Goal: Ask a question: Seek information or help from site administrators or community

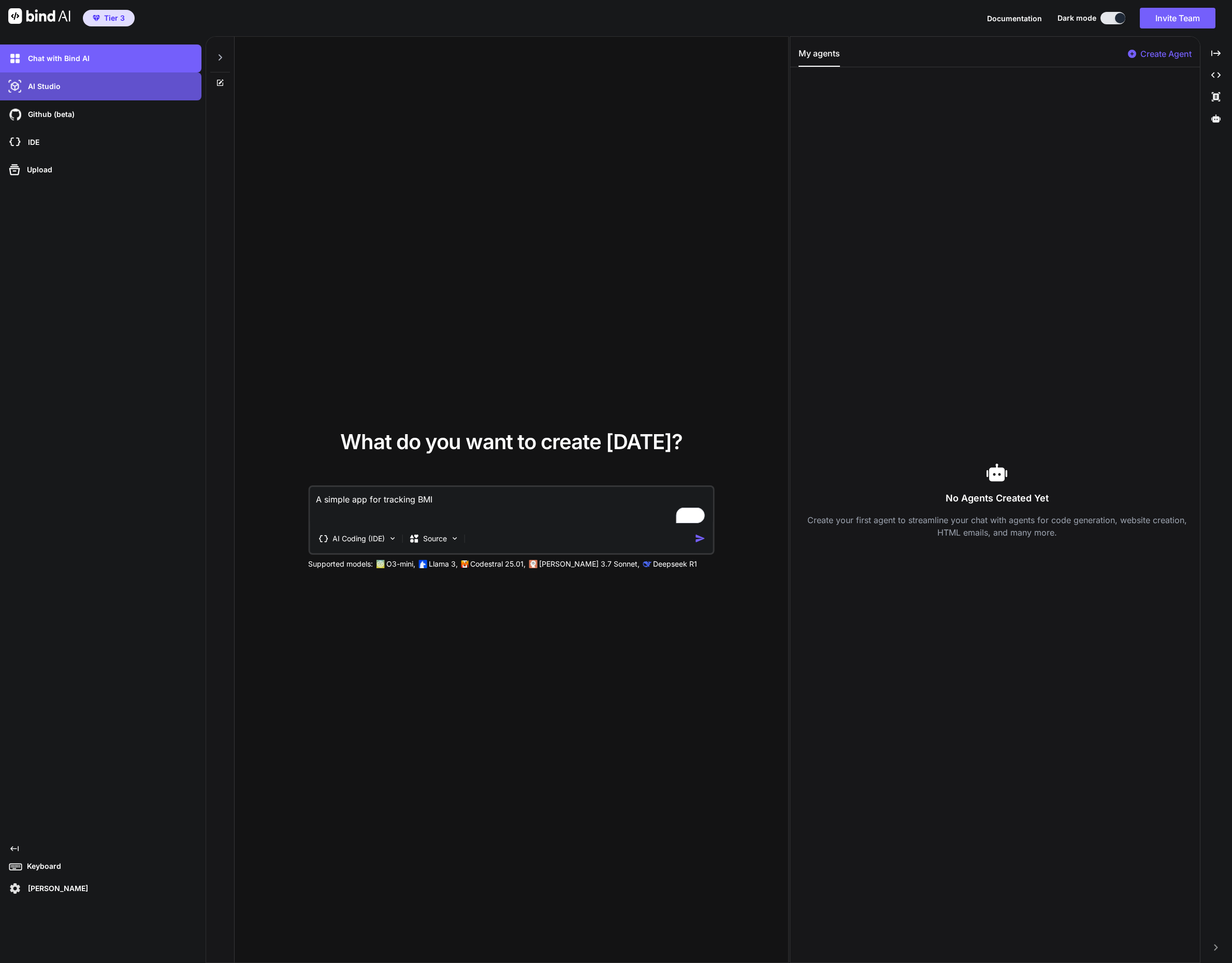
click at [40, 91] on p "AI Studio" at bounding box center [42, 86] width 37 height 11
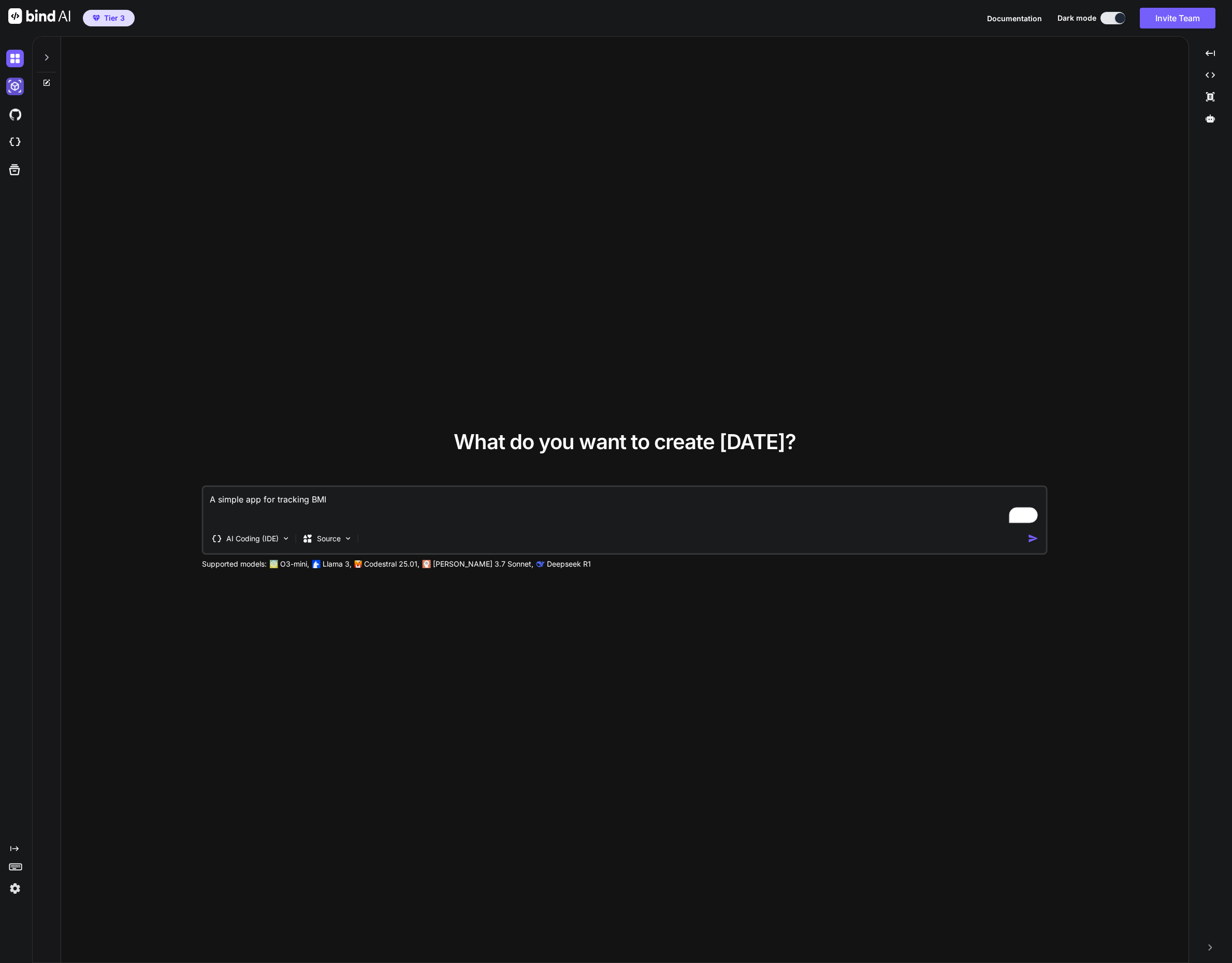
click at [9, 90] on img at bounding box center [15, 86] width 18 height 18
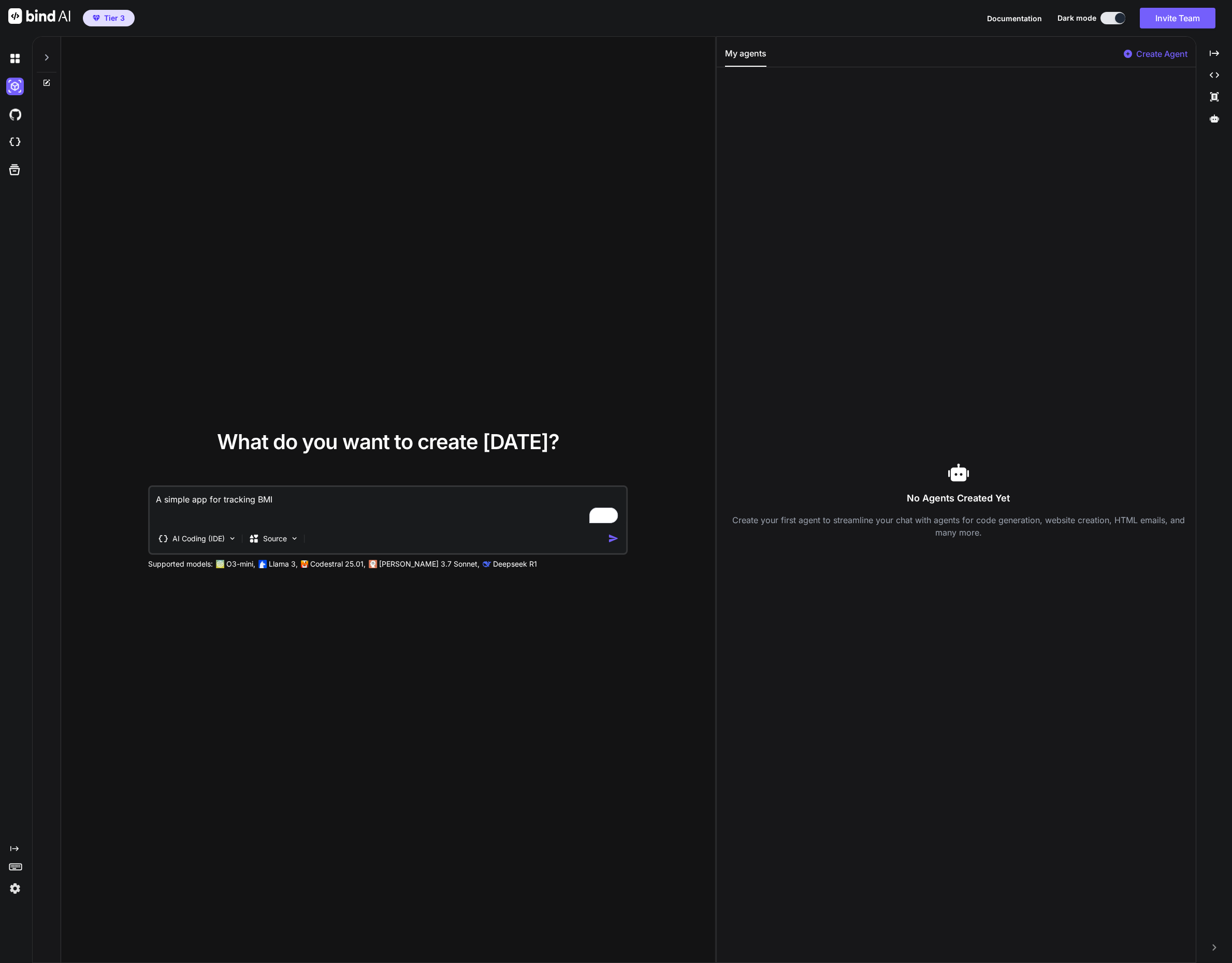
click at [48, 57] on icon at bounding box center [46, 57] width 8 height 8
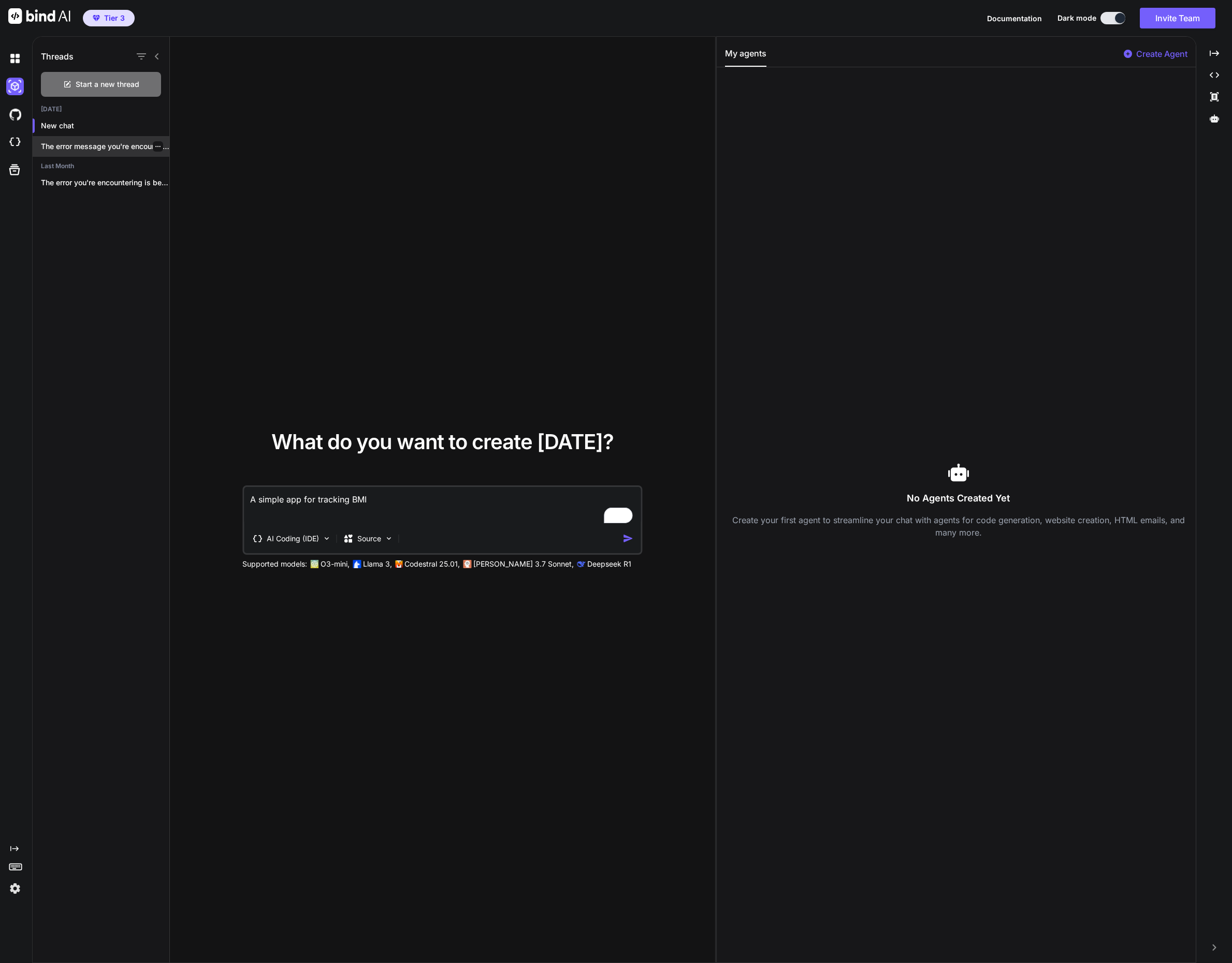
click at [112, 144] on p "The error message you're encountering, `EAI_AGAIN`, typically..." at bounding box center [105, 146] width 128 height 11
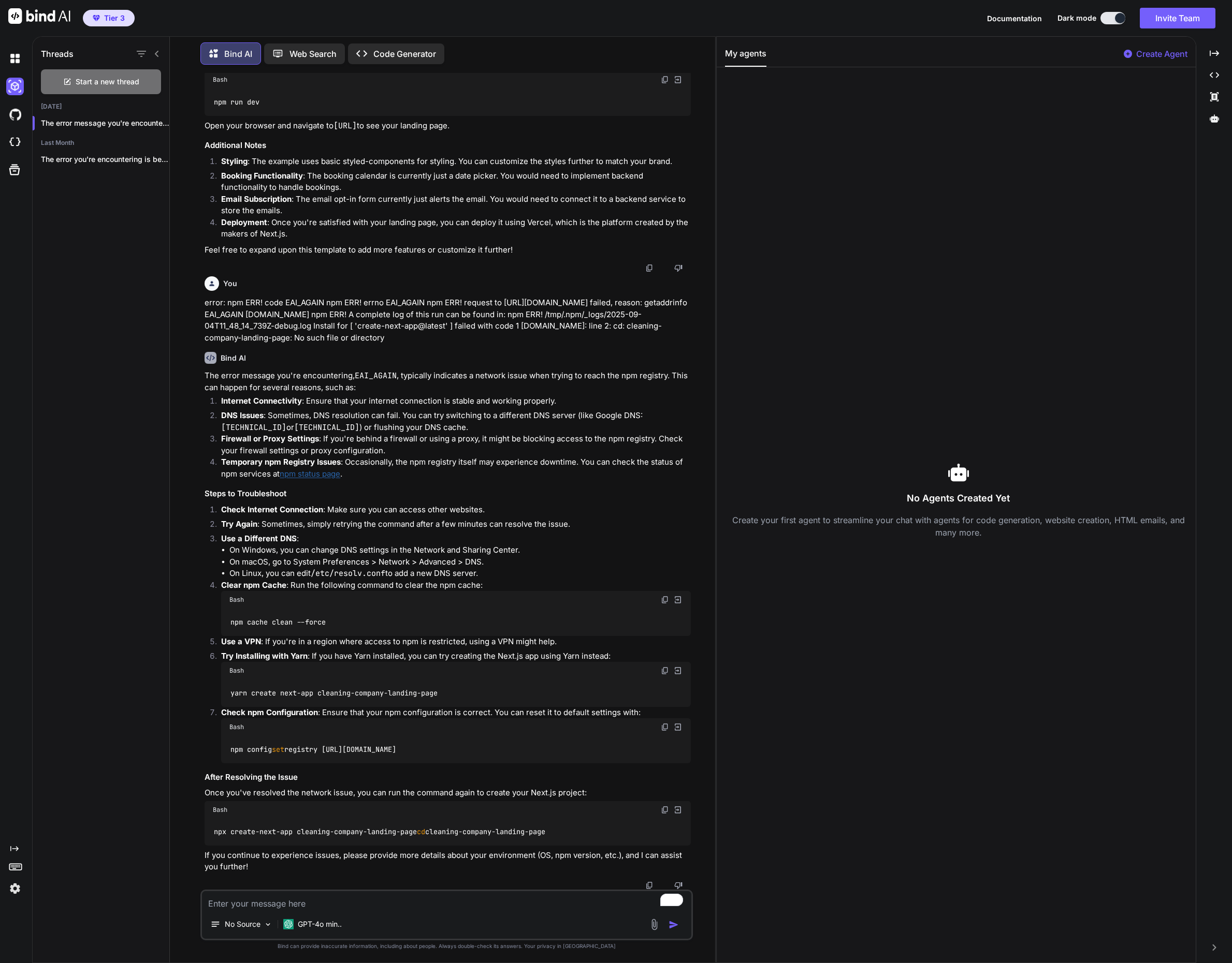
scroll to position [1782, 0]
click at [289, 60] on div "Web Search" at bounding box center [304, 53] width 81 height 21
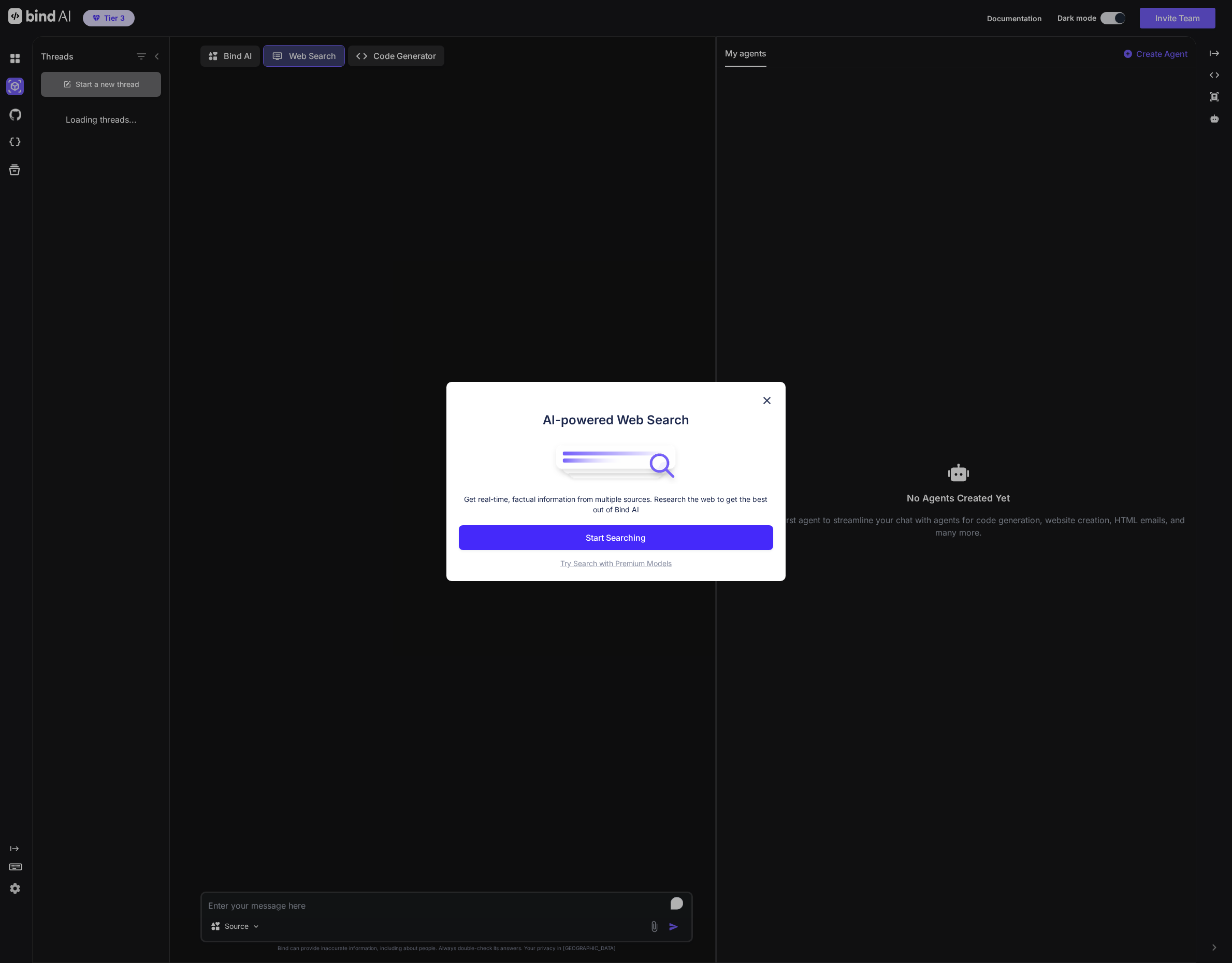
scroll to position [4, 0]
click at [574, 534] on button "Start Searching" at bounding box center [615, 537] width 314 height 25
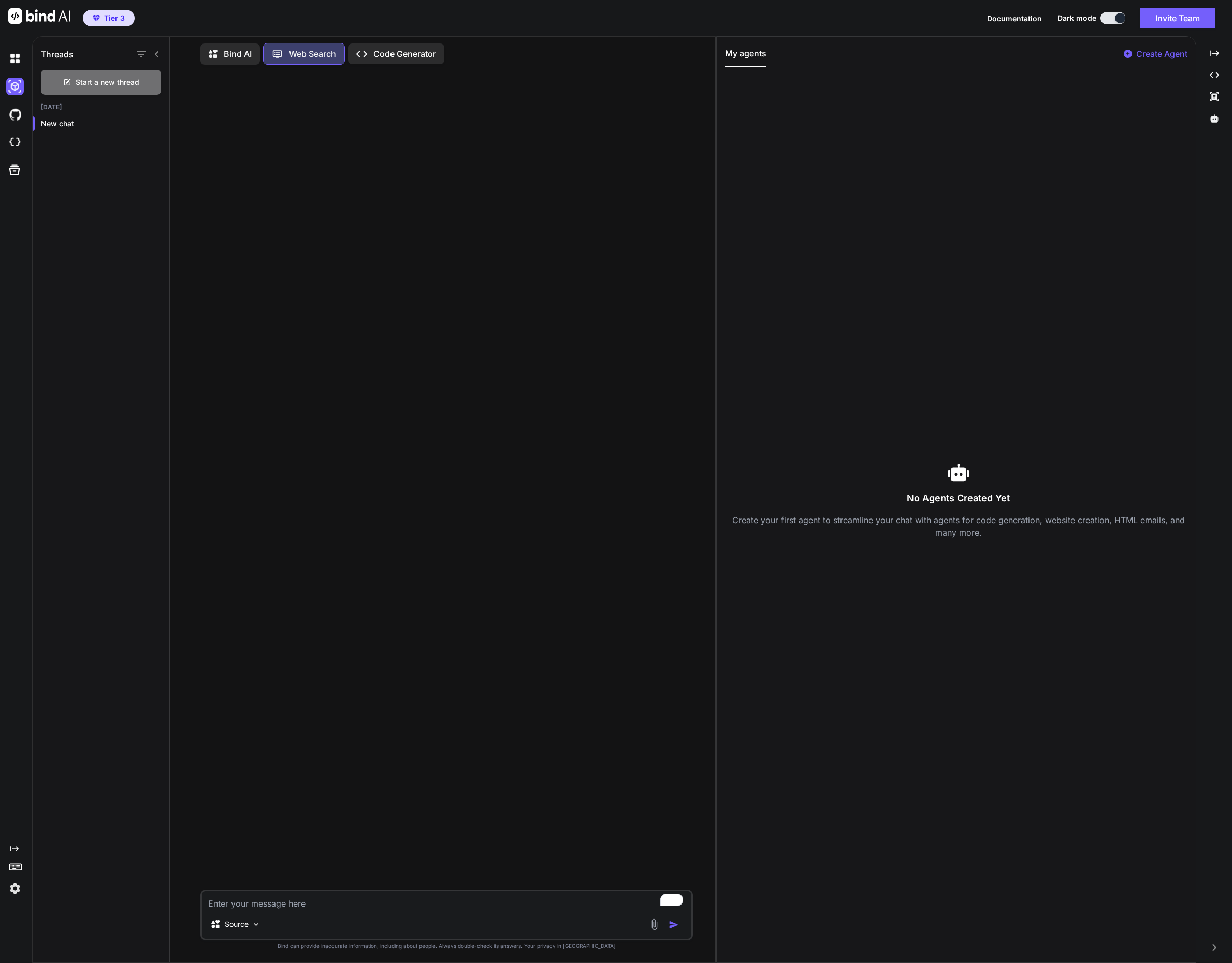
click at [377, 54] on p "Code Generator" at bounding box center [405, 53] width 62 height 12
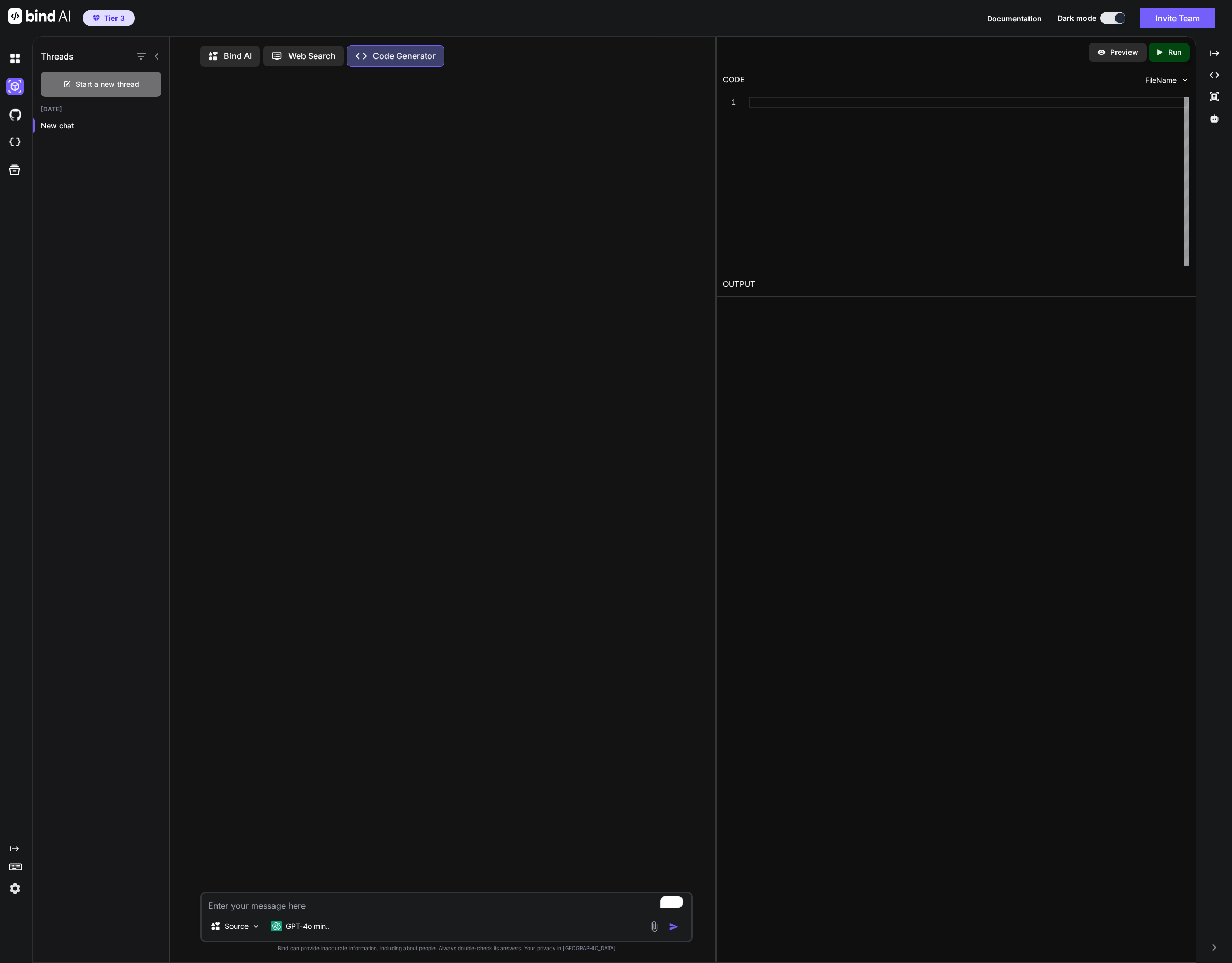
click at [218, 53] on icon at bounding box center [215, 57] width 11 height 11
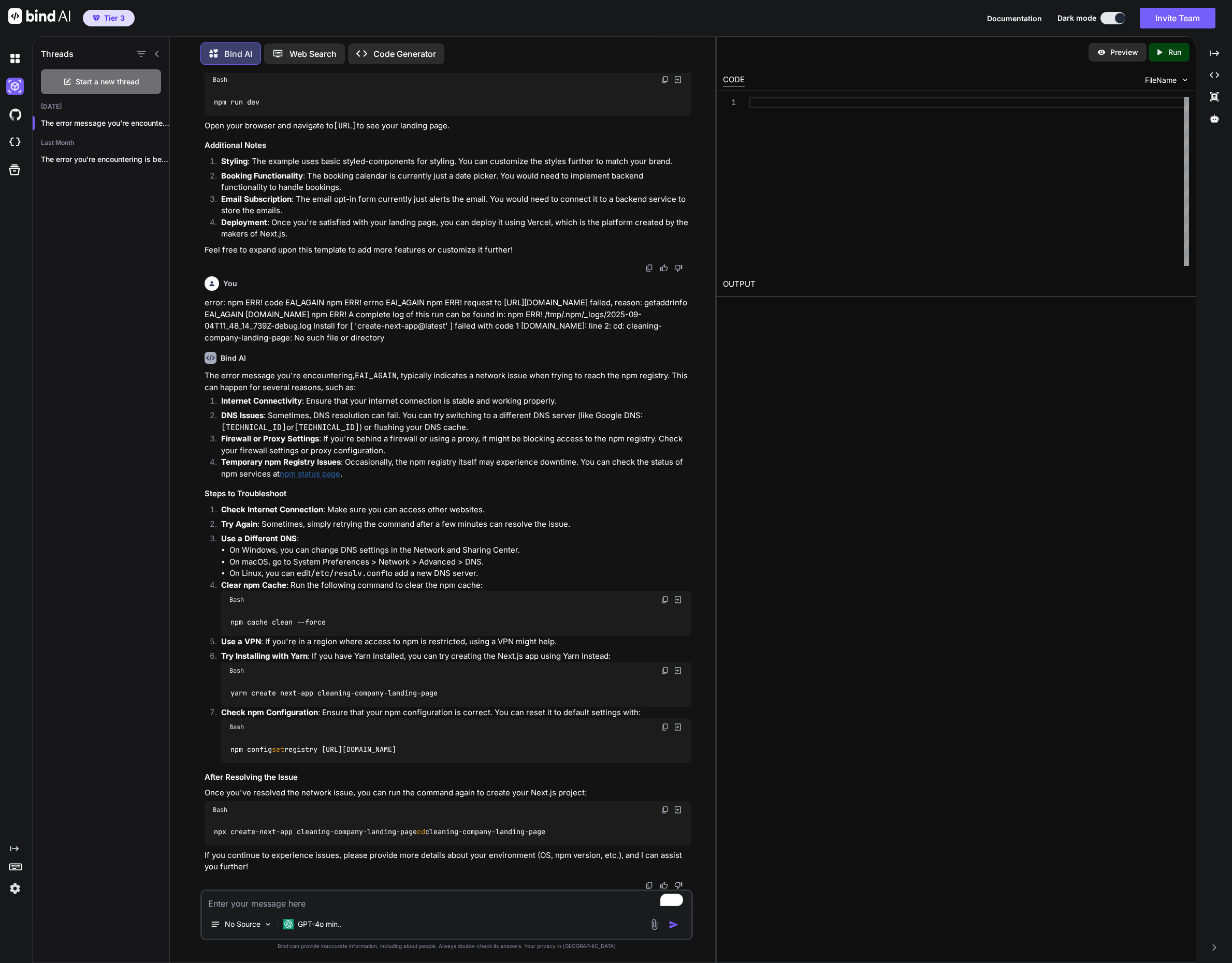
scroll to position [1782, 0]
click at [16, 59] on img at bounding box center [15, 58] width 18 height 18
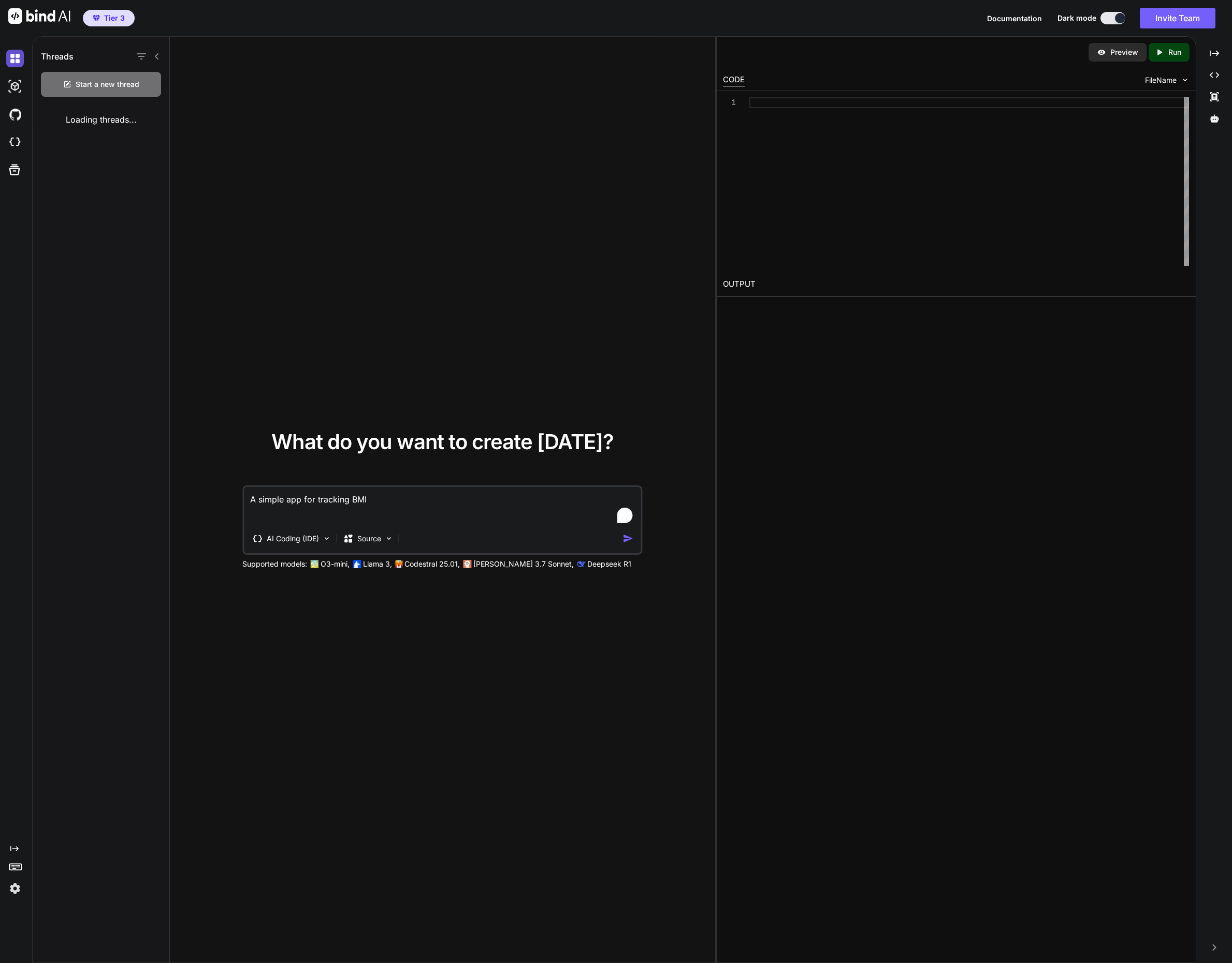
type textarea "x"
click at [18, 120] on img at bounding box center [15, 115] width 18 height 18
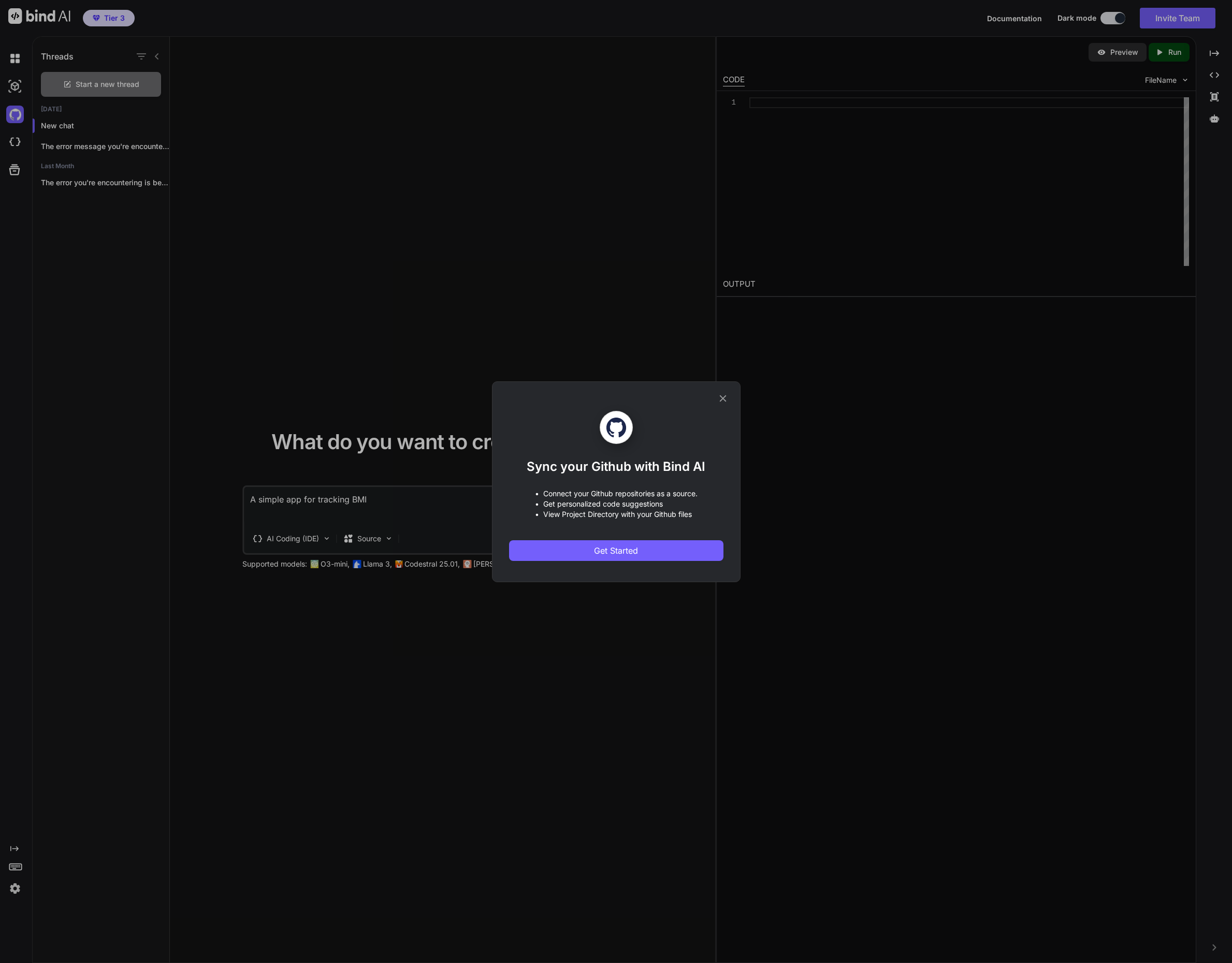
click at [14, 144] on div "Sync your Github with Bind AI • Connect your Github repositories as a source. •…" at bounding box center [616, 481] width 1232 height 963
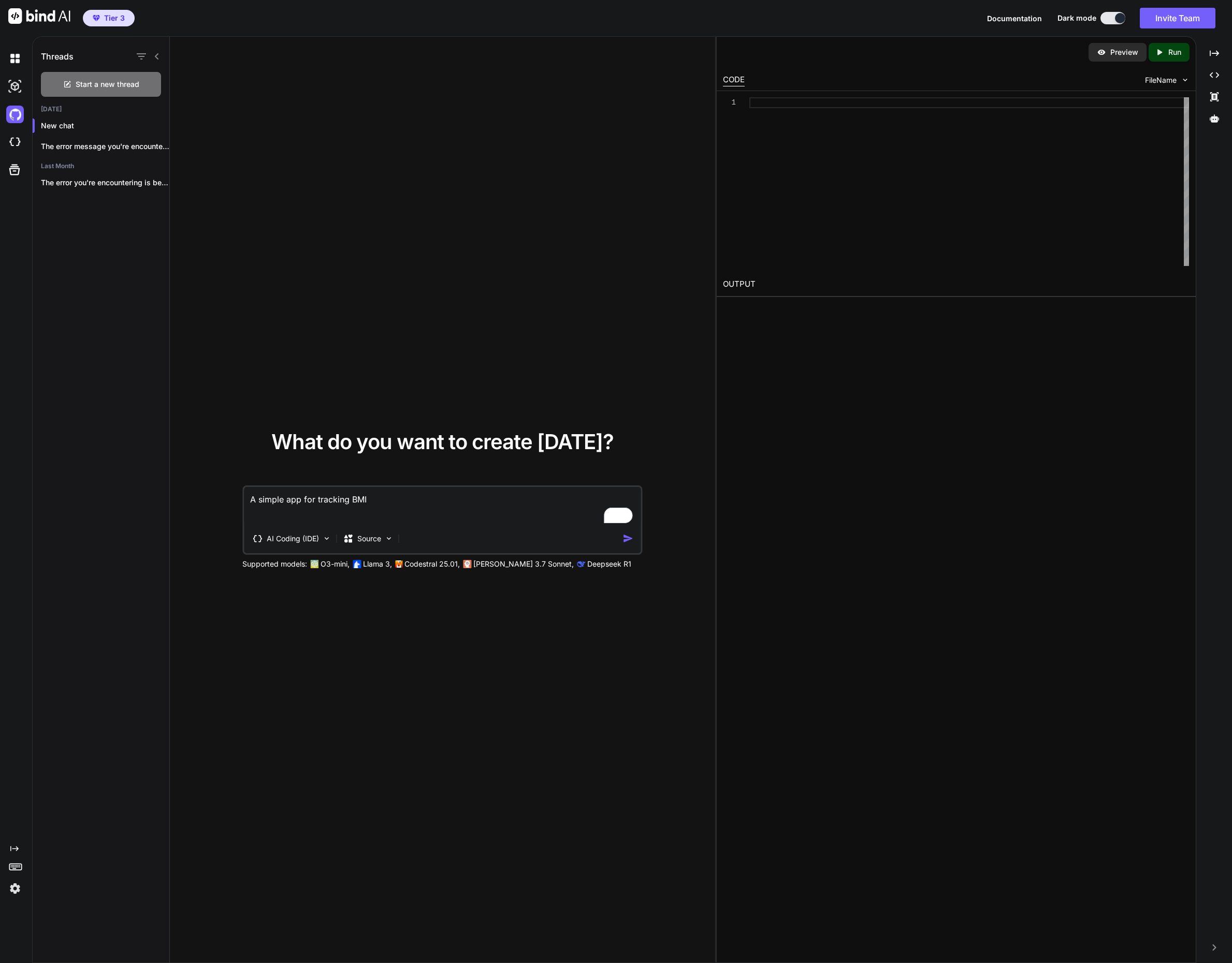
click at [14, 144] on img at bounding box center [15, 143] width 18 height 18
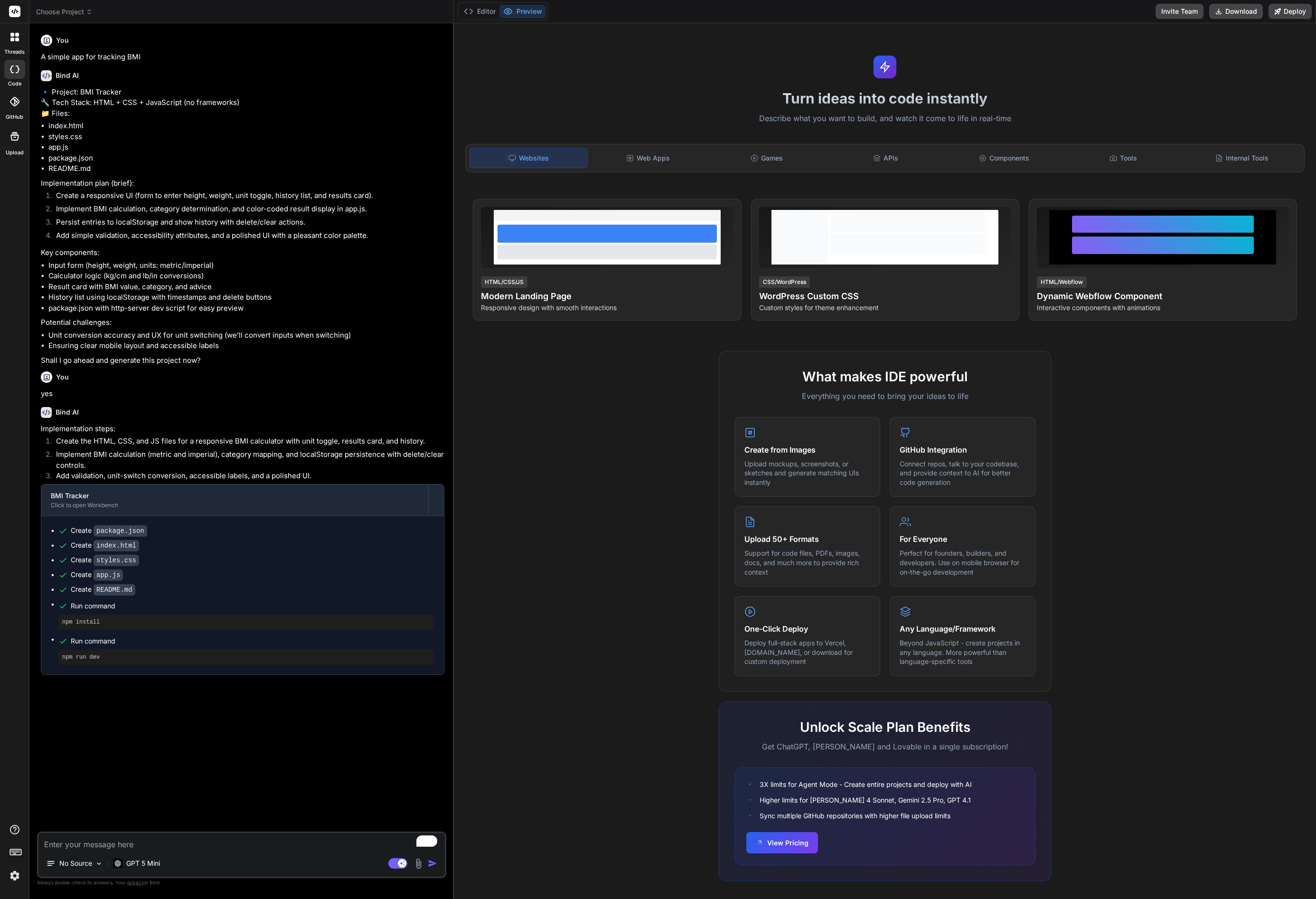
click at [13, 14] on rect at bounding box center [15, 11] width 11 height 11
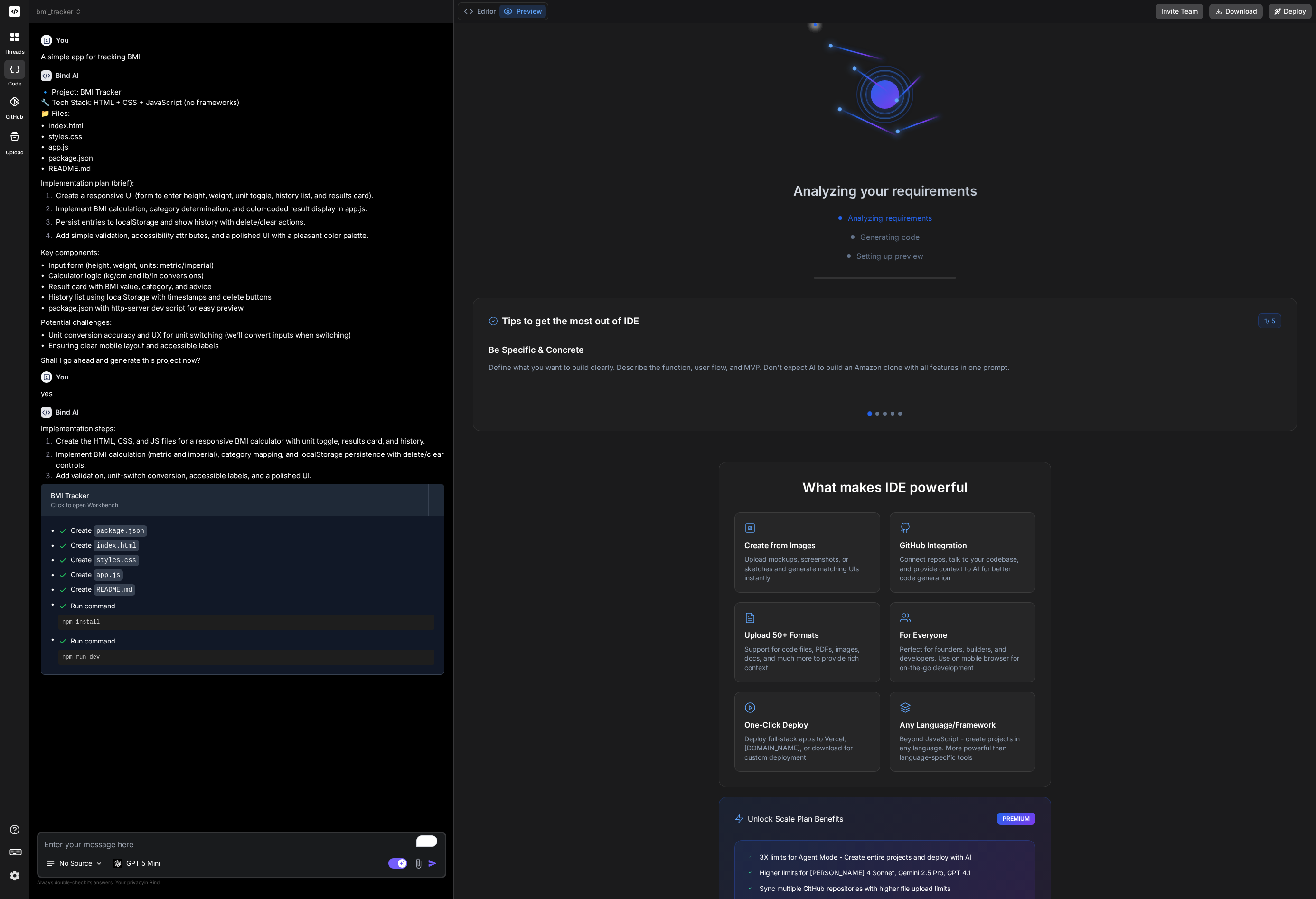
click at [79, 13] on icon at bounding box center [78, 12] width 7 height 7
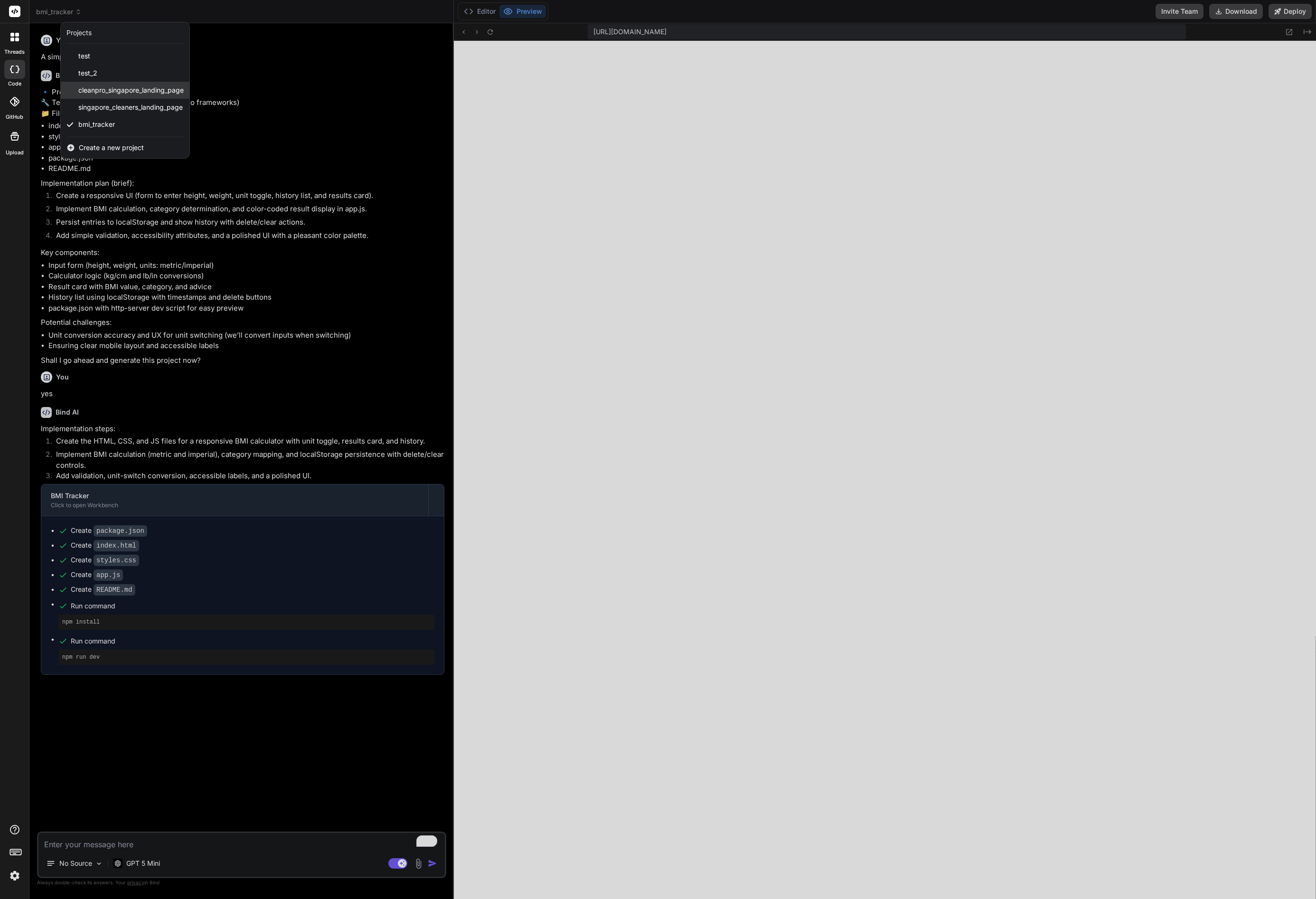
scroll to position [163, 0]
click at [129, 108] on span "singapore_cleaners_landing_page" at bounding box center [130, 107] width 104 height 10
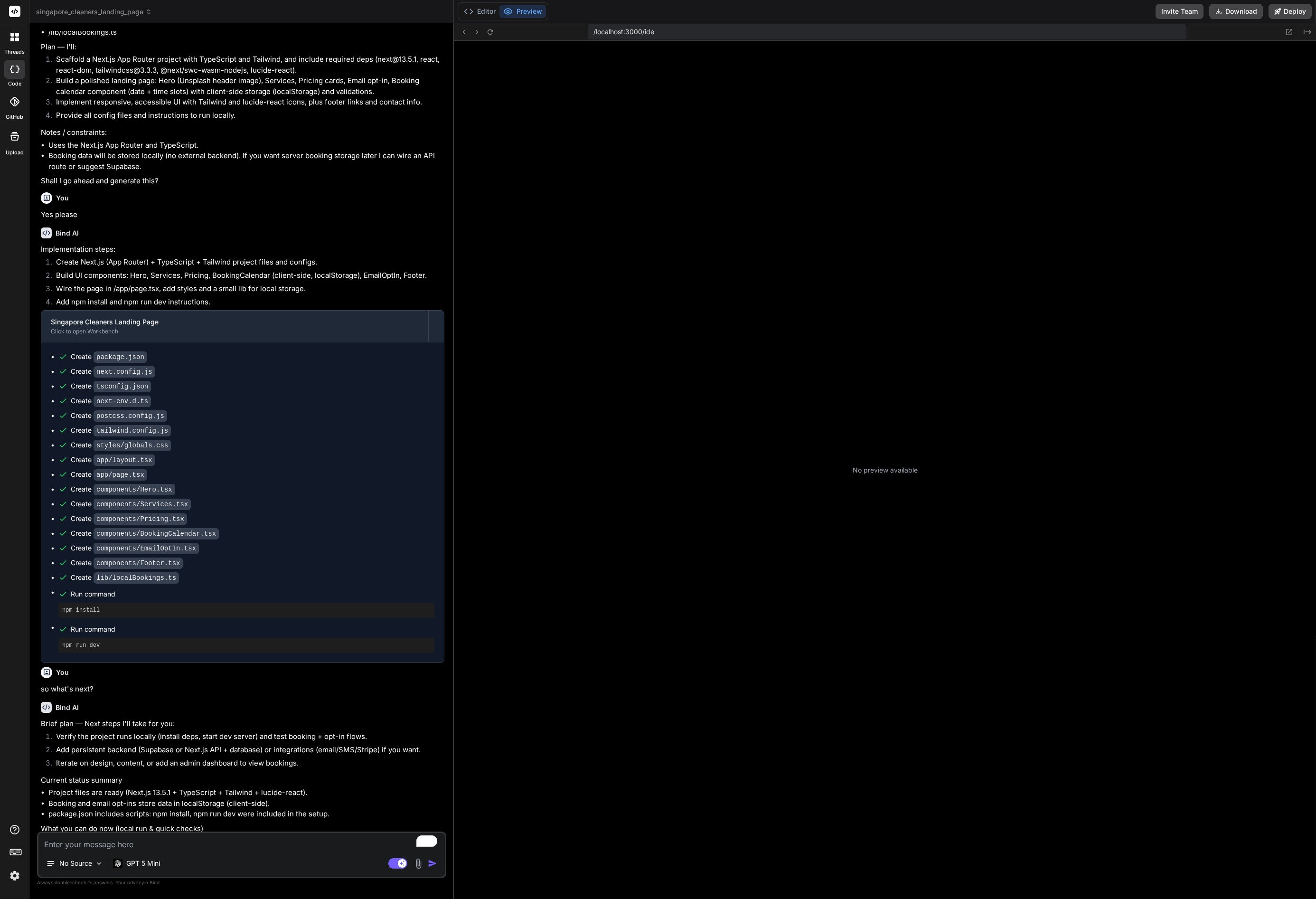
scroll to position [487, 0]
type textarea "x"
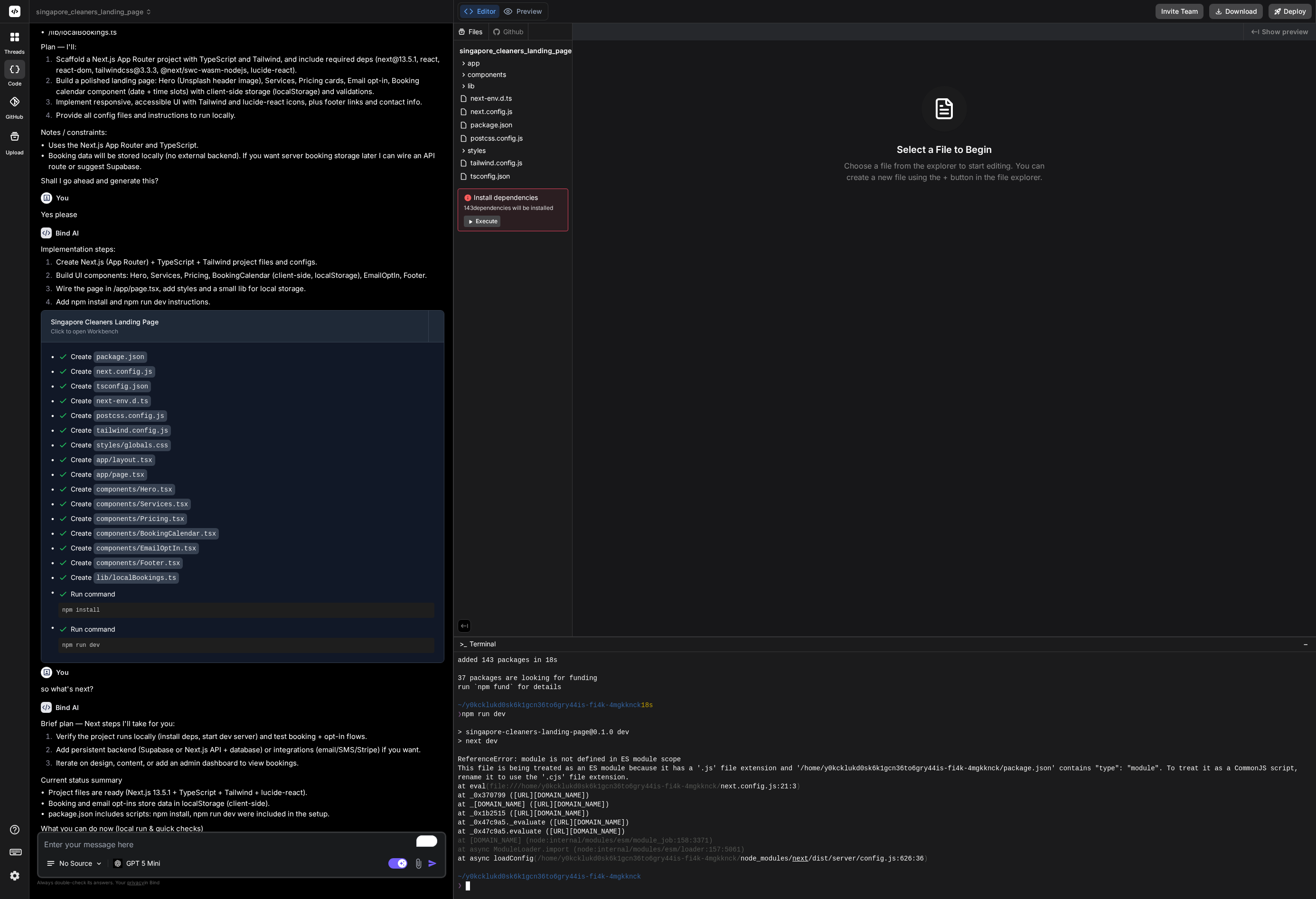
click at [553, 888] on div "❯" at bounding box center [880, 886] width 844 height 9
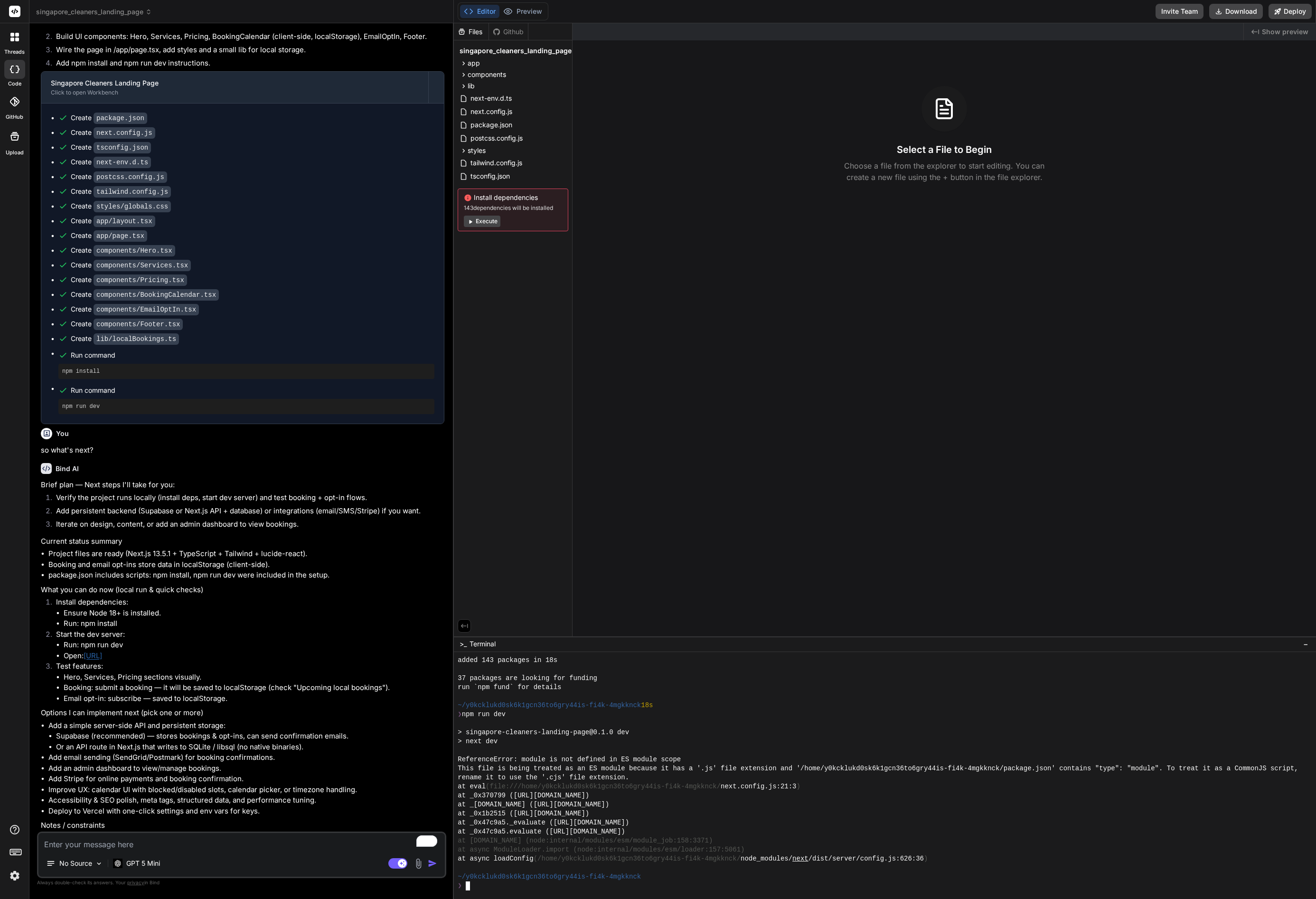
scroll to position [534, 0]
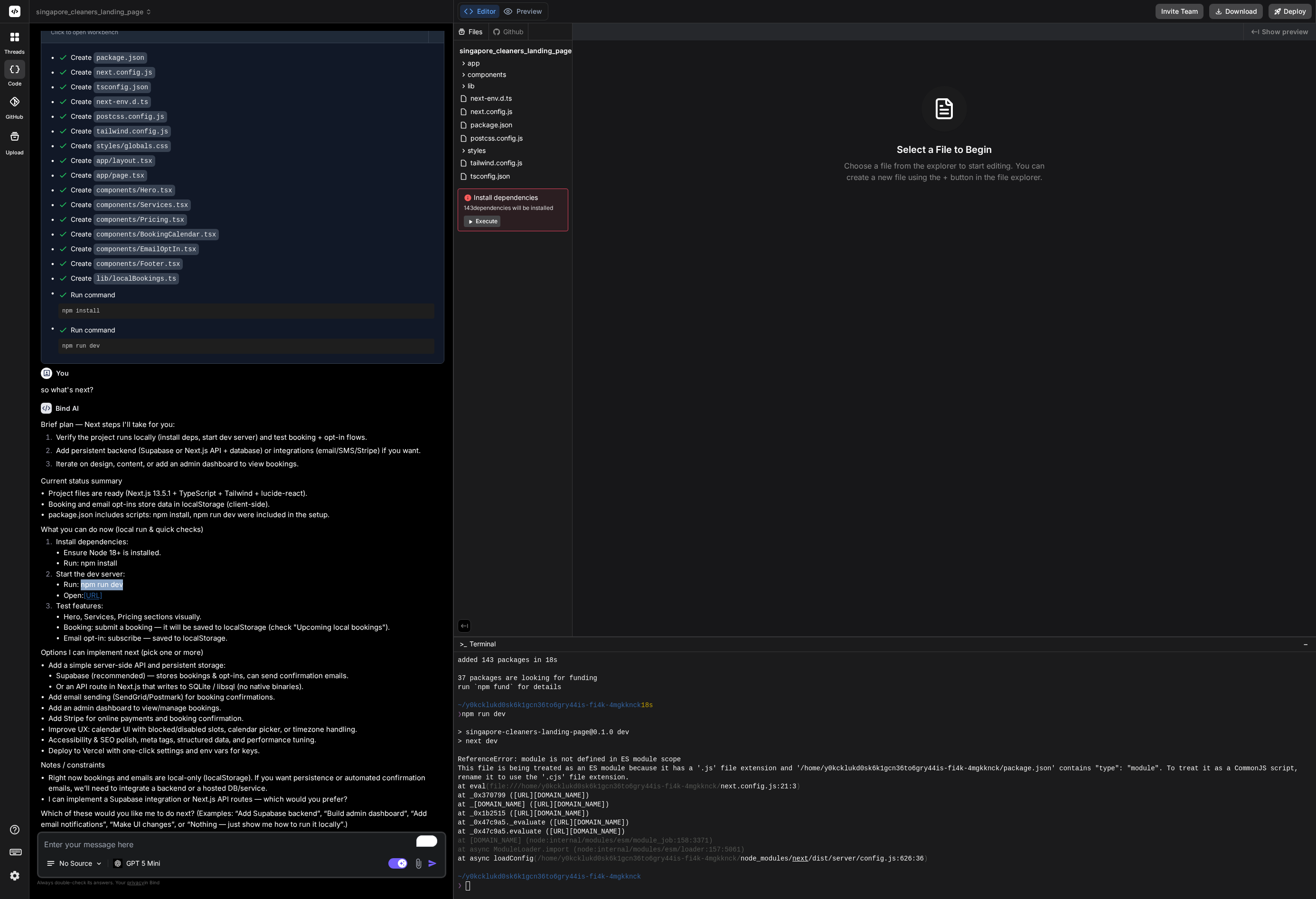
drag, startPoint x: 80, startPoint y: 585, endPoint x: 126, endPoint y: 587, distance: 46.0
click at [126, 587] on li "Run: npm run dev" at bounding box center [254, 585] width 381 height 11
copy li "npm run dev"
drag, startPoint x: 82, startPoint y: 565, endPoint x: 125, endPoint y: 564, distance: 43.0
click at [125, 564] on li "Run: npm install" at bounding box center [254, 563] width 381 height 11
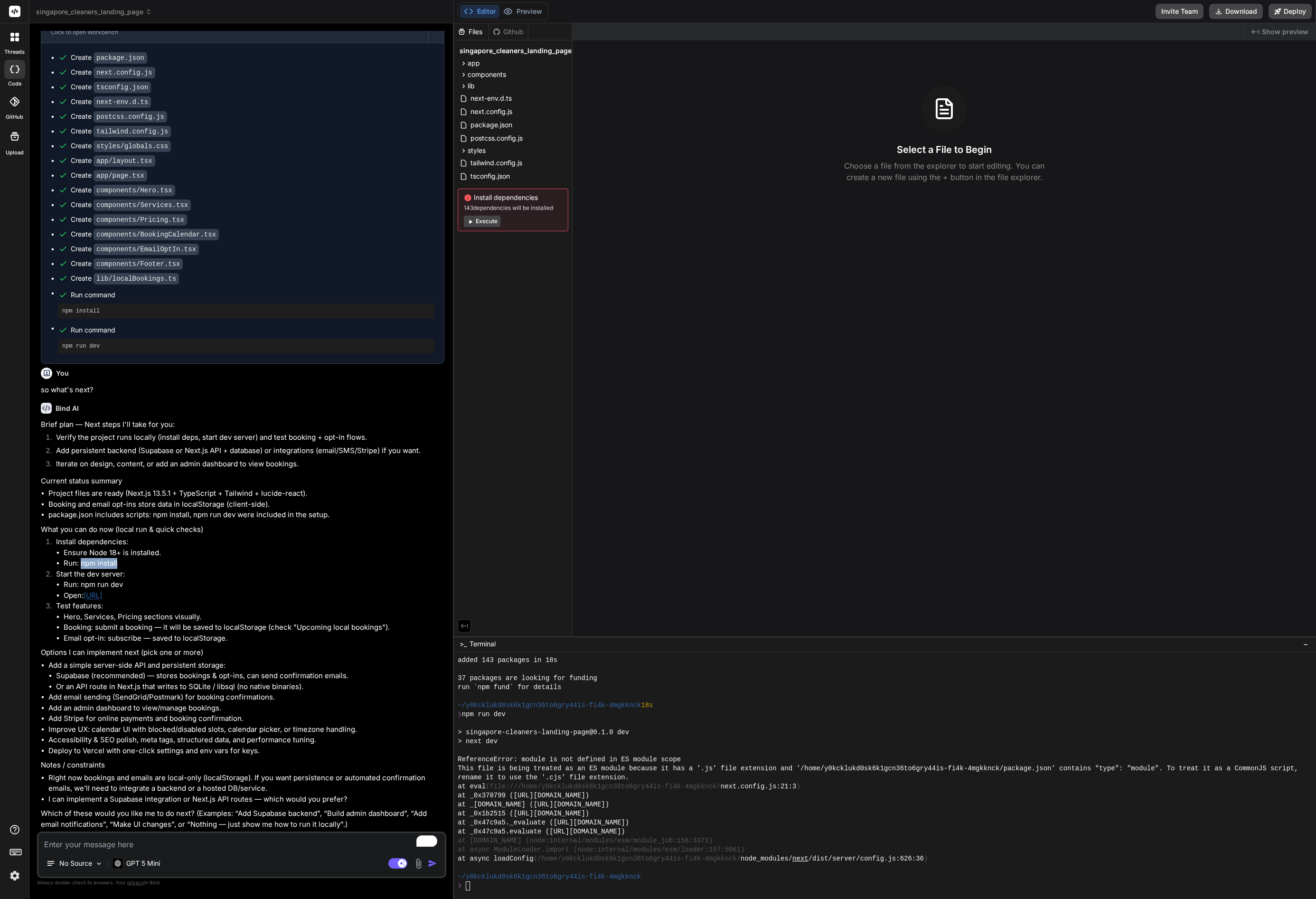
copy li "npm install"
click at [498, 890] on div at bounding box center [885, 775] width 862 height 247
click at [498, 888] on div "❯" at bounding box center [880, 886] width 844 height 9
type textarea "npm install"
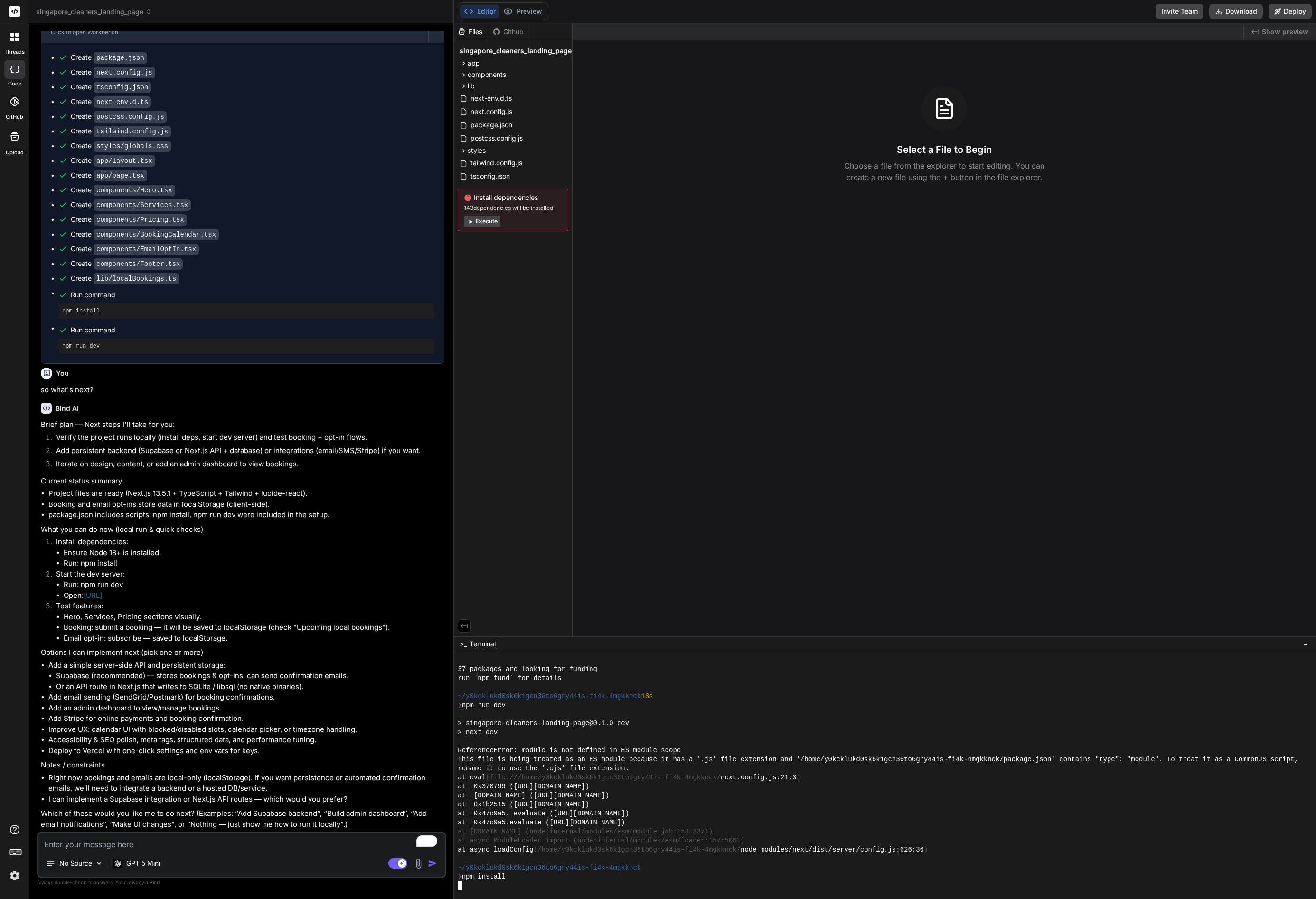
scroll to position [496, 0]
type textarea "x"
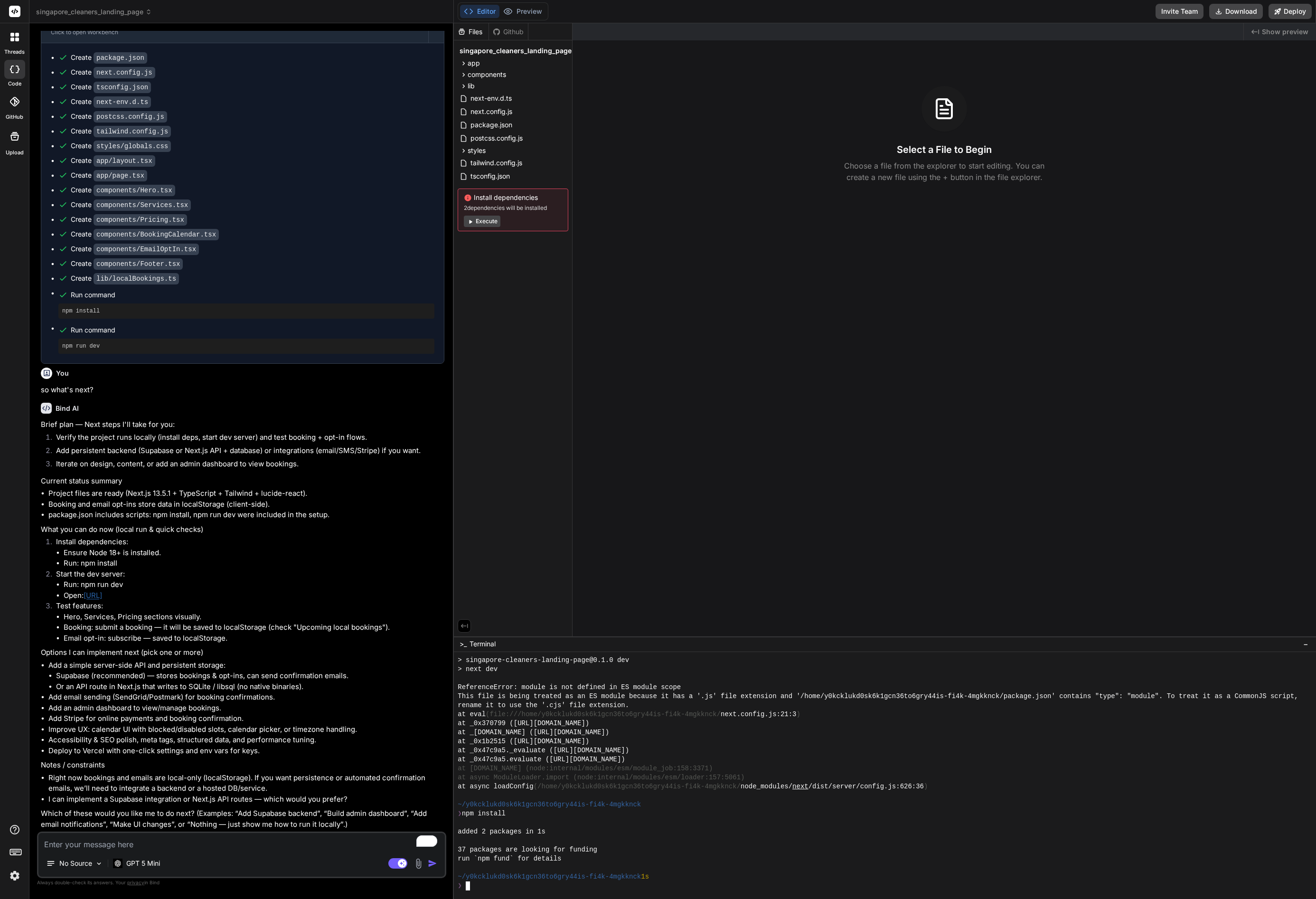
scroll to position [560, 0]
drag, startPoint x: 81, startPoint y: 584, endPoint x: 126, endPoint y: 581, distance: 45.1
click at [126, 581] on li "Run: npm run dev" at bounding box center [254, 585] width 381 height 11
copy li "npm run dev"
click at [498, 890] on div at bounding box center [885, 775] width 862 height 247
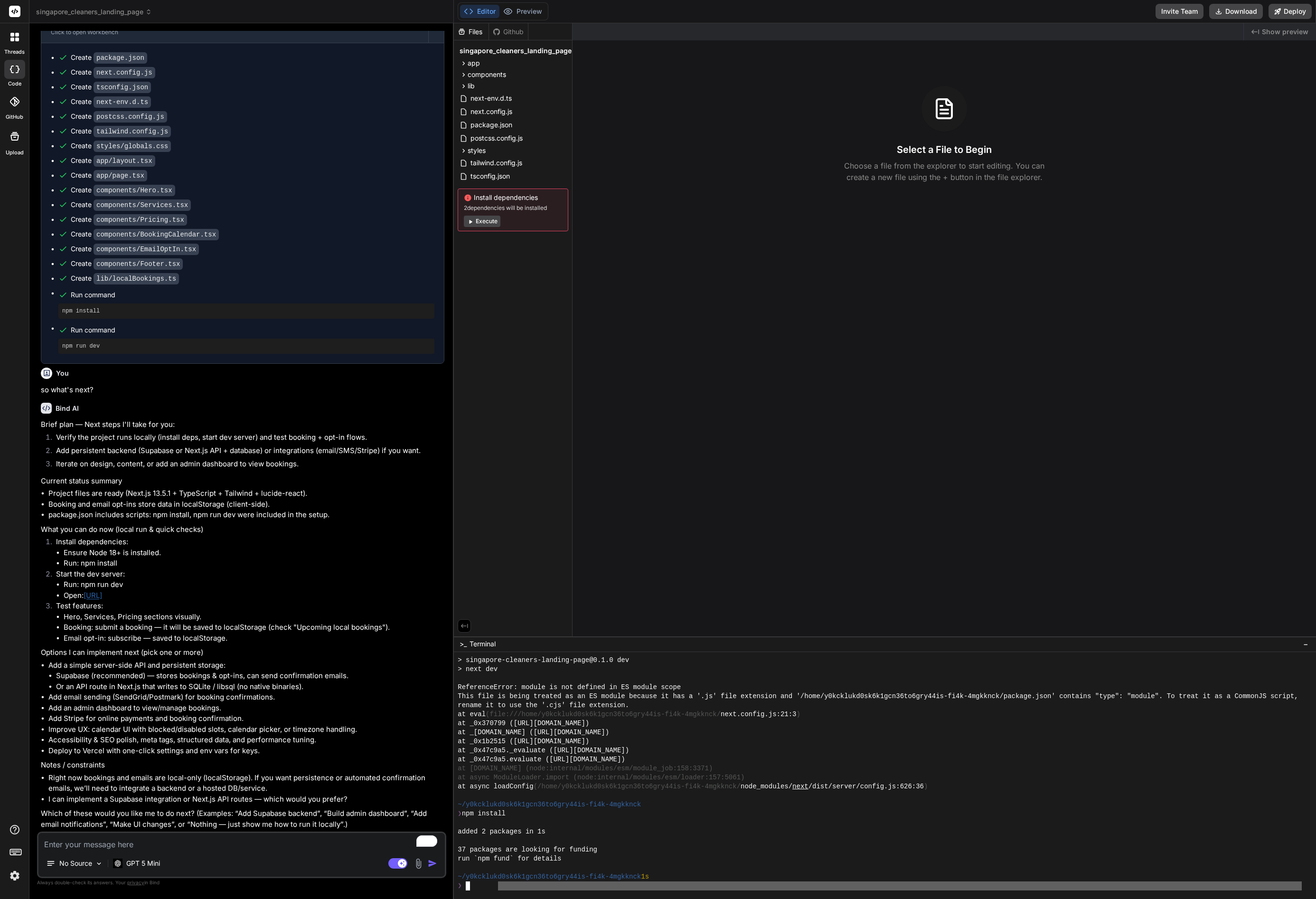
type textarea "npm run dev"
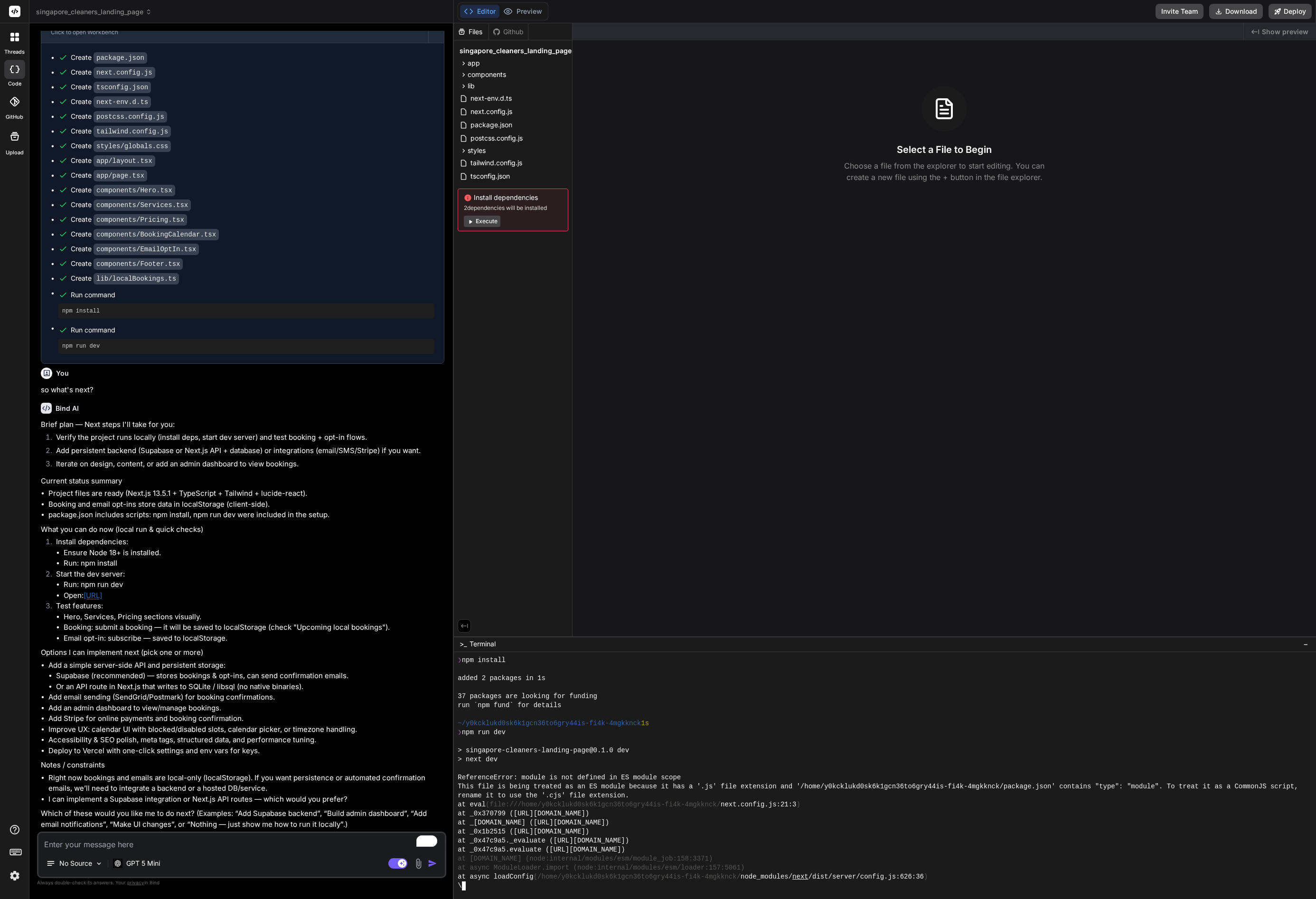
scroll to position [731, 0]
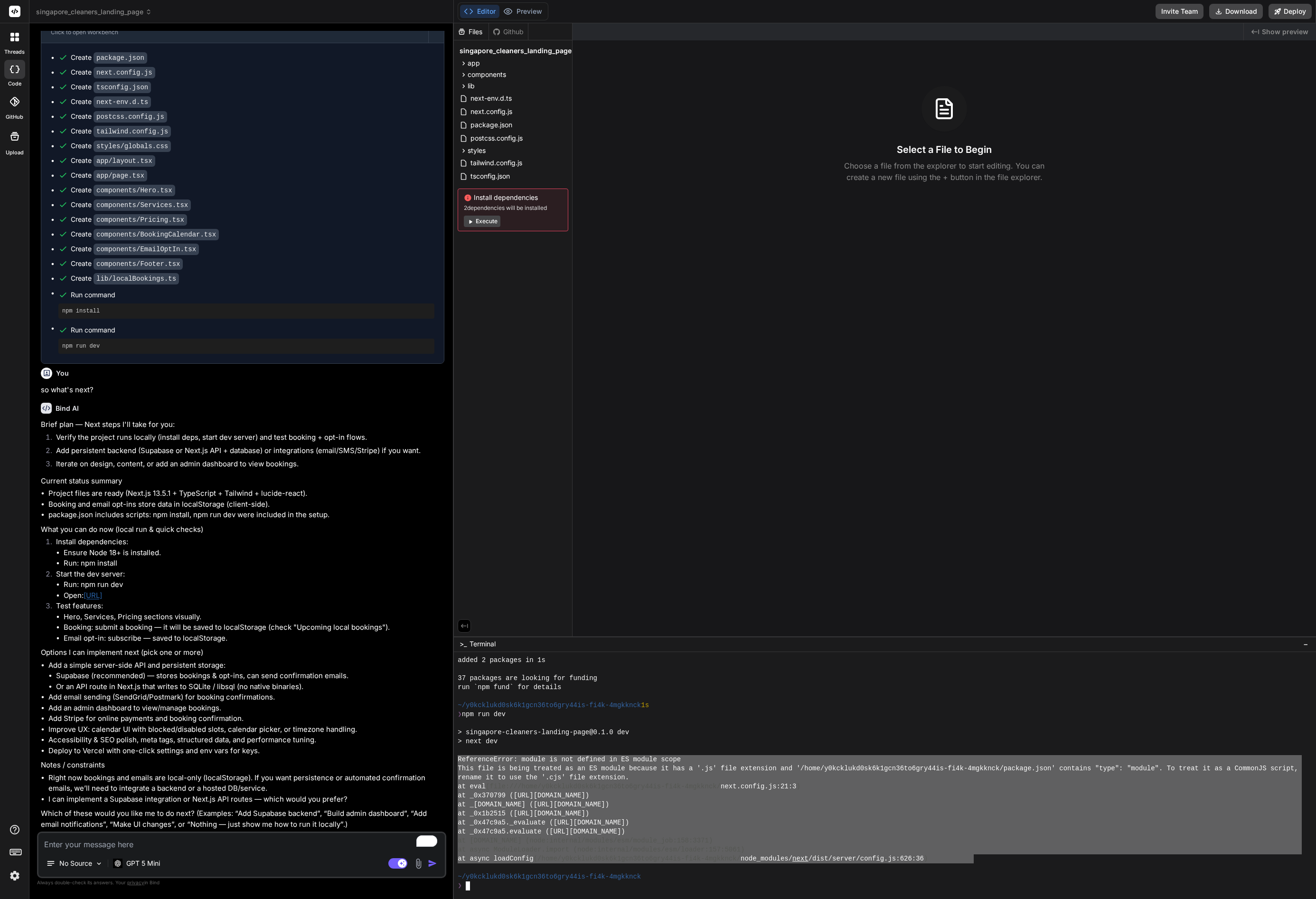
drag, startPoint x: 458, startPoint y: 758, endPoint x: 976, endPoint y: 860, distance: 527.9
click at [127, 841] on textarea "To enrich screen reader interactions, please activate Accessibility in Grammarl…" at bounding box center [241, 841] width 406 height 17
type textarea "e"
type textarea "x"
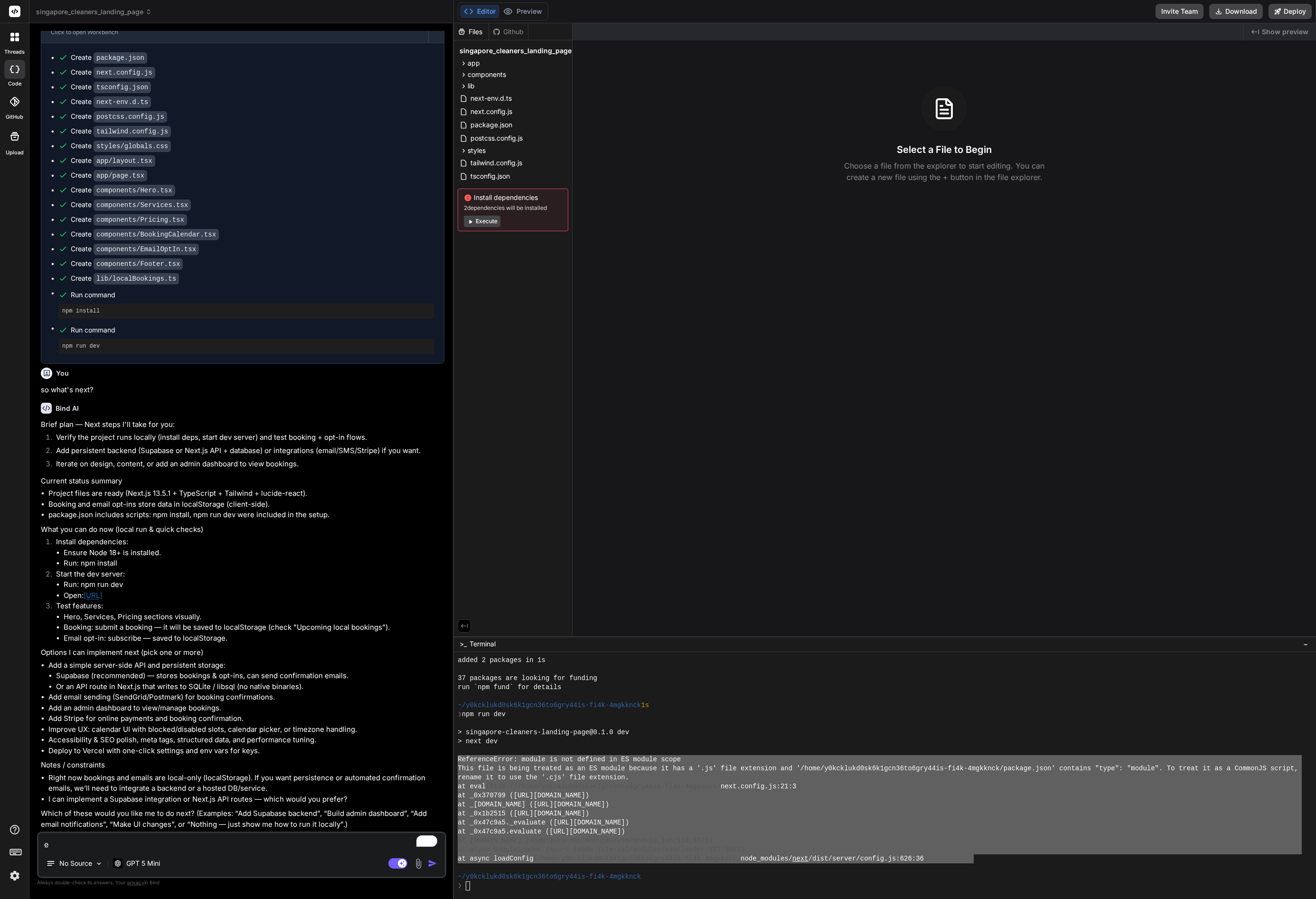
type textarea "er"
type textarea "x"
type textarea "err"
type textarea "x"
type textarea "erro"
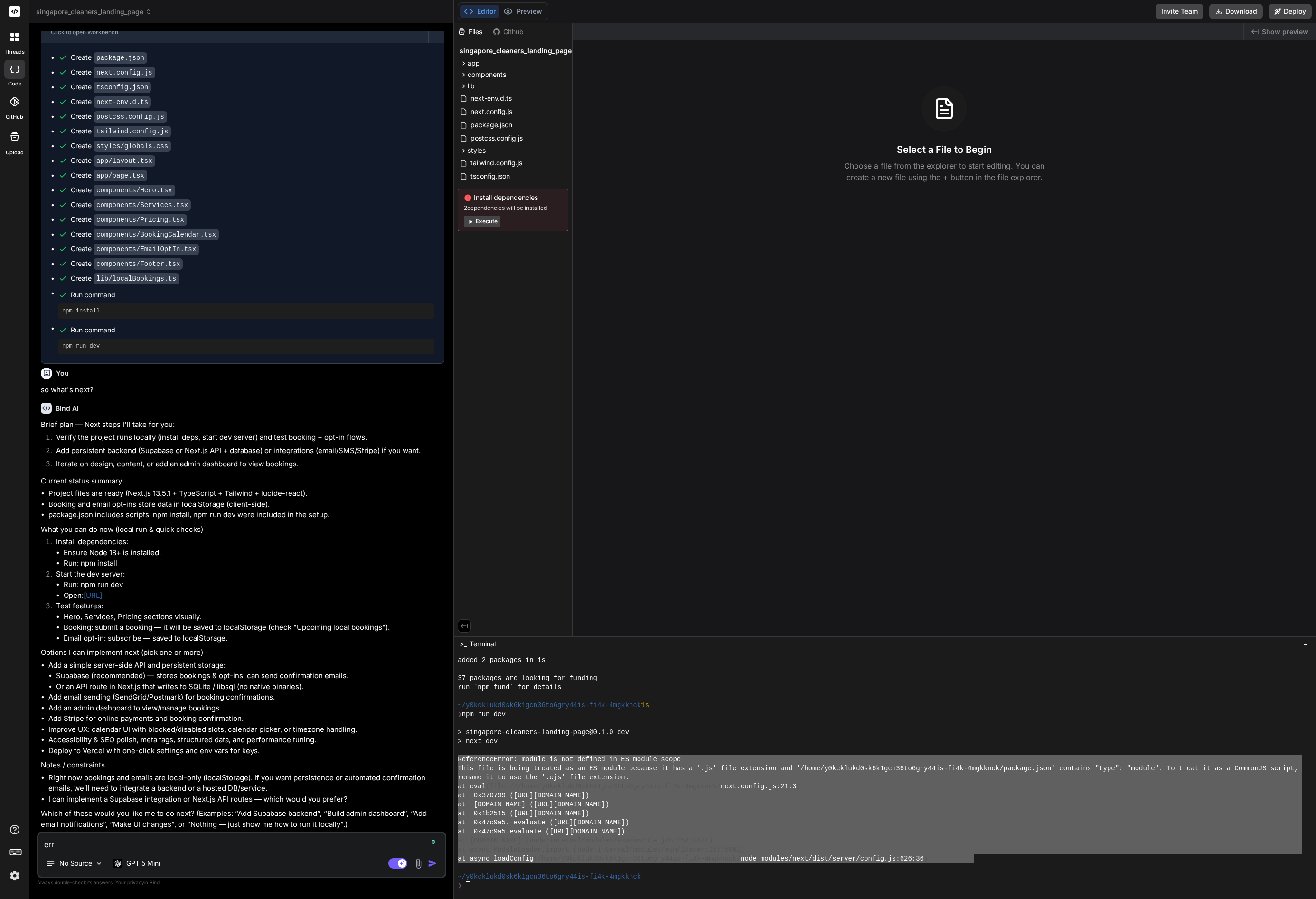
type textarea "x"
type textarea "error"
type textarea "x"
type textarea "error:"
type textarea "x"
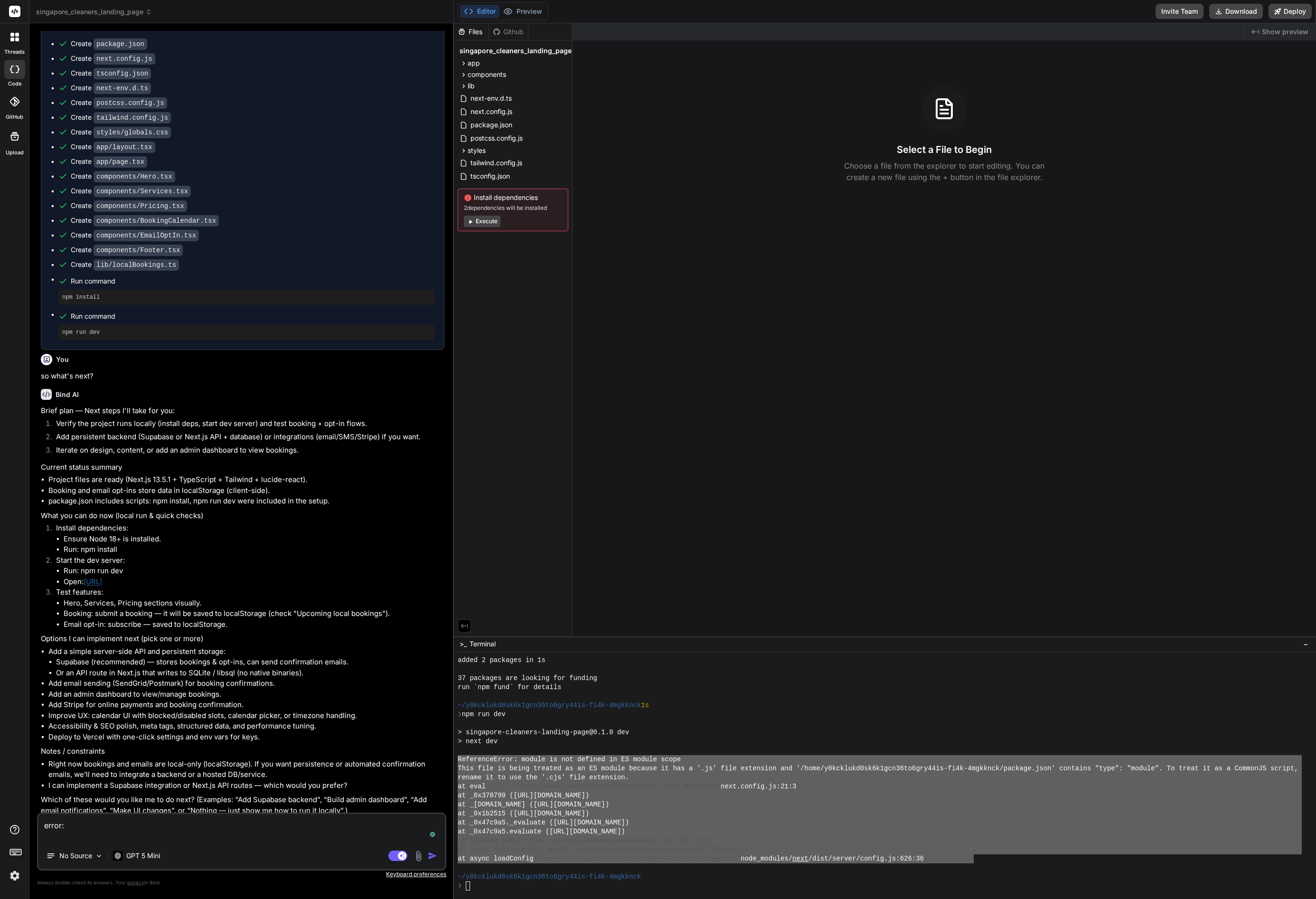
type textarea "error:"
type textarea "x"
paste textarea "ReferenceError: module is not defined in ES module scope This file is being tre…"
type textarea "error: ReferenceError: module is not defined in ES module scope This file is be…"
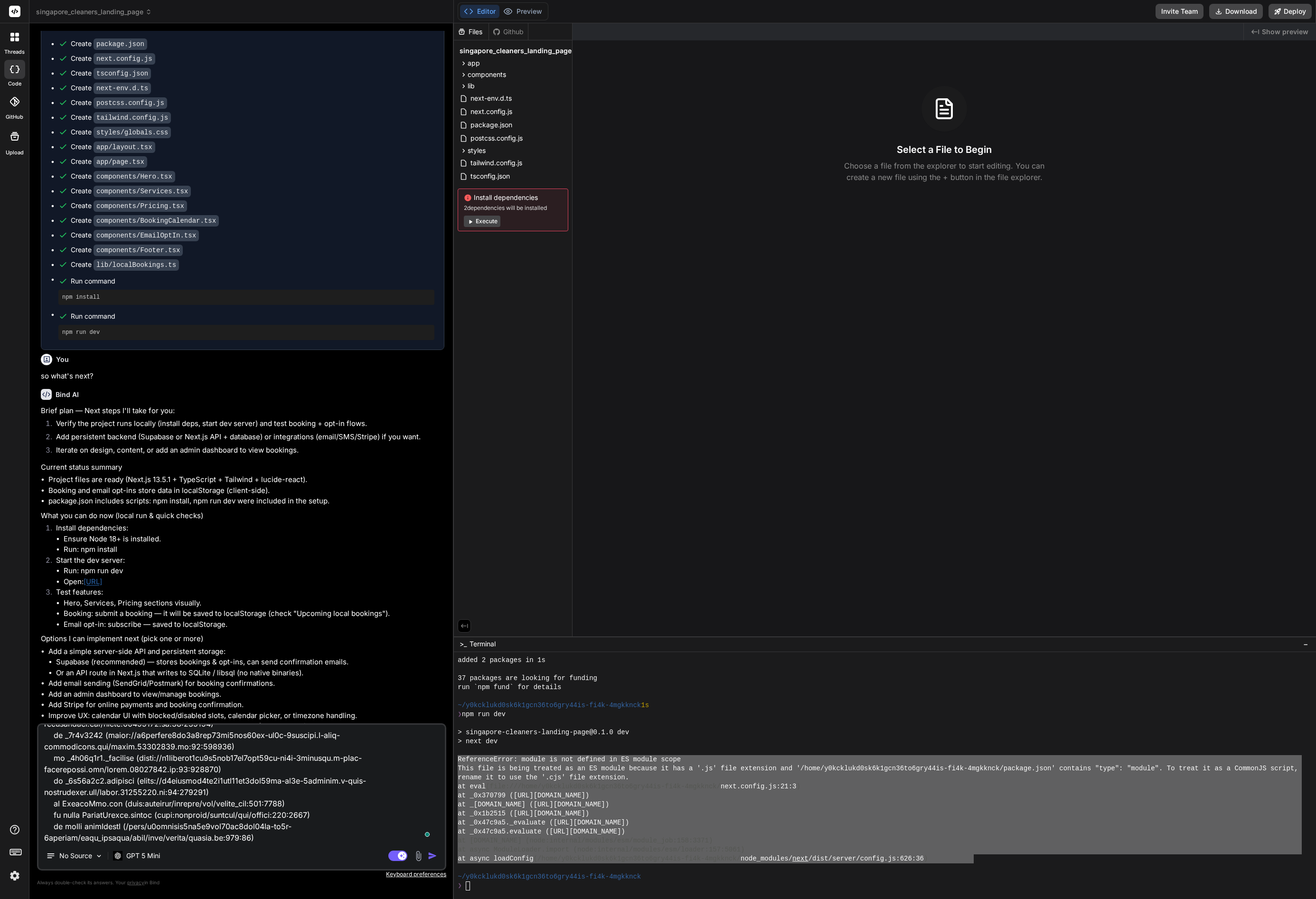
type textarea "x"
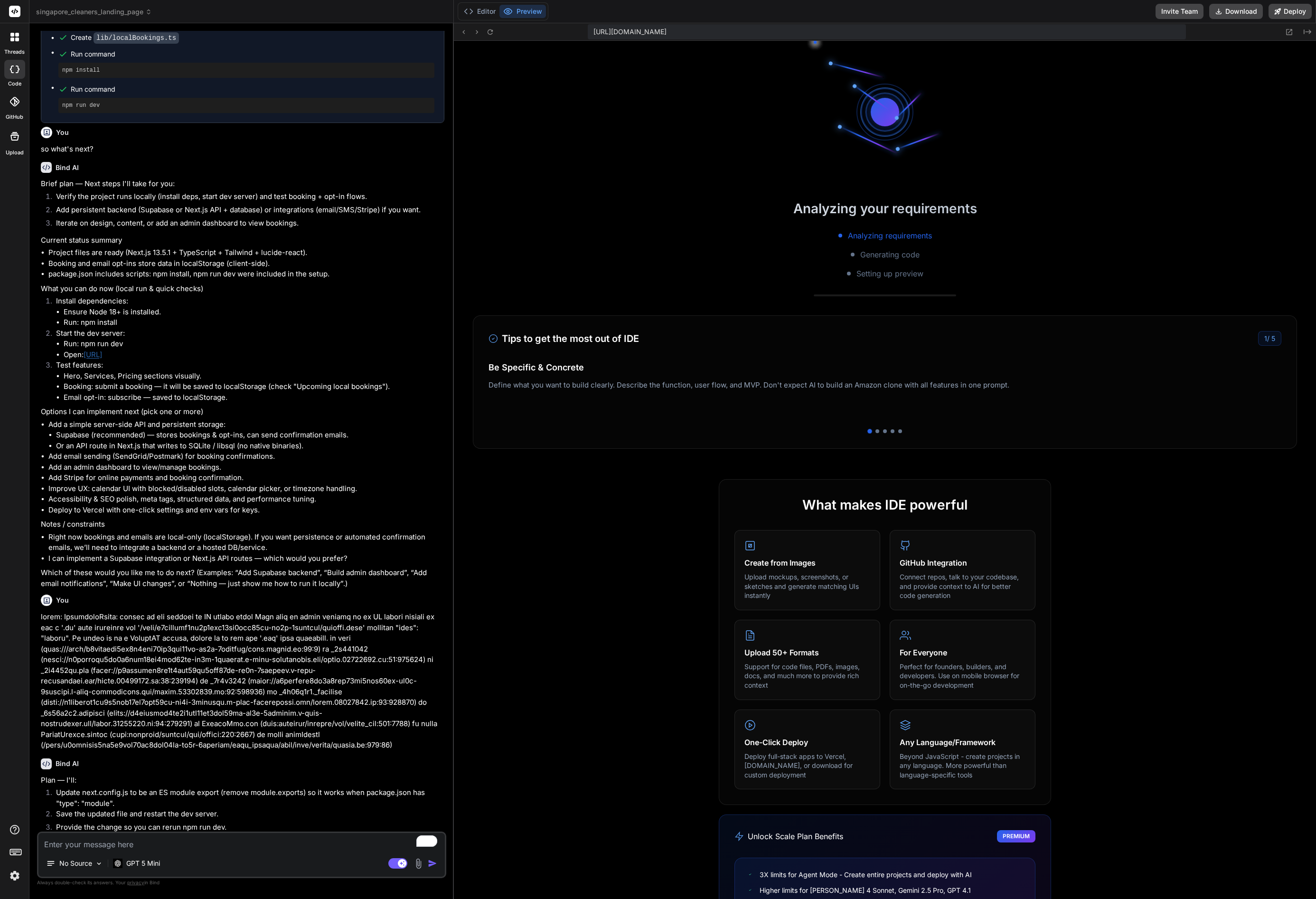
scroll to position [993, 0]
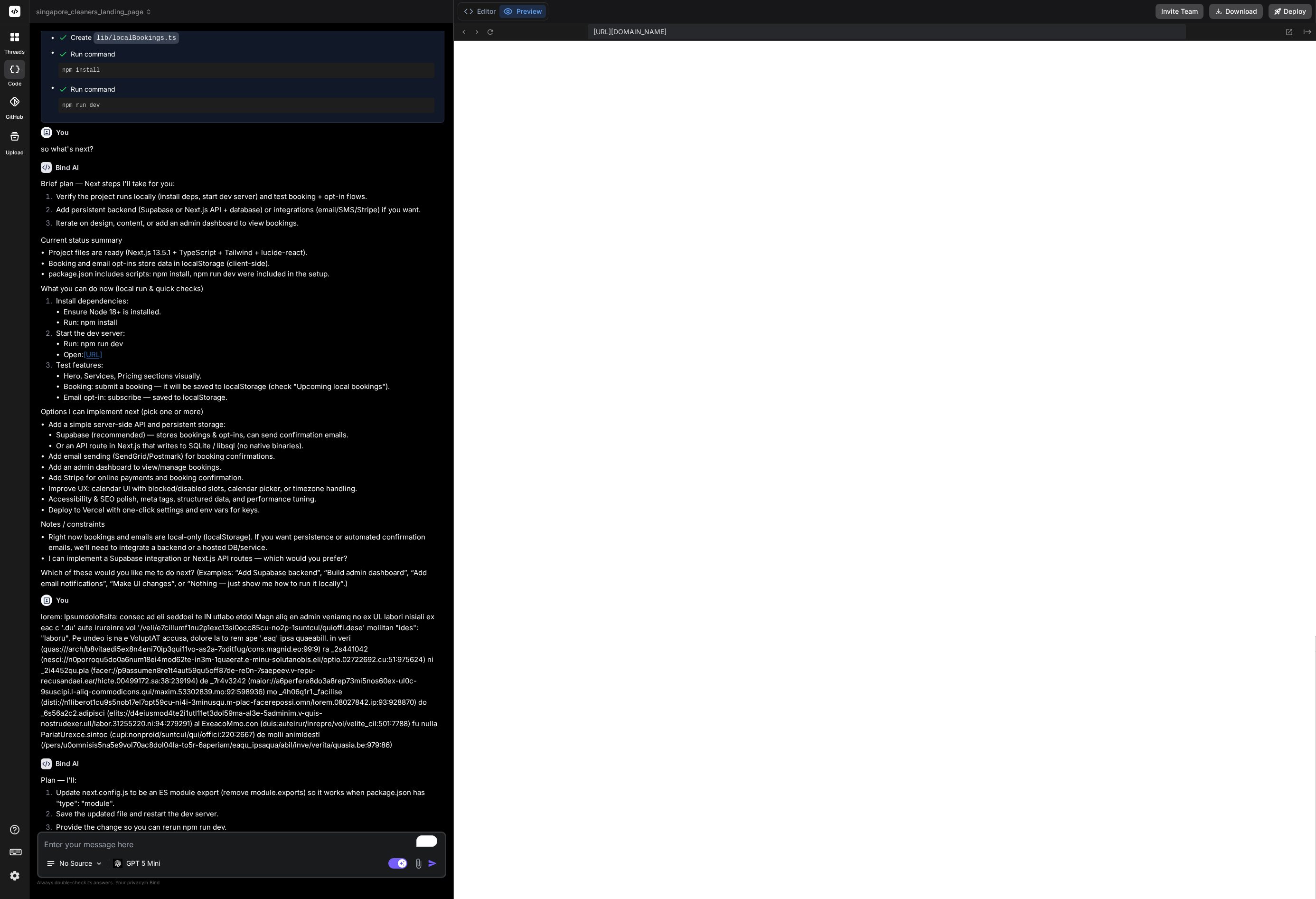
type textarea "x"
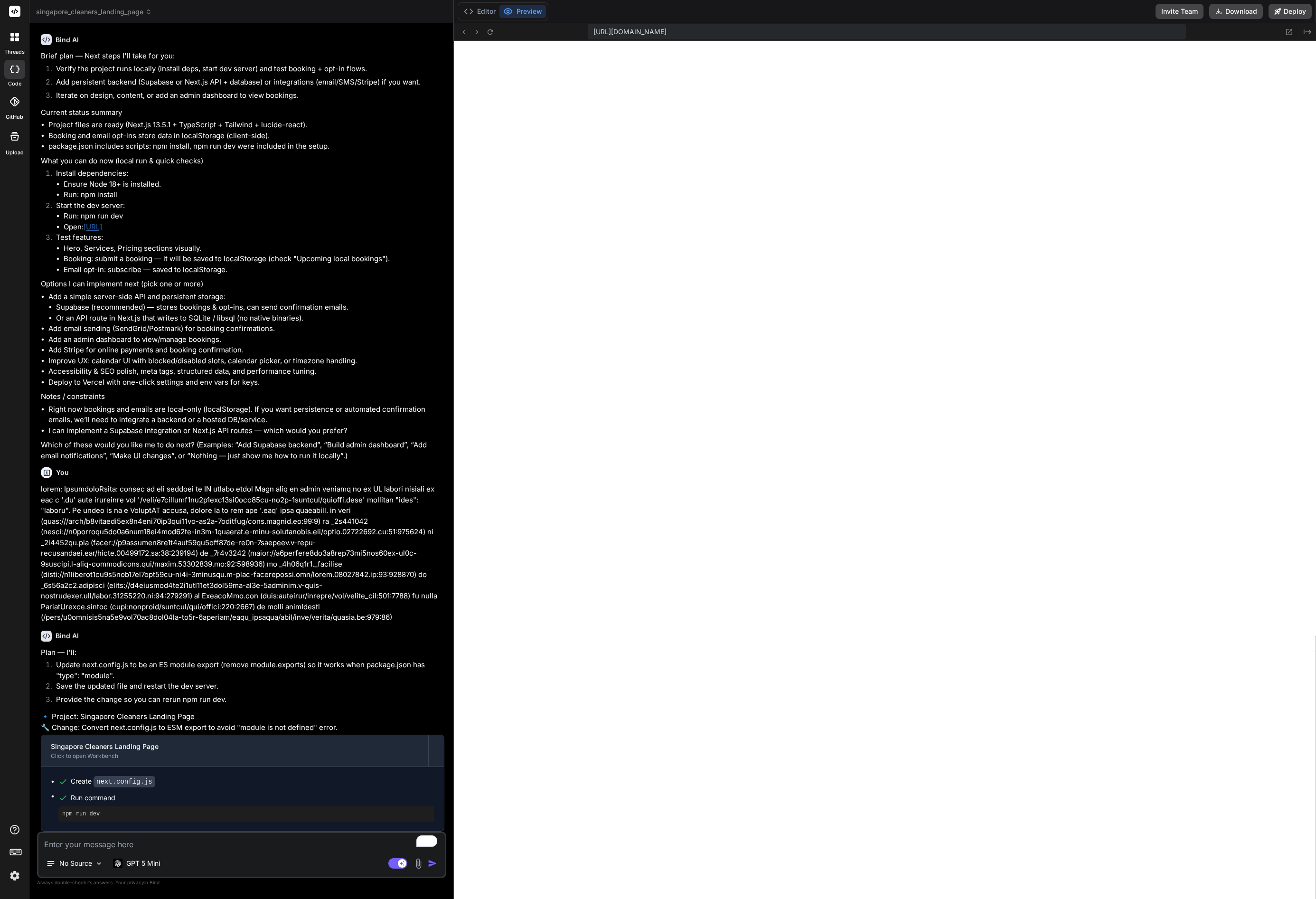
scroll to position [1462, 0]
click at [173, 835] on textarea "To enrich screen reader interactions, please activate Accessibility in Grammarl…" at bounding box center [241, 841] width 406 height 17
type textarea "e"
type textarea "x"
type textarea "er"
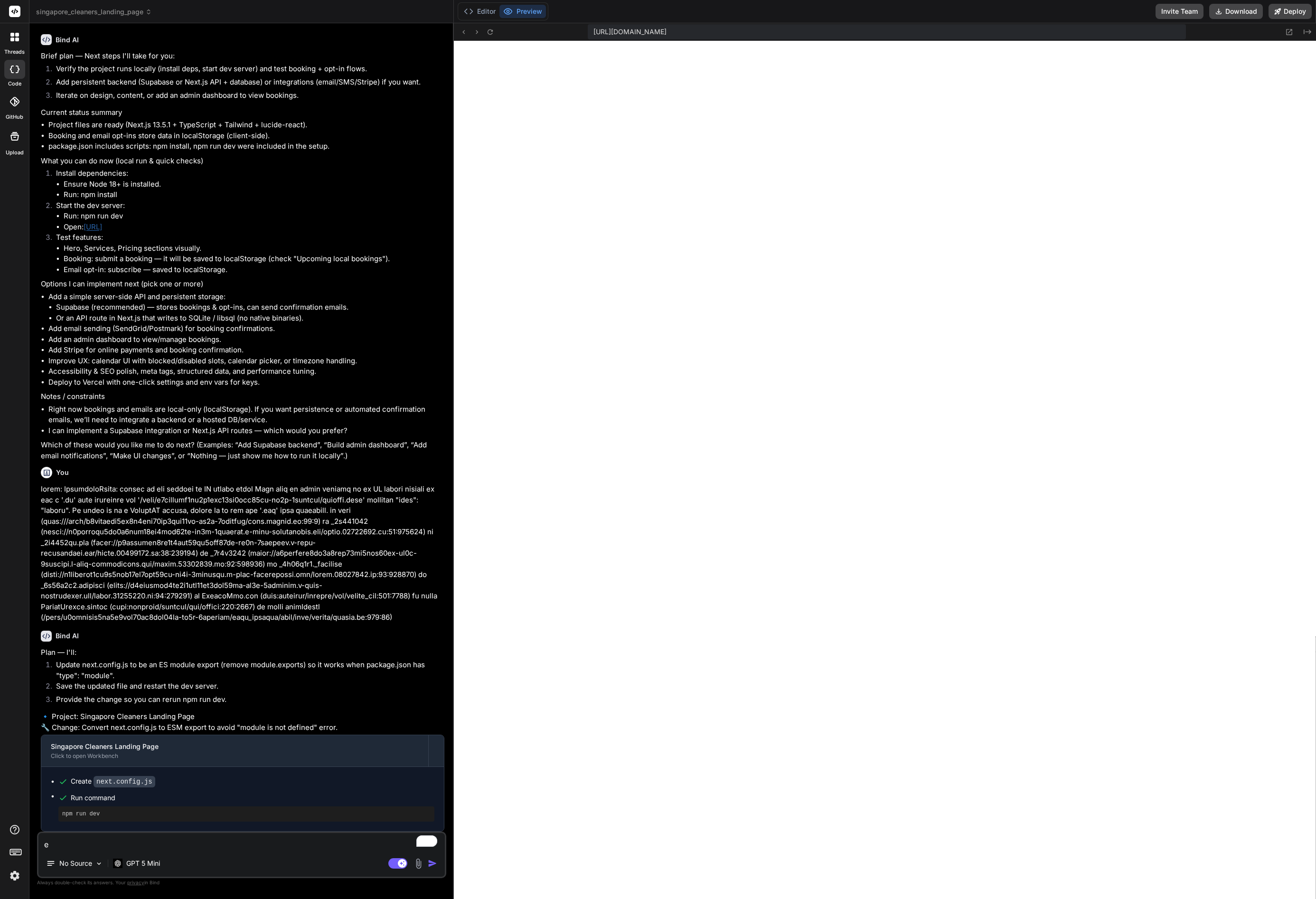
type textarea "x"
type textarea "err"
type textarea "x"
type textarea "erro"
type textarea "x"
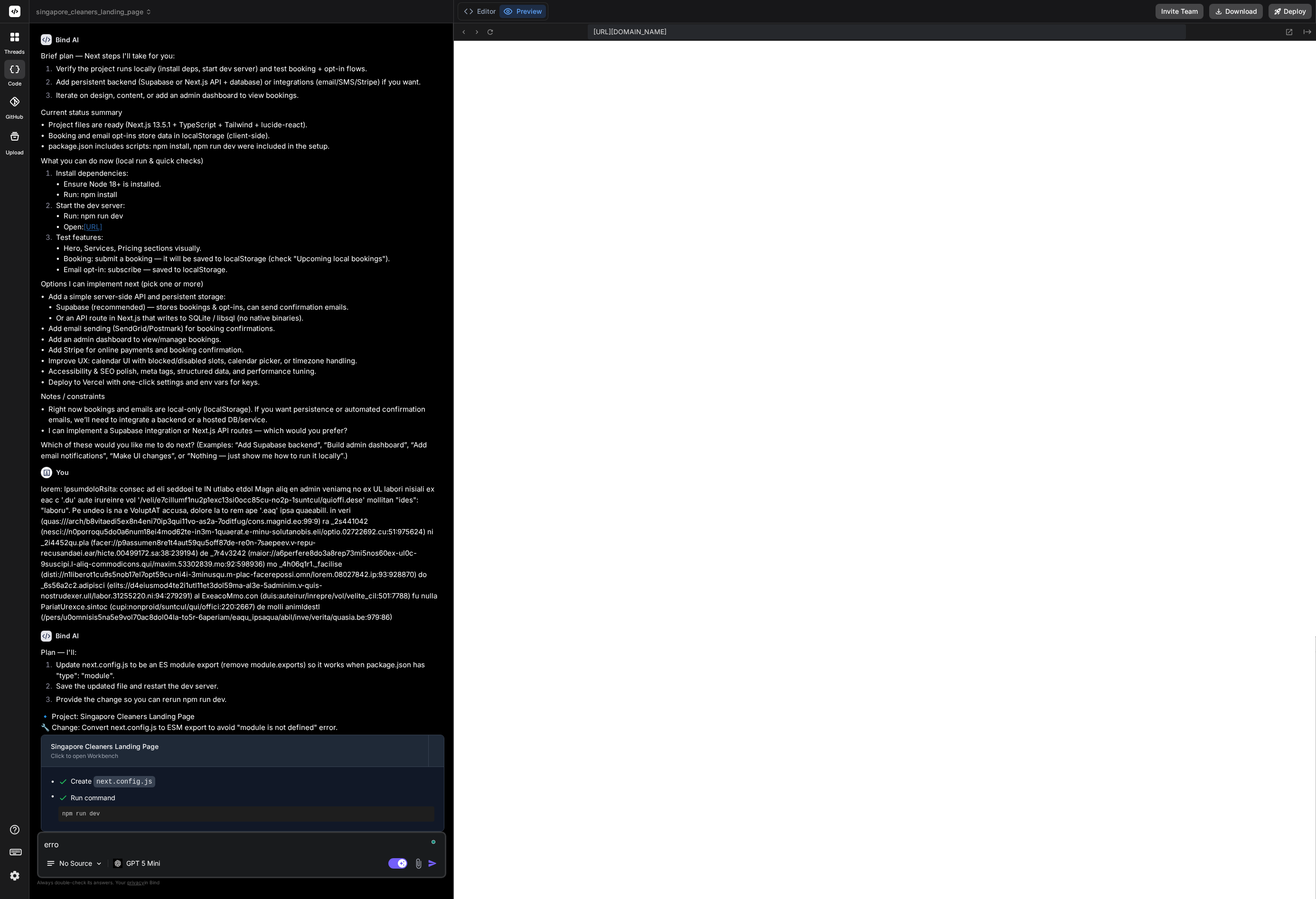
type textarea "error"
type textarea "x"
type textarea "errors"
type textarea "x"
type textarea "errors:"
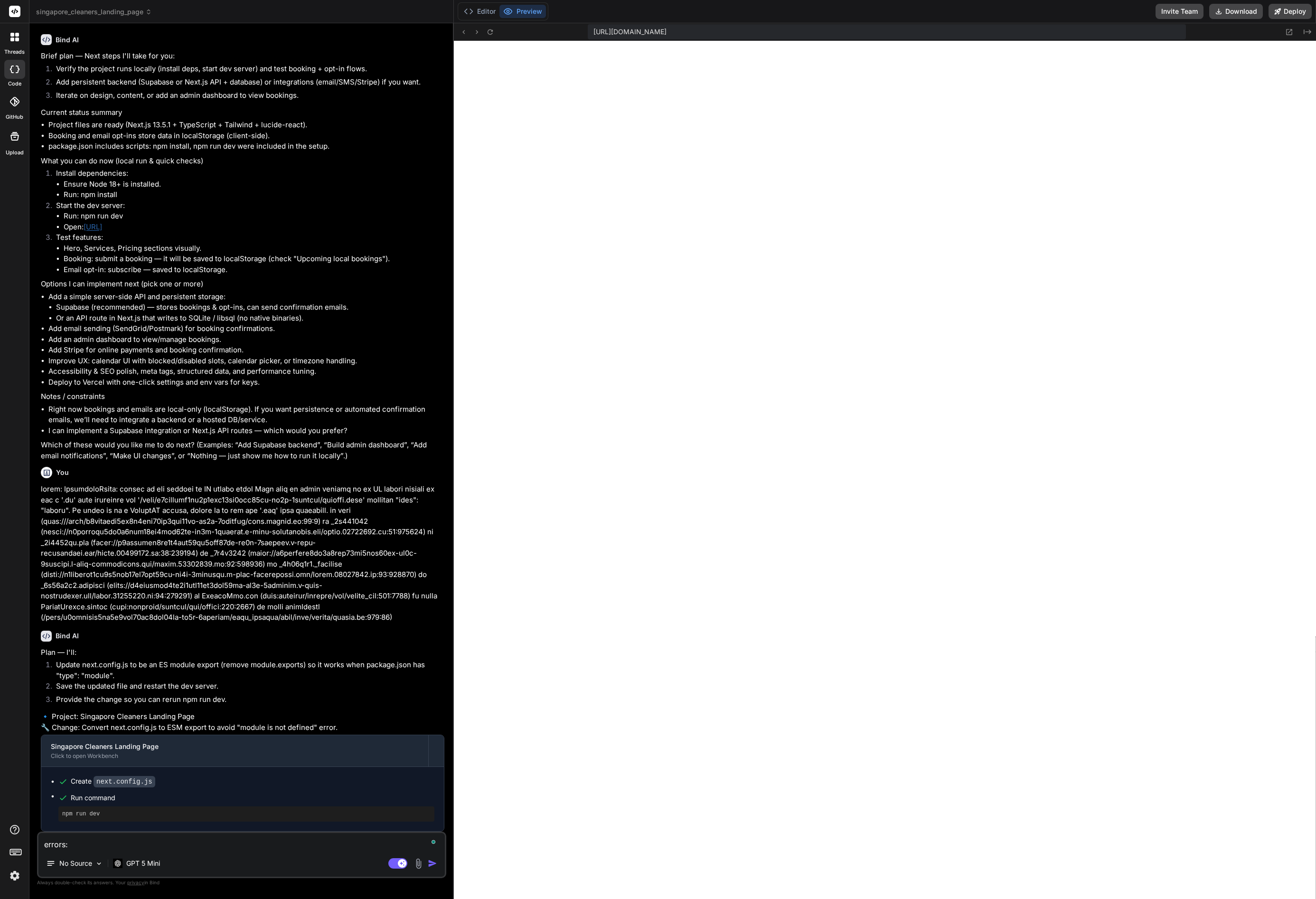
type textarea "x"
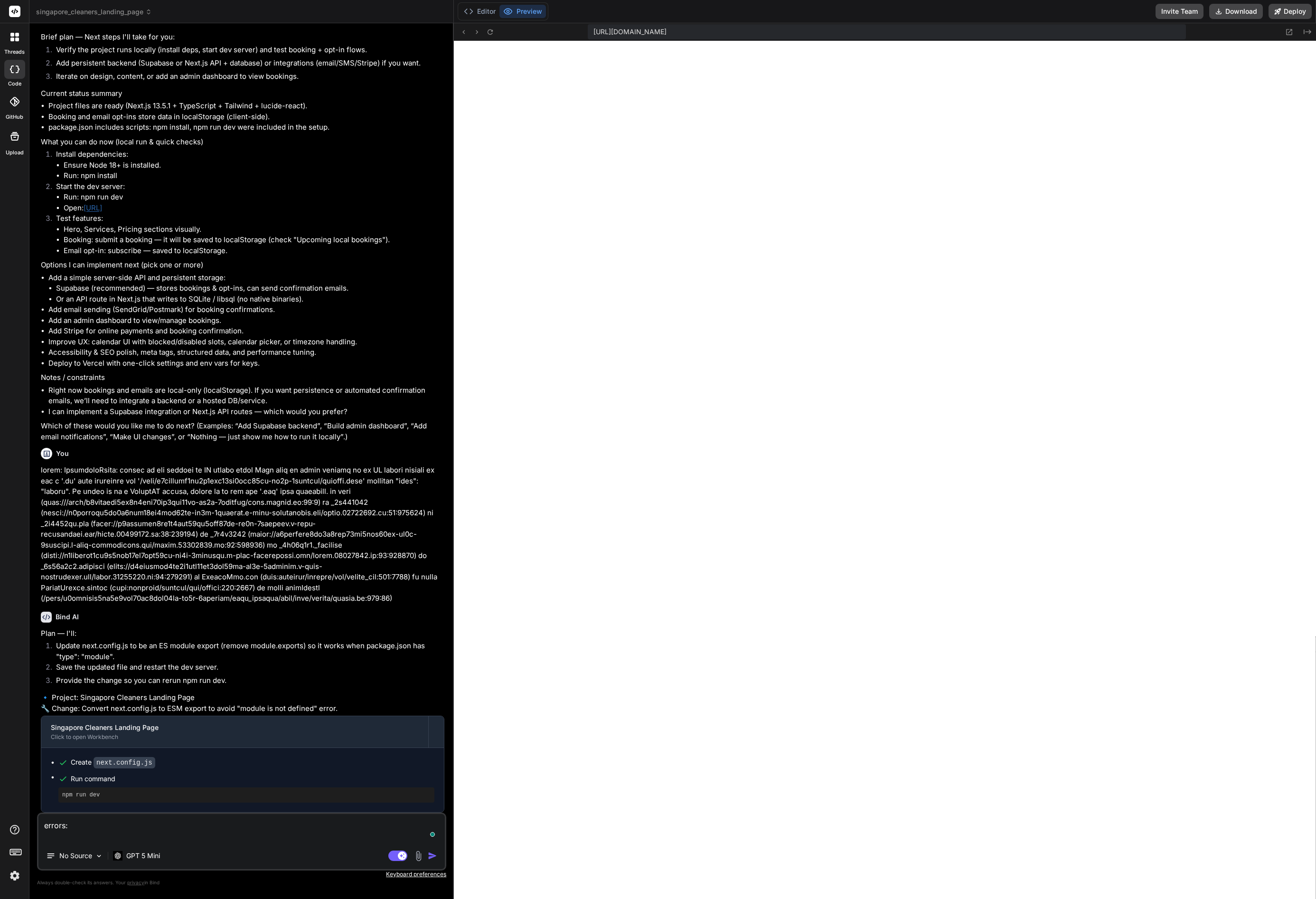
type textarea "errors:"
type textarea "x"
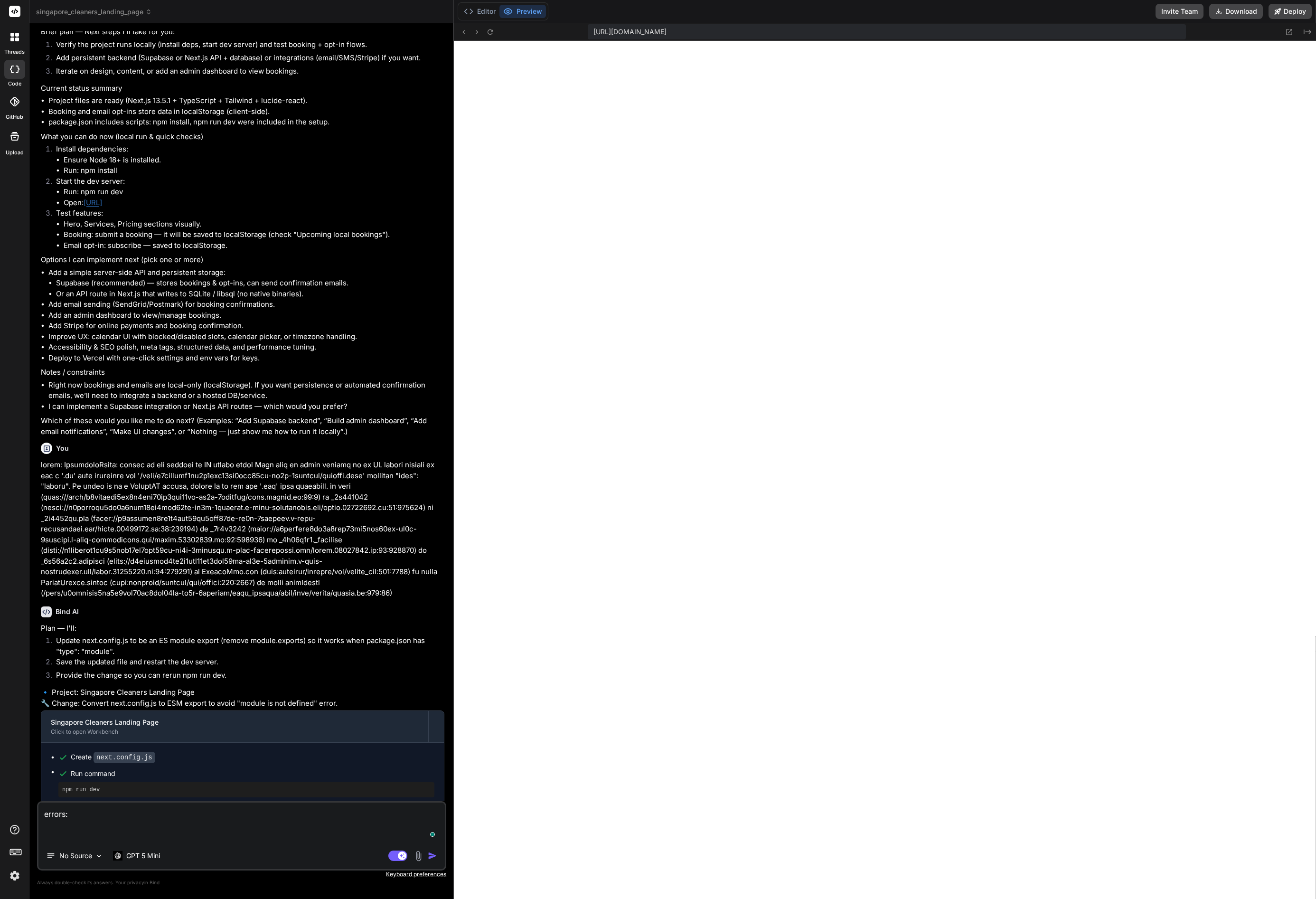
paste textarea "Failed to compile ./app/layout.tsx:1:0 Module not found: Can't resolve './globa…"
type textarea "errors: Failed to compile ./app/layout.tsx:1:0 Module not found: Can't resolve …"
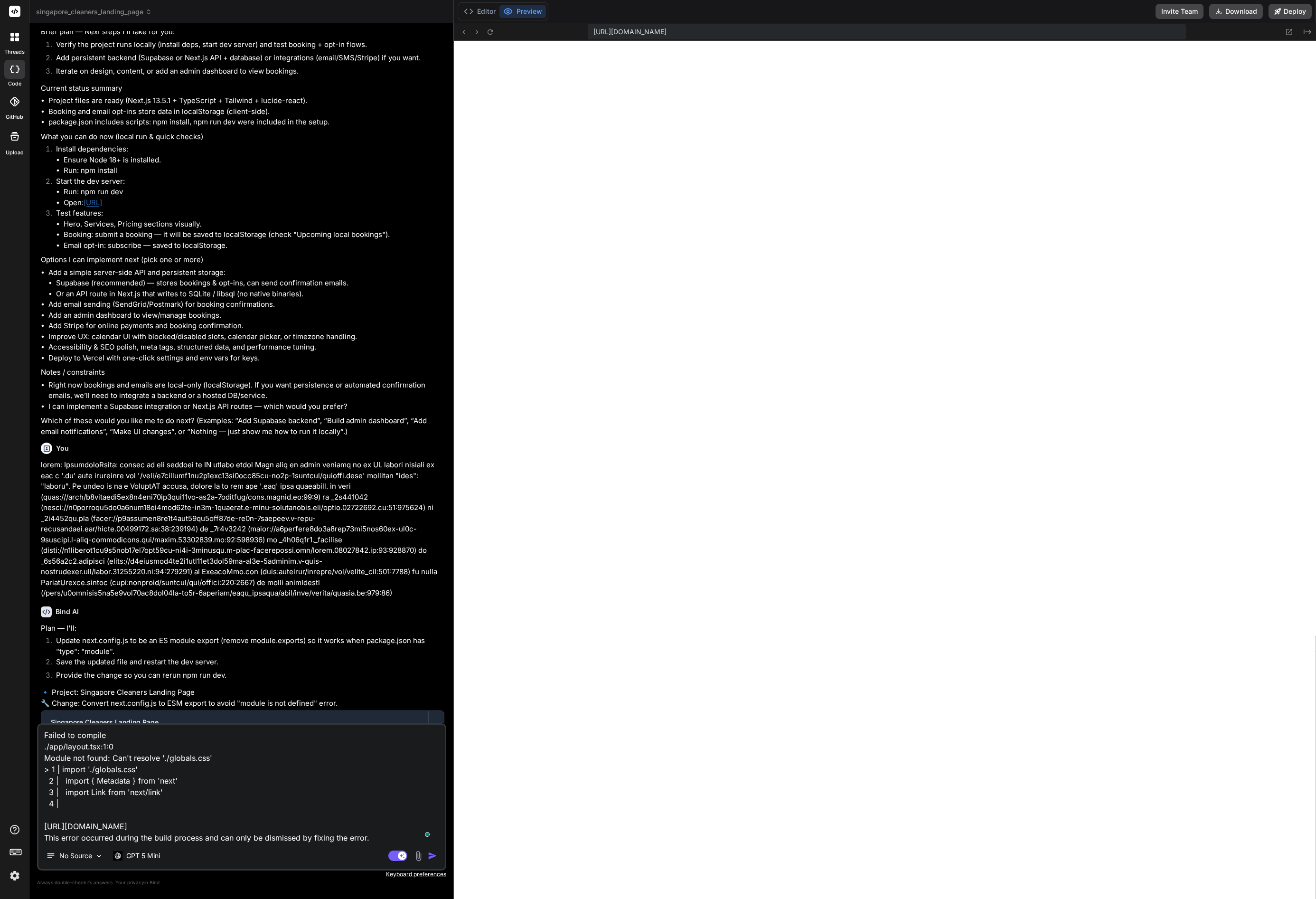
type textarea "x"
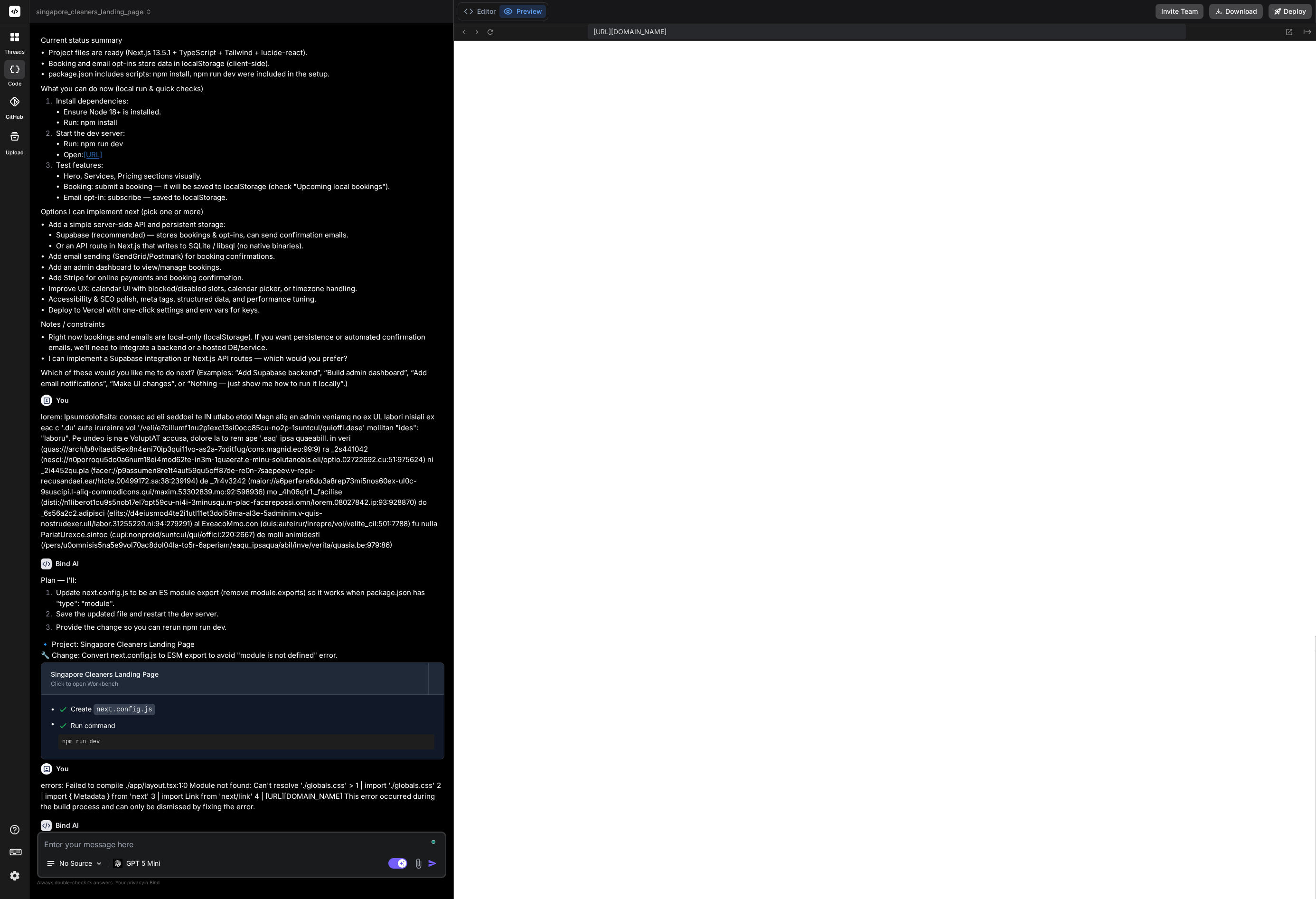
scroll to position [1033, 0]
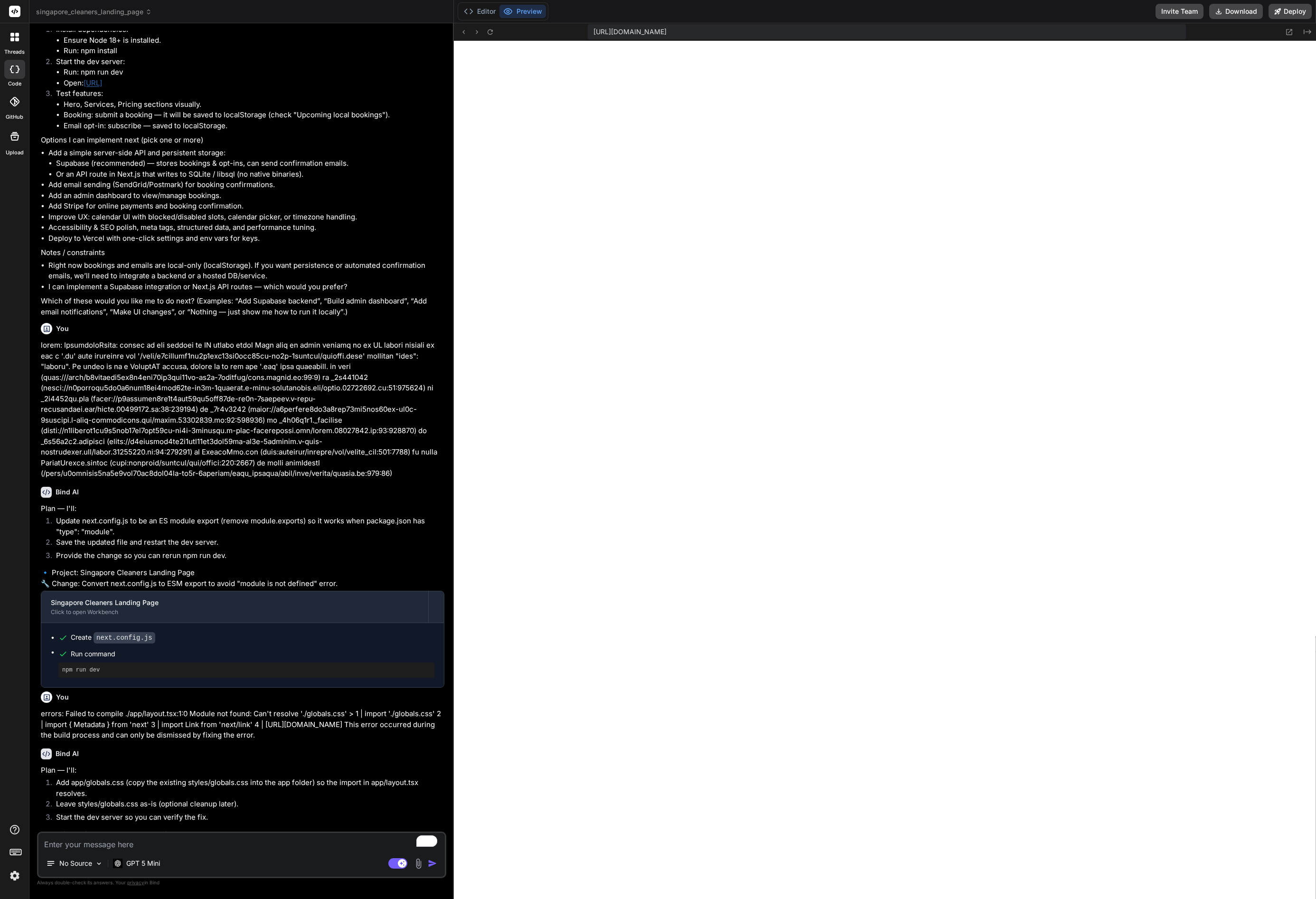
type textarea "x"
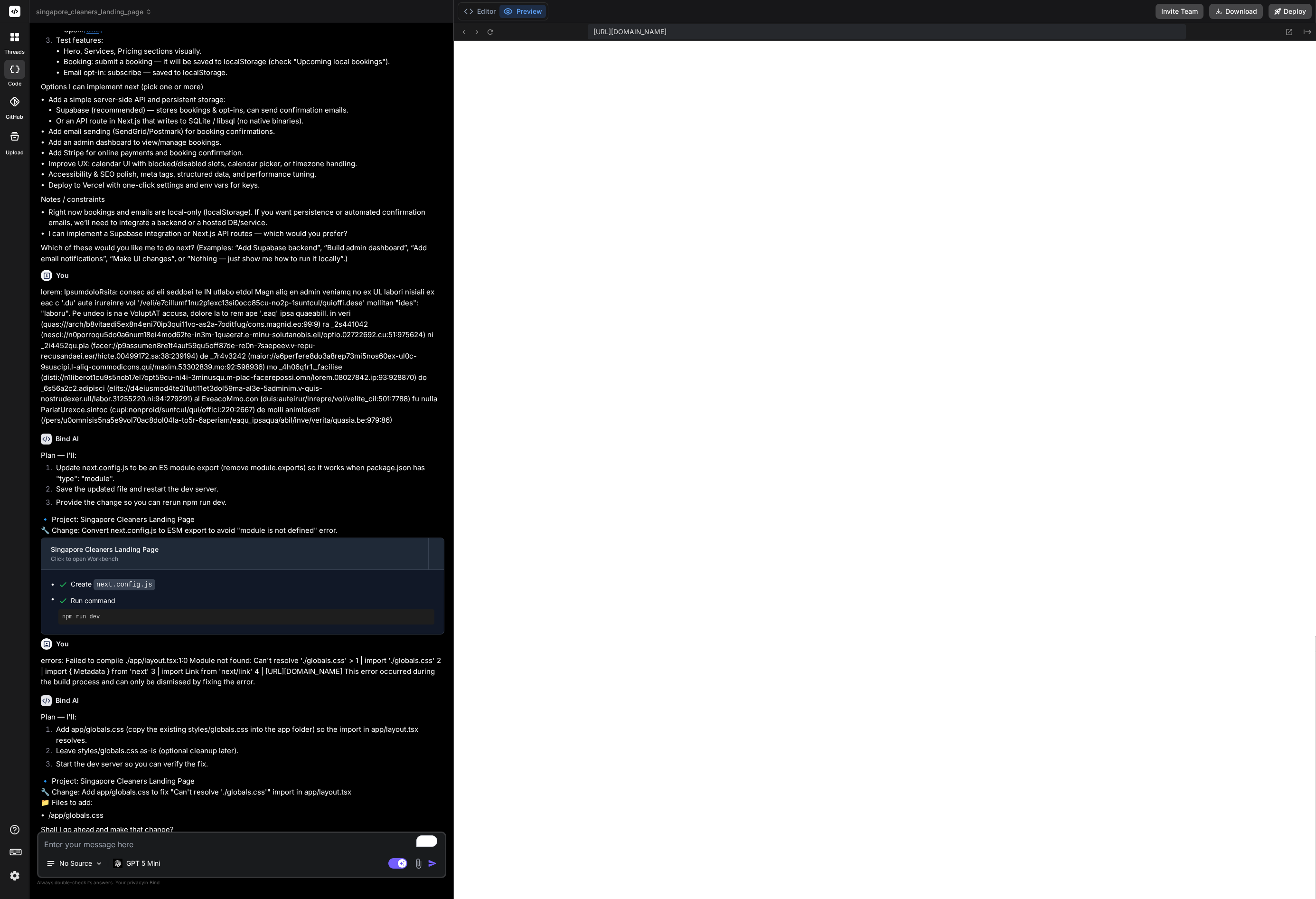
scroll to position [1138, 0]
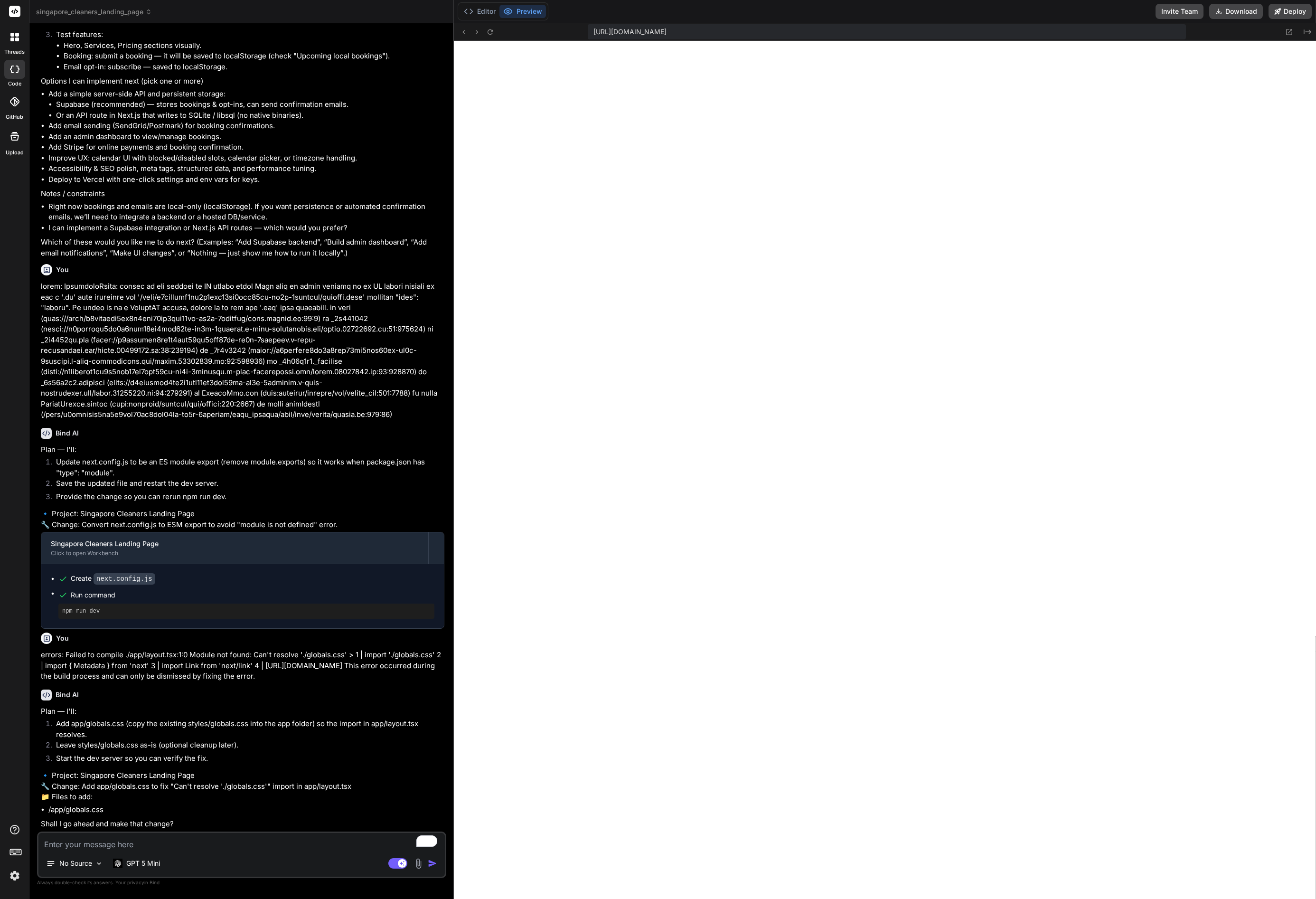
type textarea "y"
type textarea "x"
type textarea "ye"
type textarea "x"
type textarea "yes"
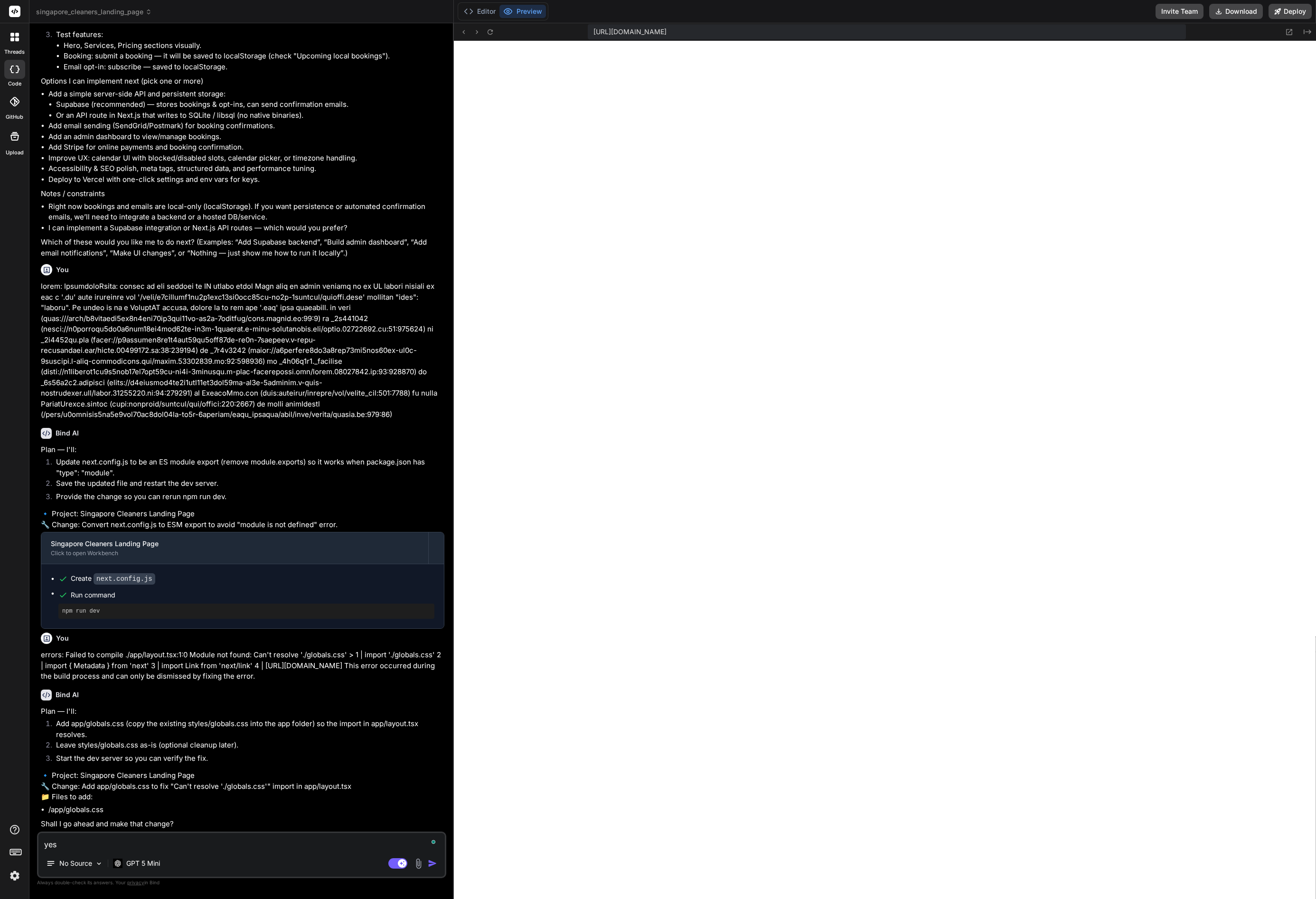
type textarea "x"
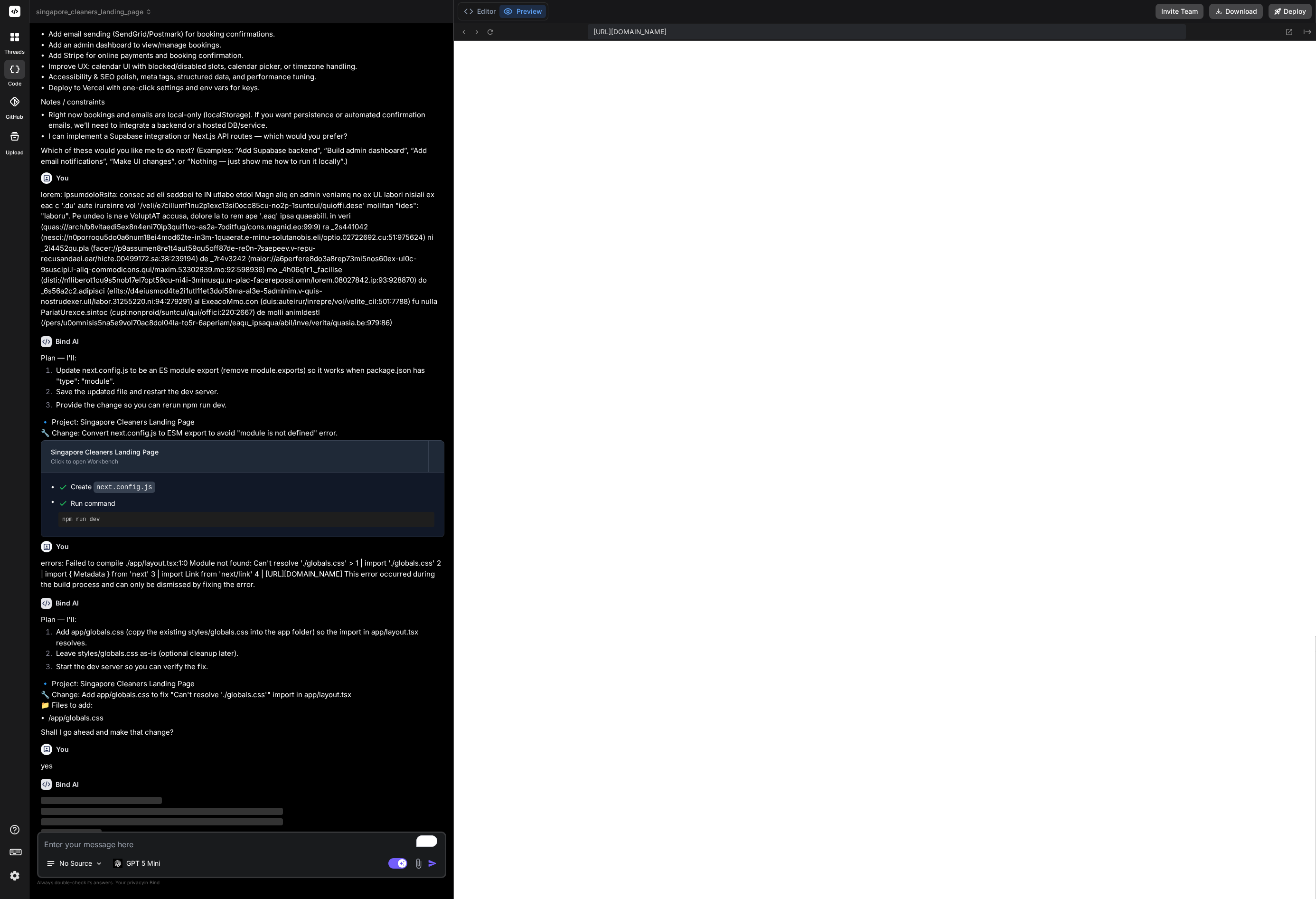
scroll to position [1236, 0]
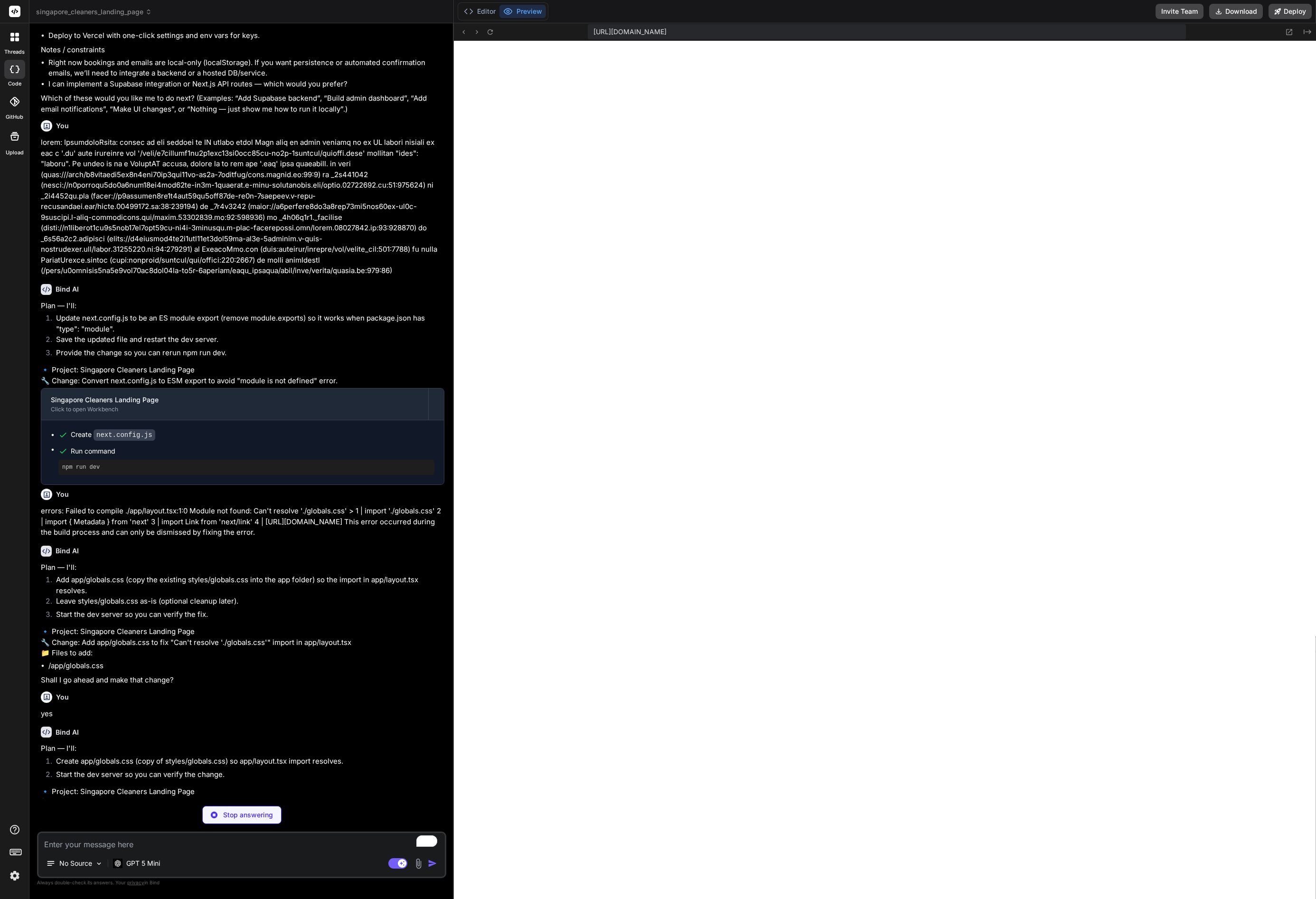
type textarea "x"
type textarea "height: 100%; background: linear-gradient(180deg, #ffffff 0%, #f8fafc 100%); } …"
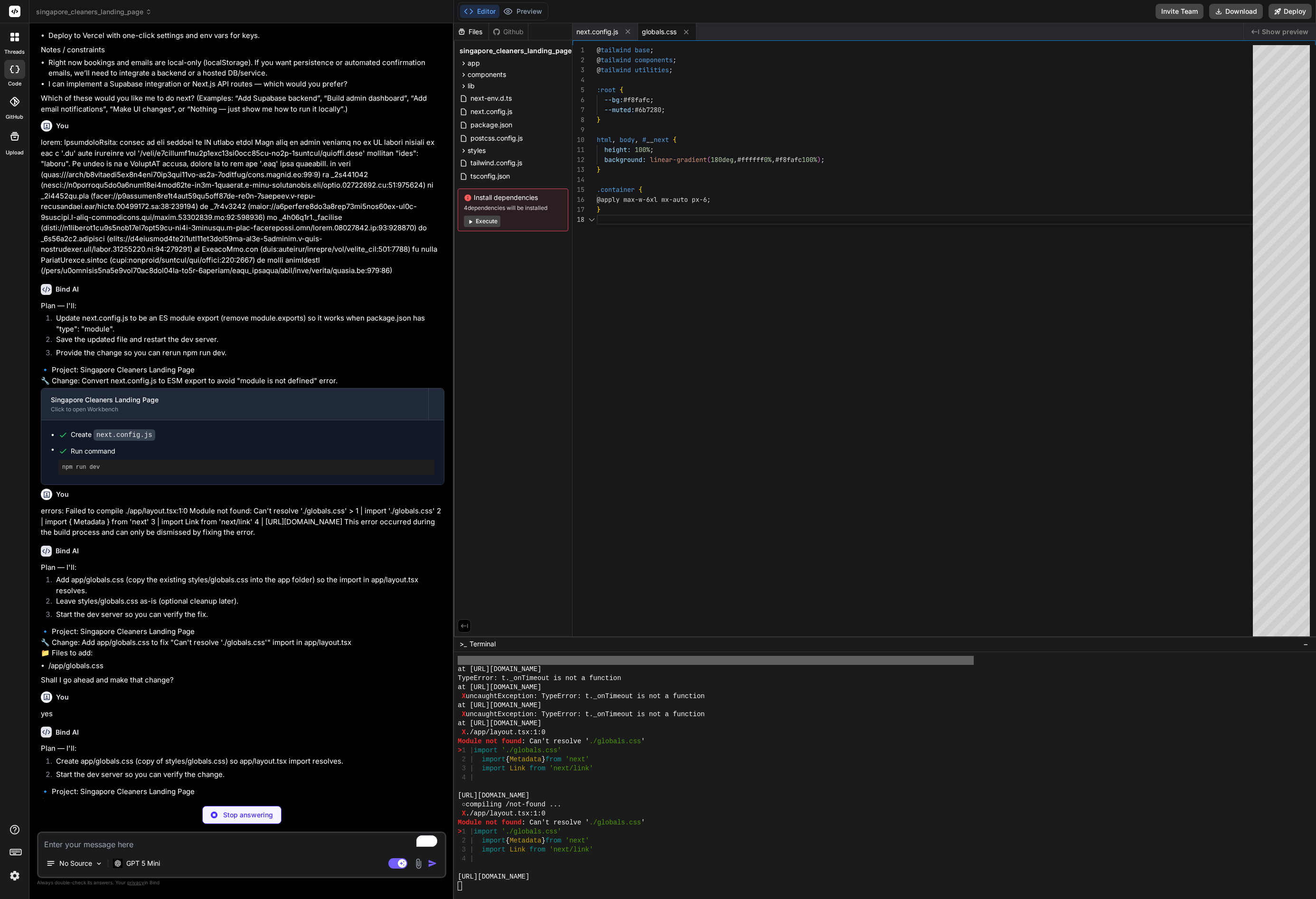
scroll to position [70, 0]
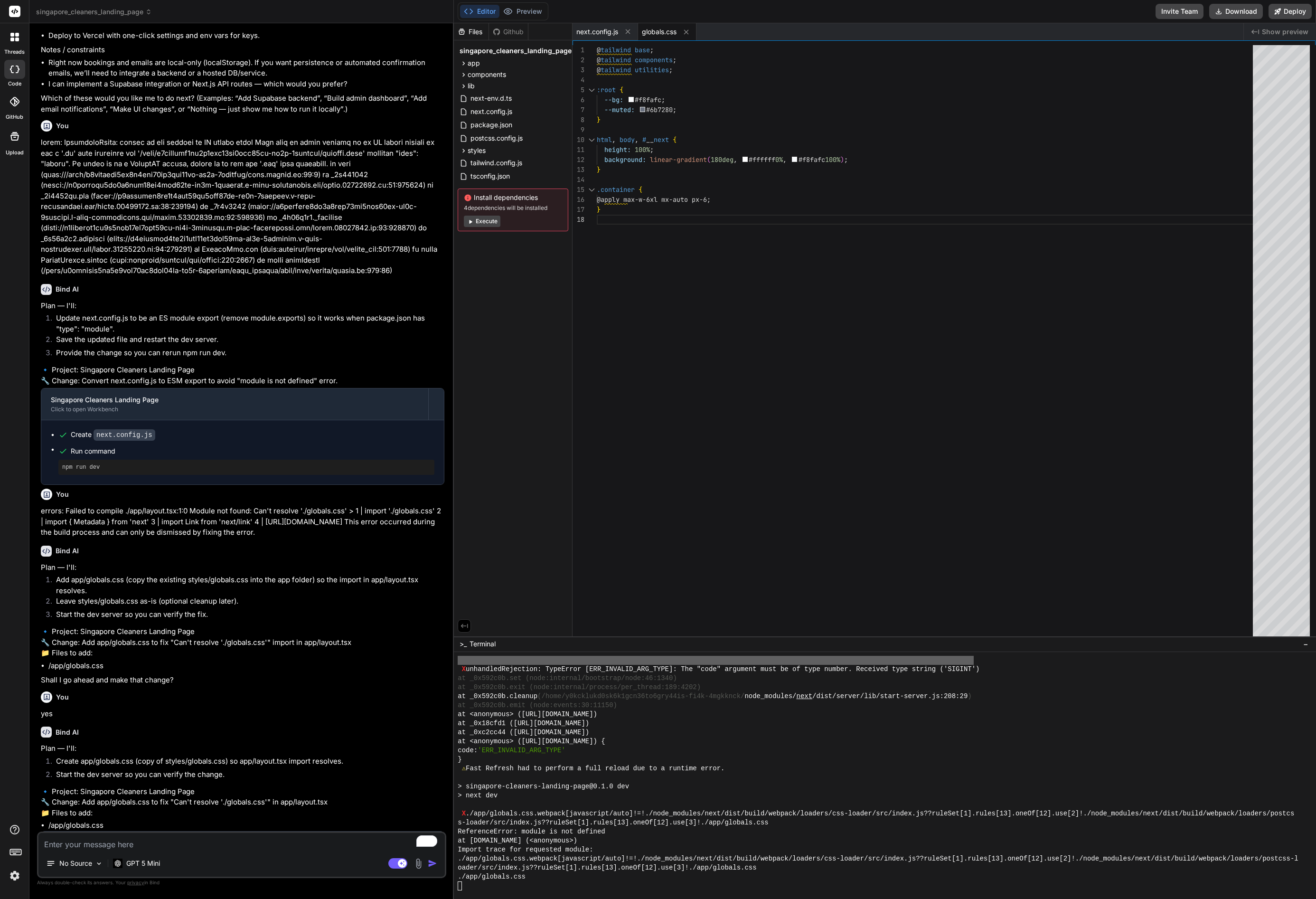
type textarea "x"
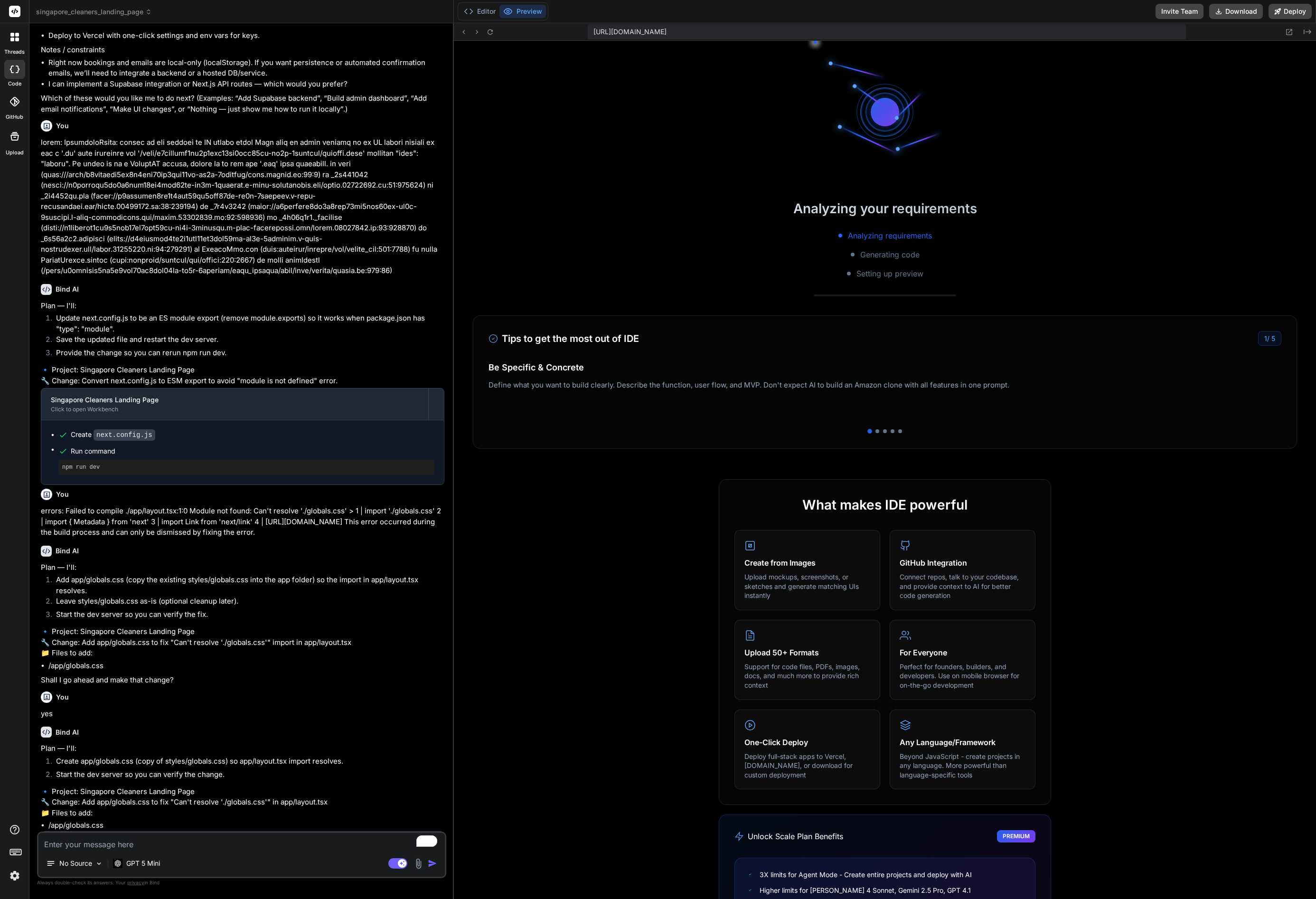
scroll to position [2373, 0]
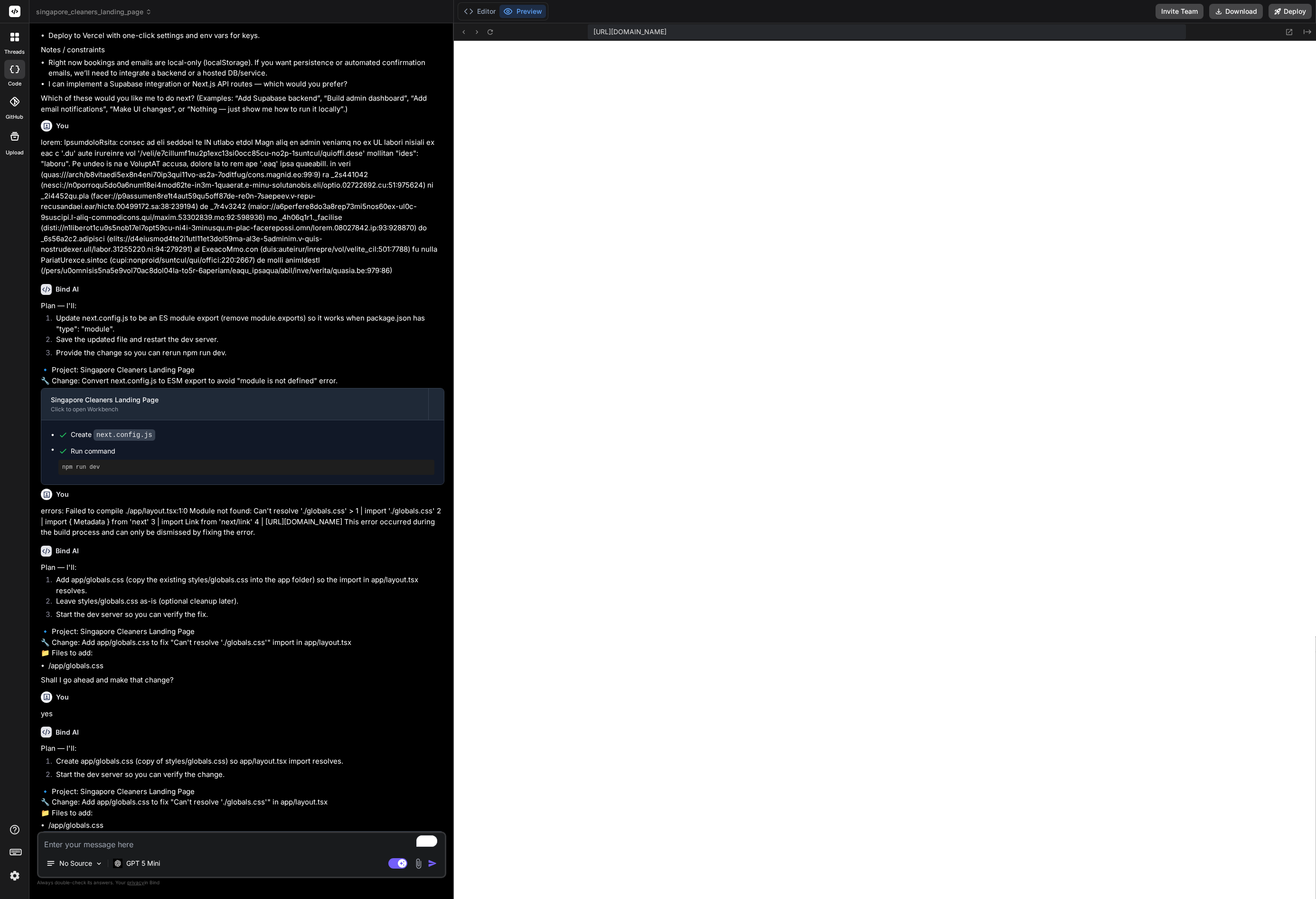
click at [218, 850] on textarea "To enrich screen reader interactions, please activate Accessibility in Grammarl…" at bounding box center [241, 841] width 406 height 17
type textarea "e"
type textarea "x"
type textarea "er"
type textarea "x"
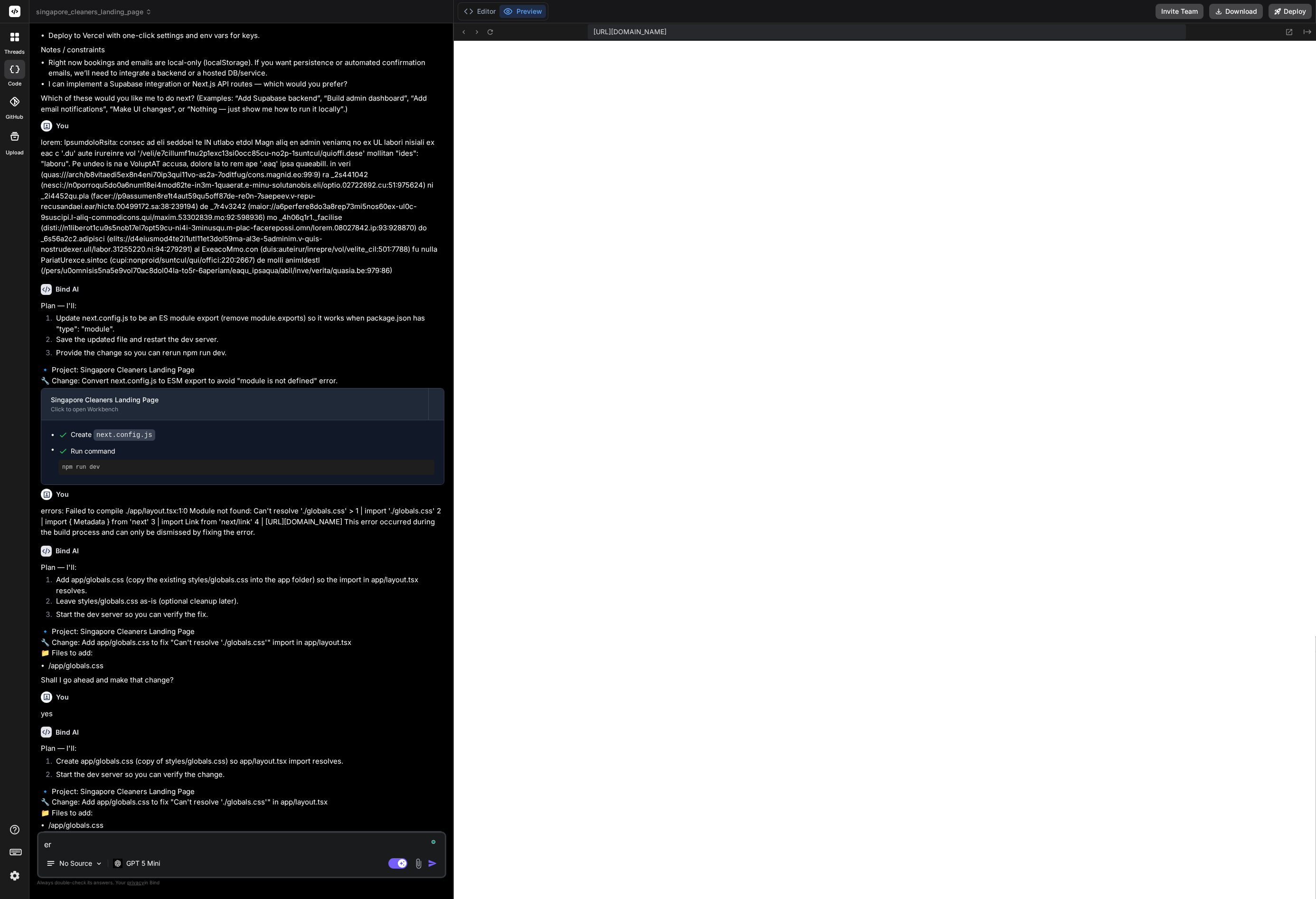
type textarea "err"
type textarea "x"
type textarea "erro"
type textarea "x"
type textarea "error"
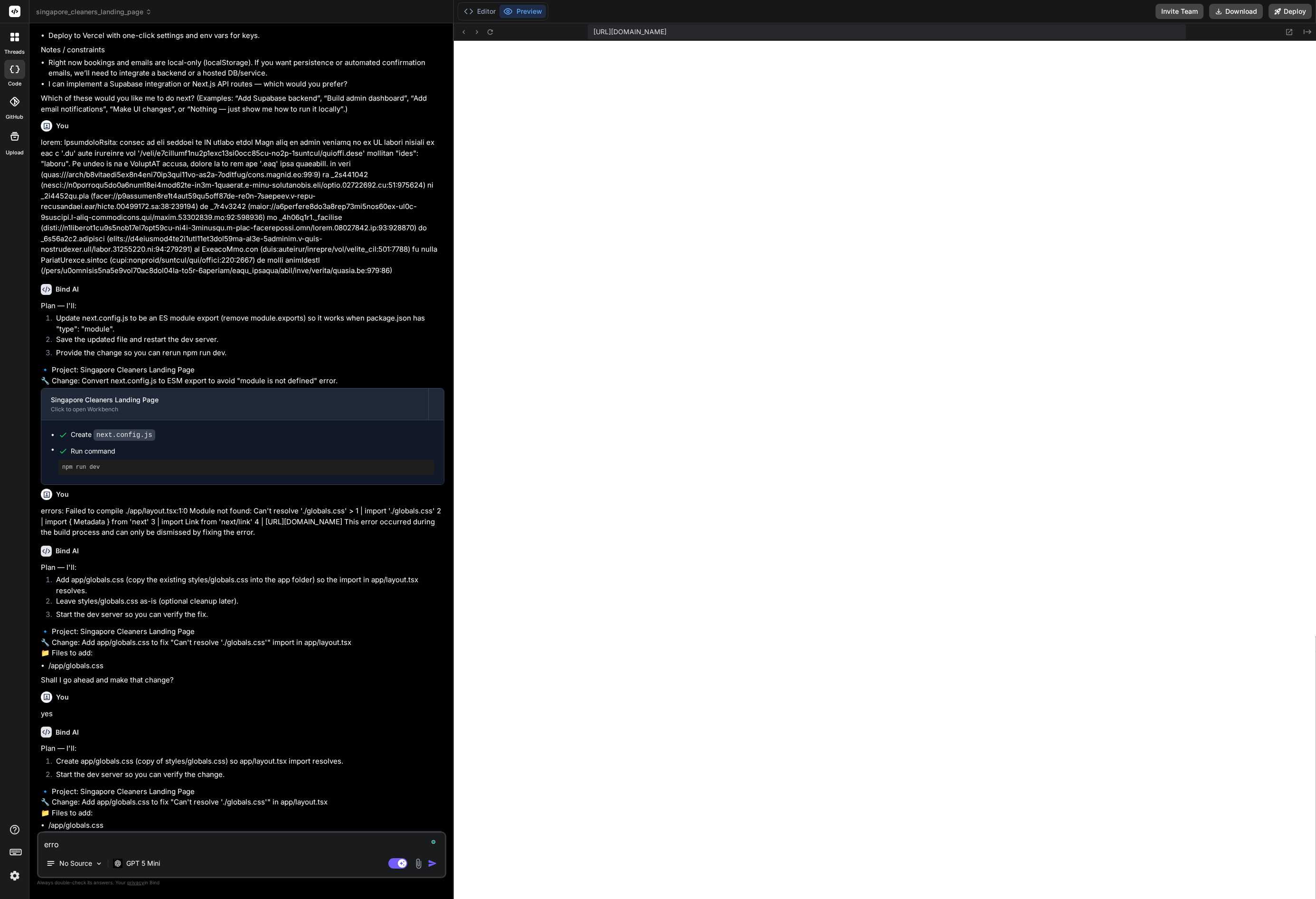
type textarea "x"
type textarea "errors"
type textarea "x"
type textarea "errors:"
type textarea "x"
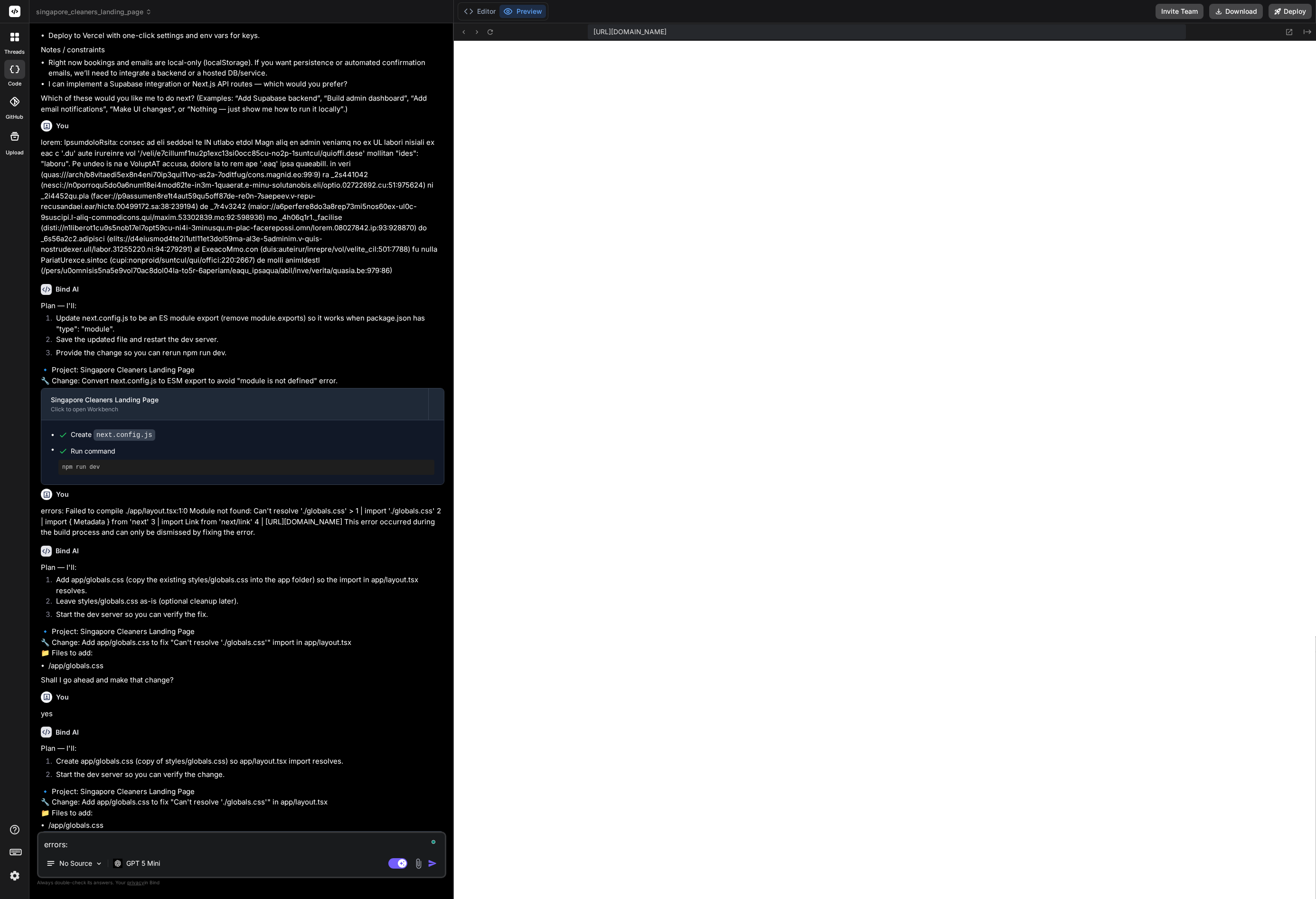
type textarea "errors:"
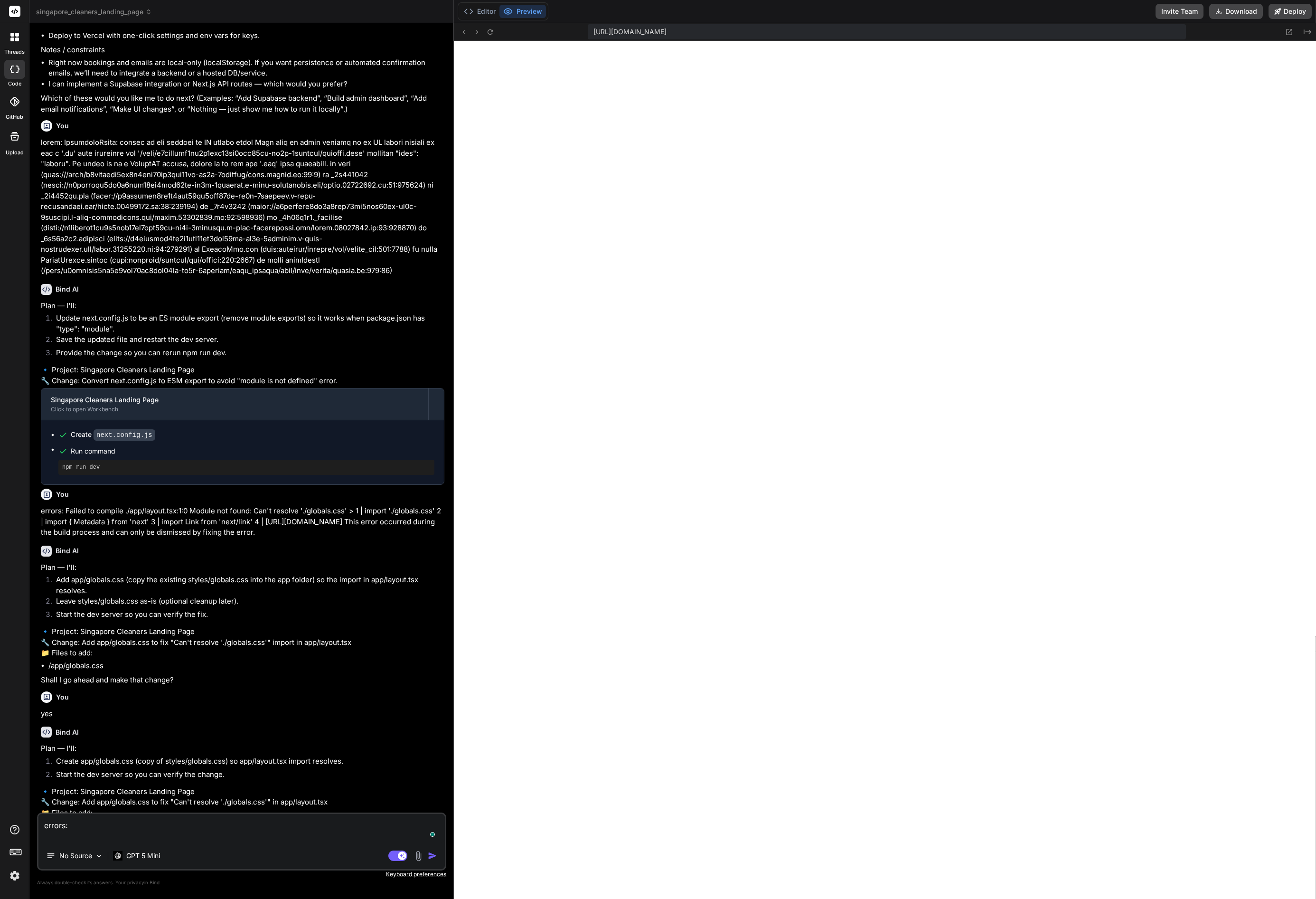
type textarea "x"
paste textarea "Failed to compile ./app/globals.css.webpack[javascript/auto]!=!./node_modules/n…"
type textarea "errors: Failed to compile ./app/globals.css.webpack[javascript/auto]!=!./node_m…"
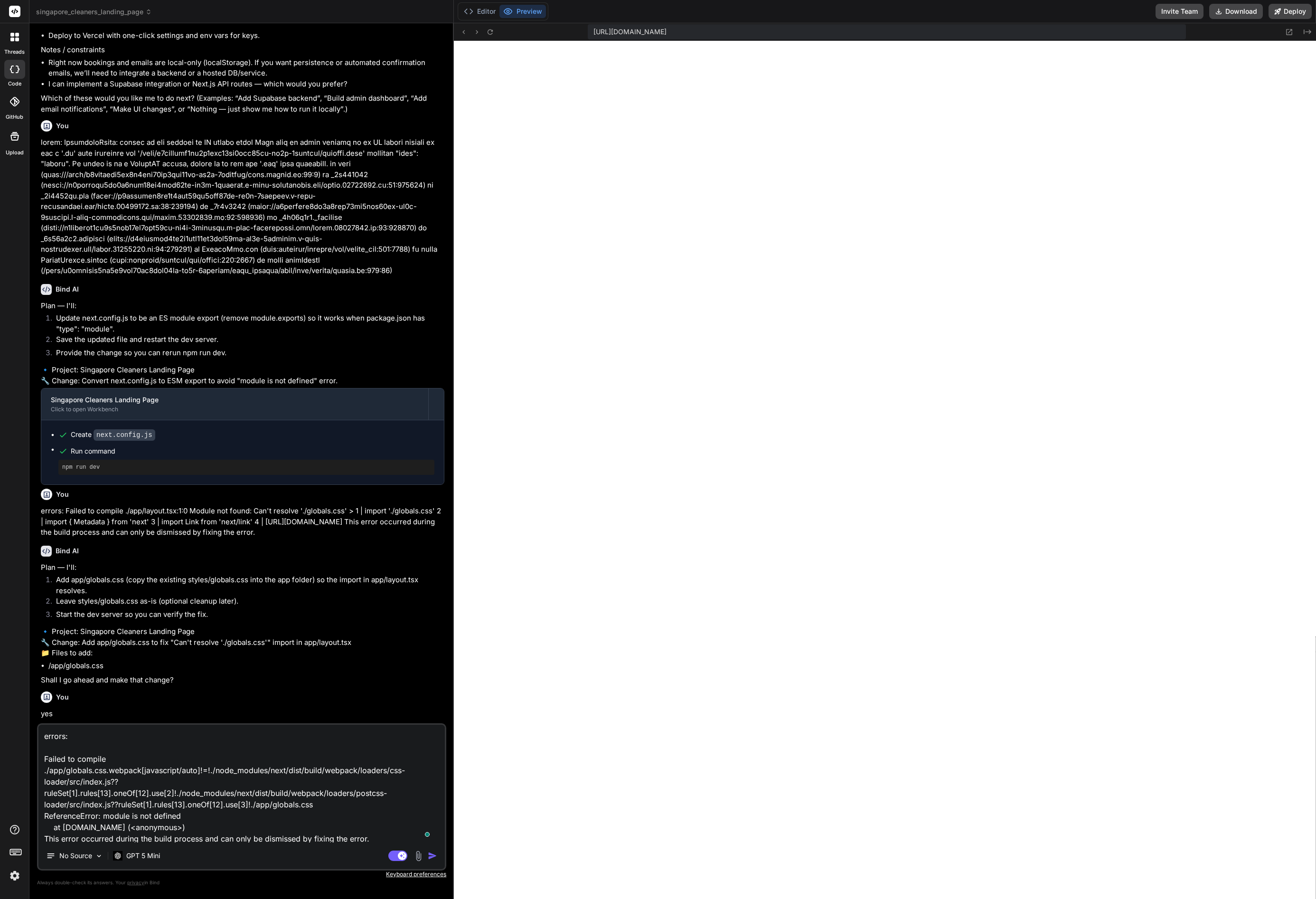
scroll to position [1, 0]
type textarea "x"
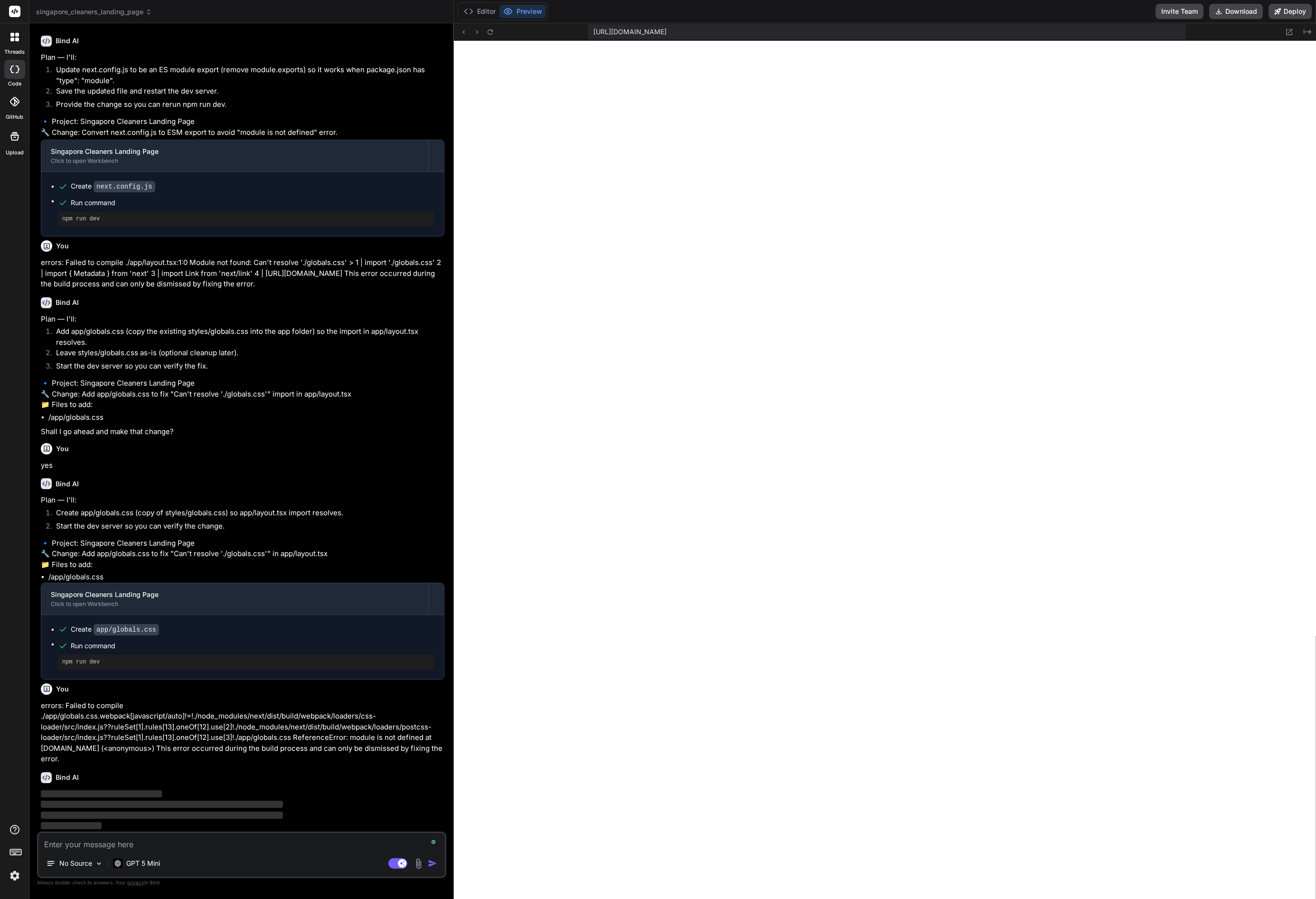
scroll to position [1551, 0]
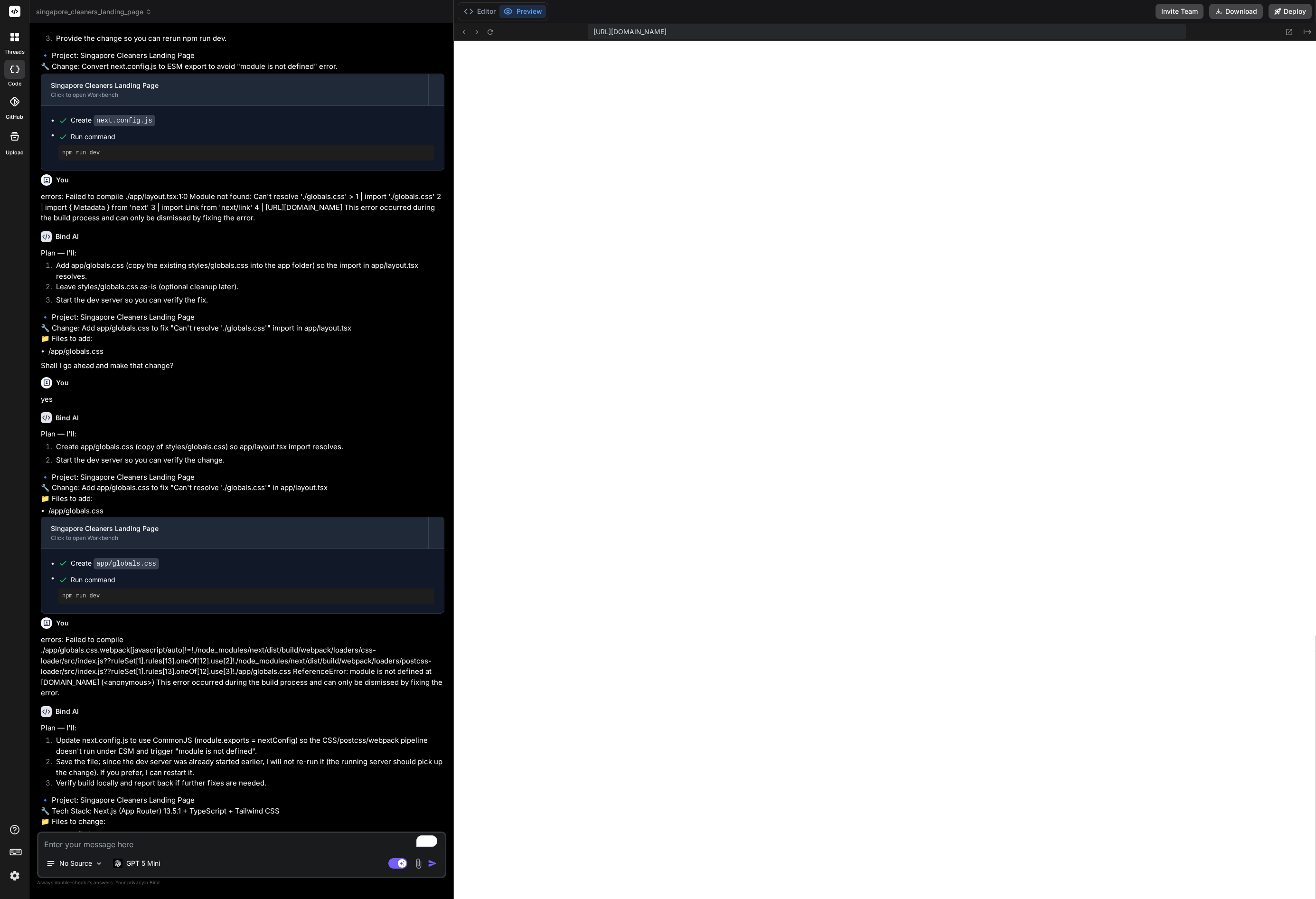
type textarea "x"
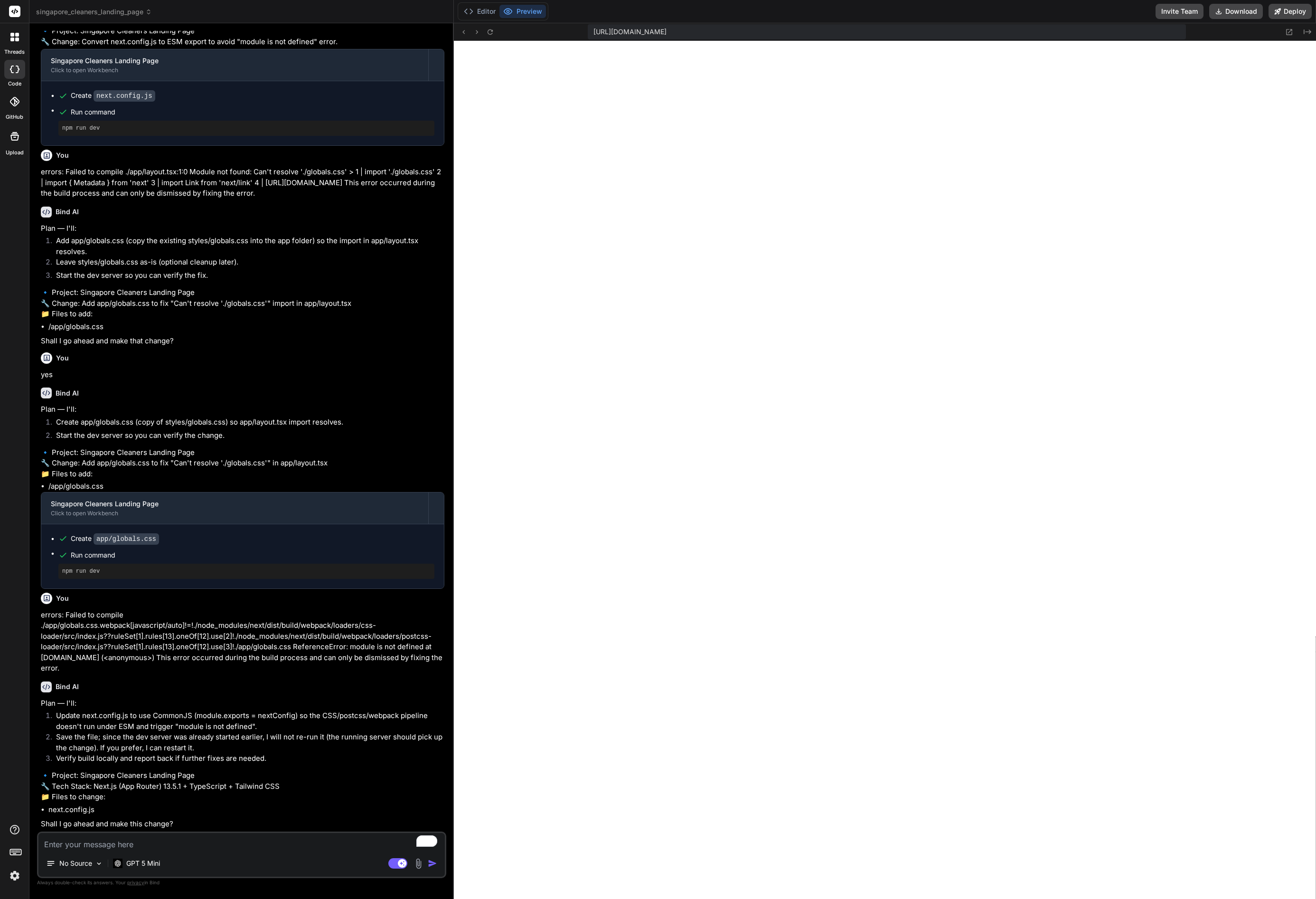
scroll to position [1663, 0]
click at [136, 843] on textarea "To enrich screen reader interactions, please activate Accessibility in Grammarl…" at bounding box center [241, 841] width 406 height 17
type textarea "y"
type textarea "x"
type textarea "ye"
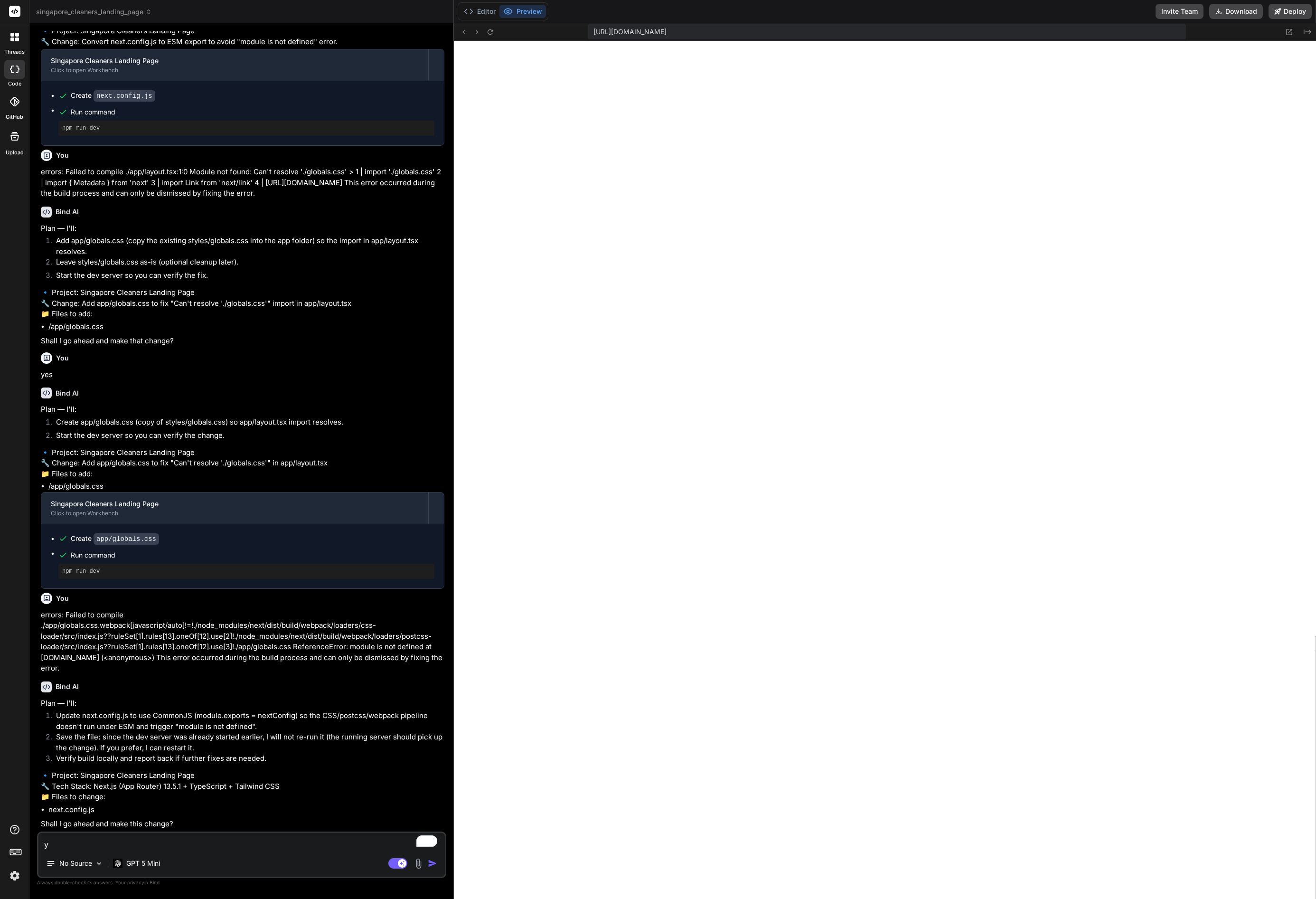
type textarea "x"
type textarea "yes"
type textarea "x"
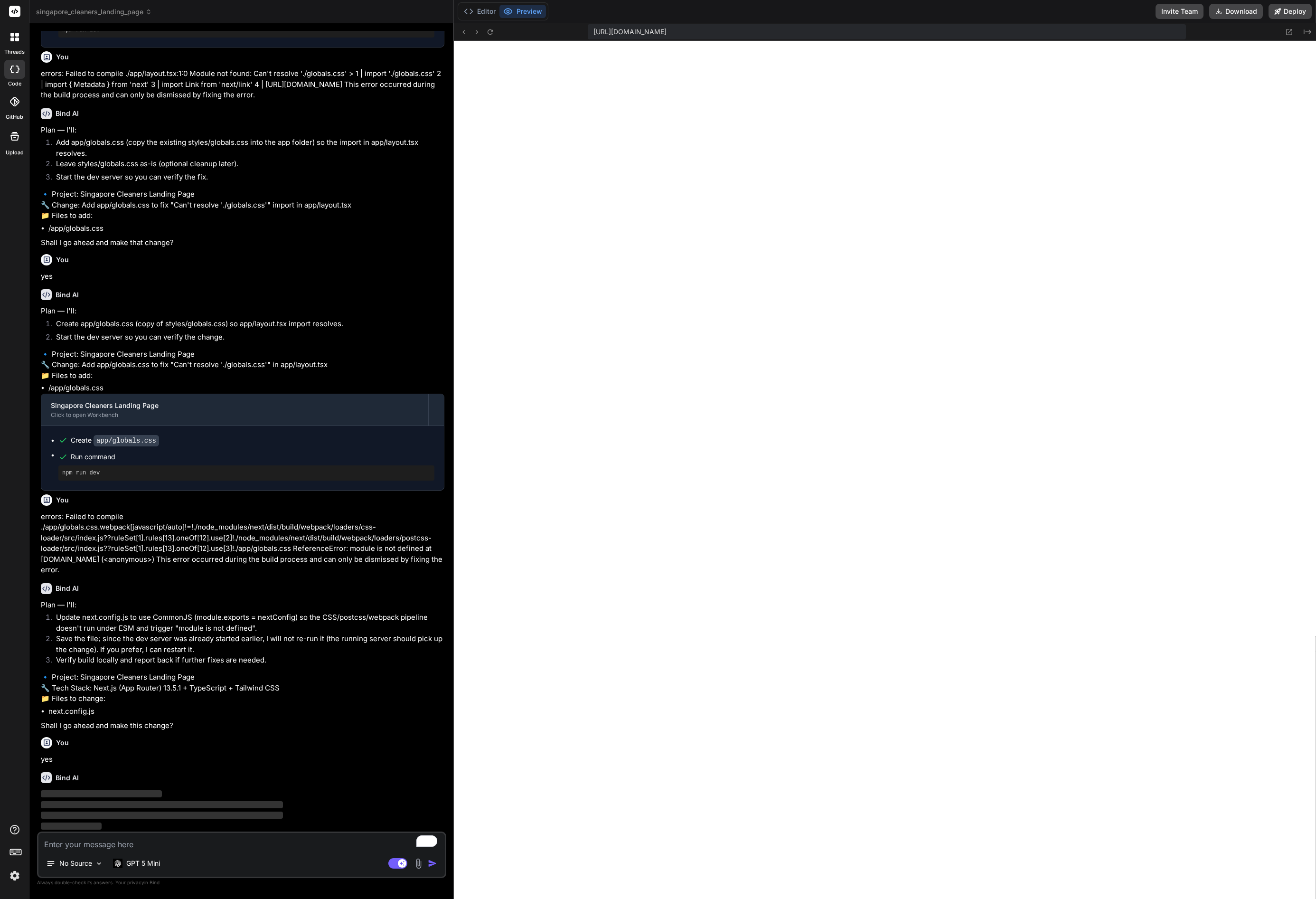
scroll to position [2446, 0]
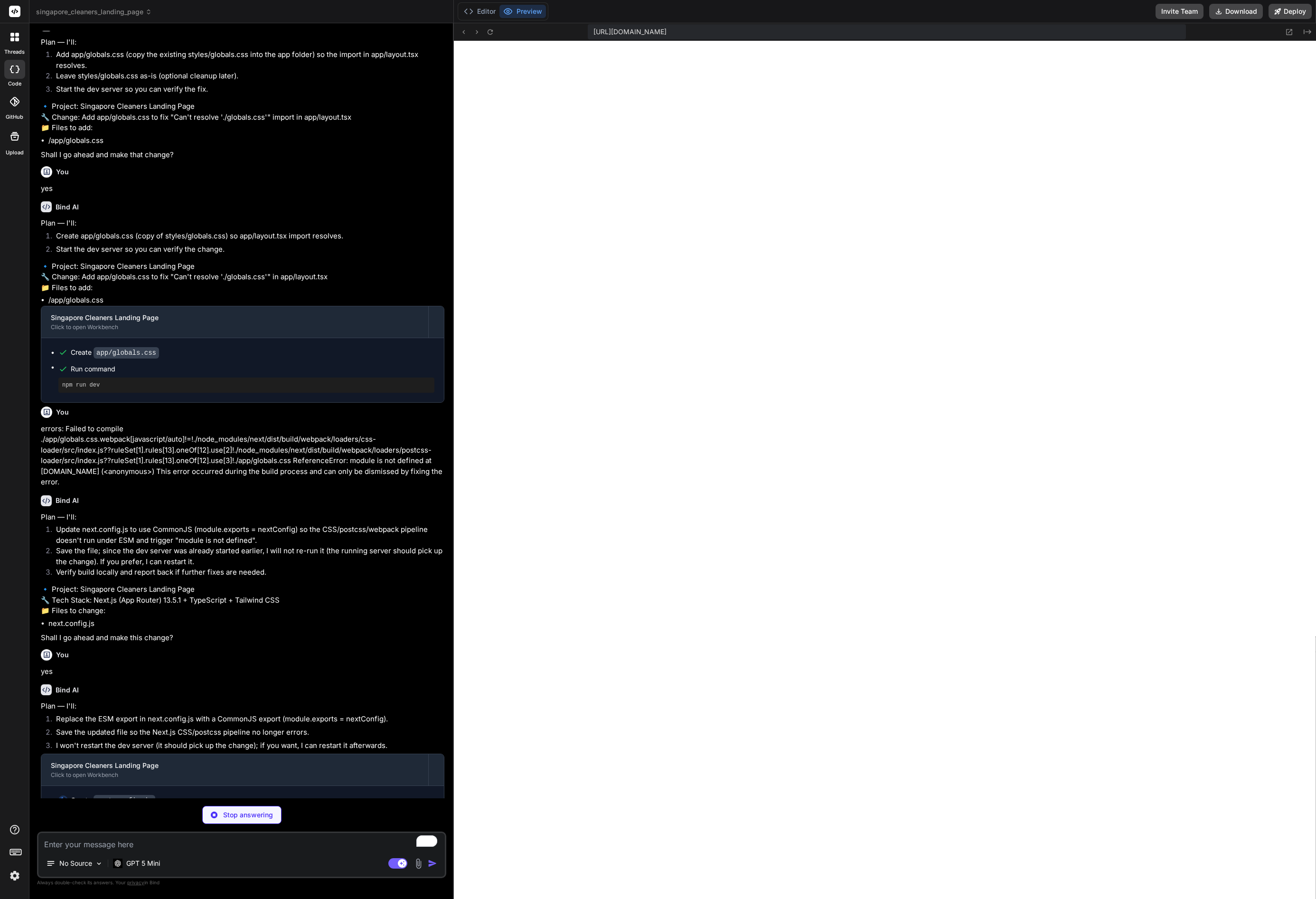
type textarea "x"
type textarea "module.exports = nextConfig"
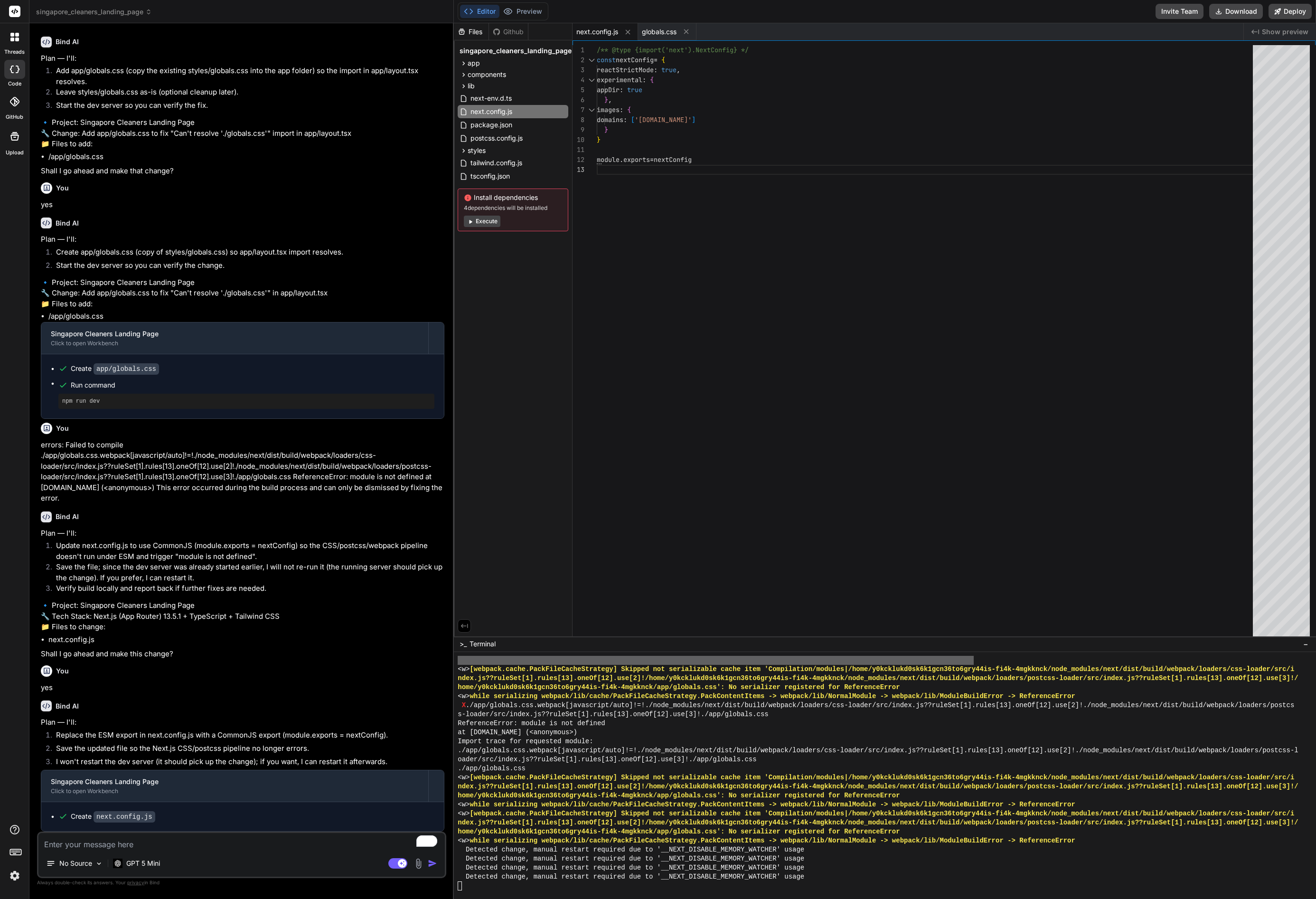
scroll to position [1832, 0]
click at [497, 222] on button "Execute" at bounding box center [482, 221] width 37 height 11
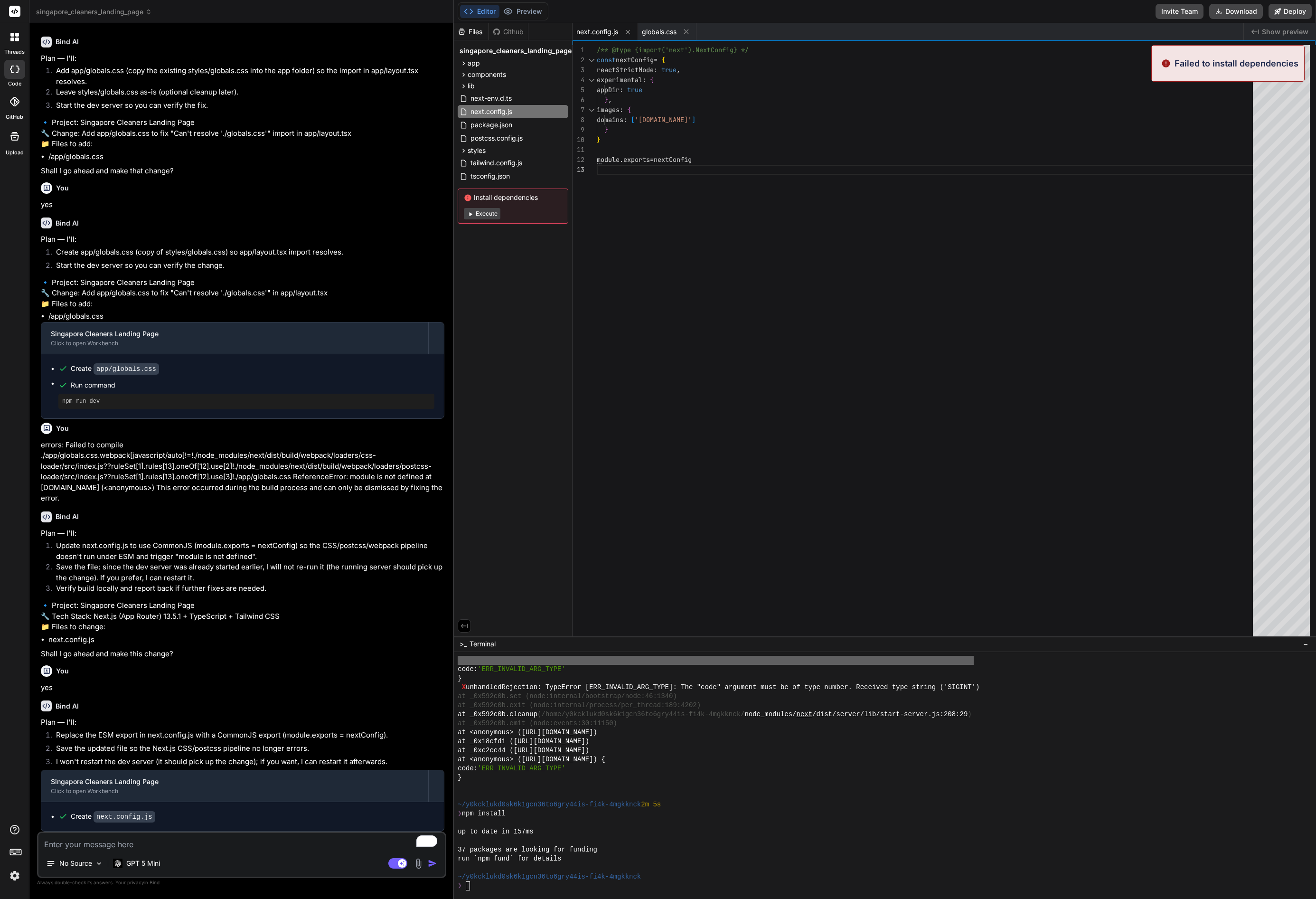
scroll to position [3402, 0]
click at [398, 861] on rect at bounding box center [402, 863] width 9 height 9
type textarea "x"
click at [133, 843] on textarea "To enrich screen reader interactions, please activate Accessibility in Grammarl…" at bounding box center [241, 841] width 406 height 17
type textarea "p"
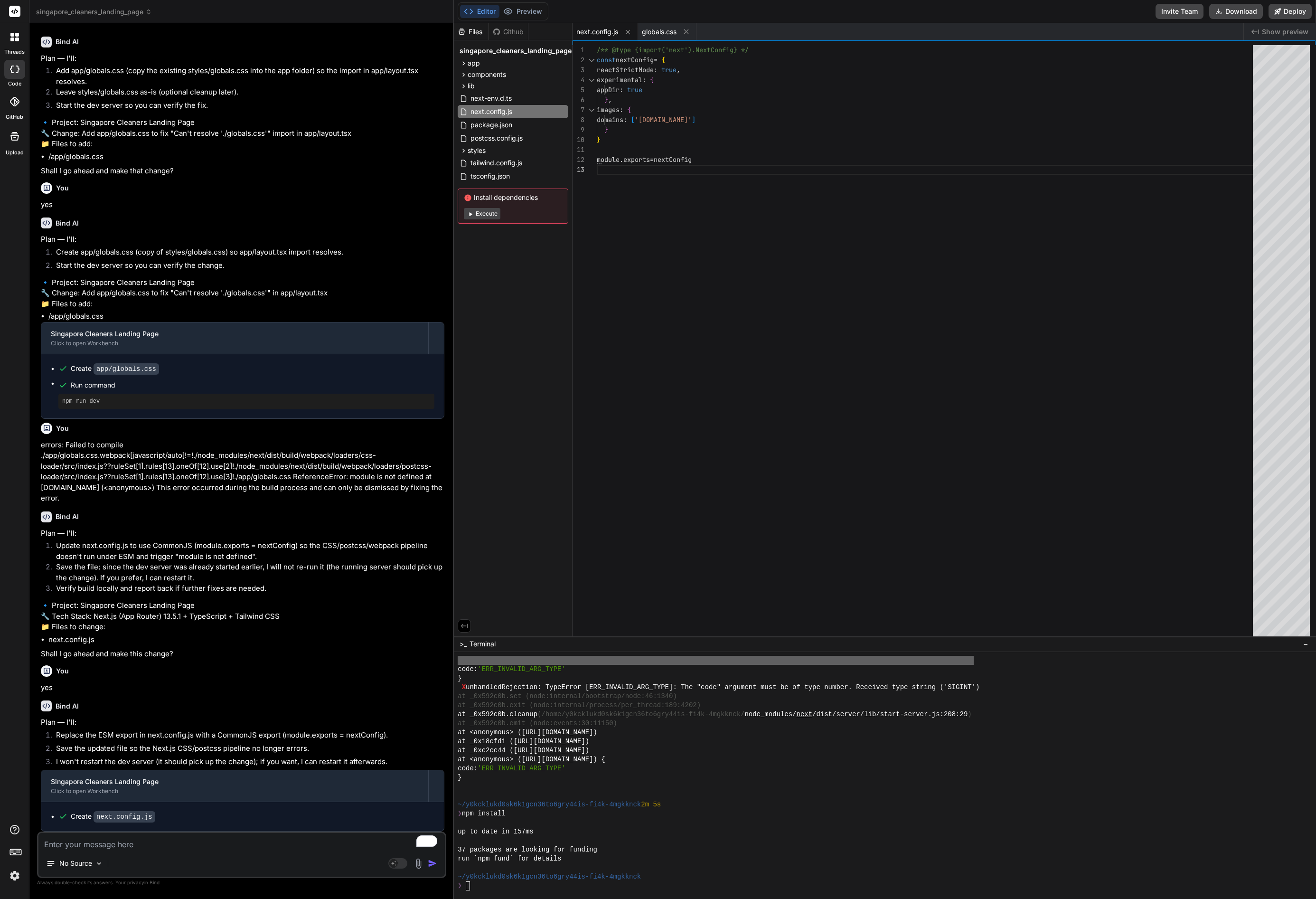
type textarea "x"
type textarea "pl"
type textarea "x"
type textarea "ple"
type textarea "x"
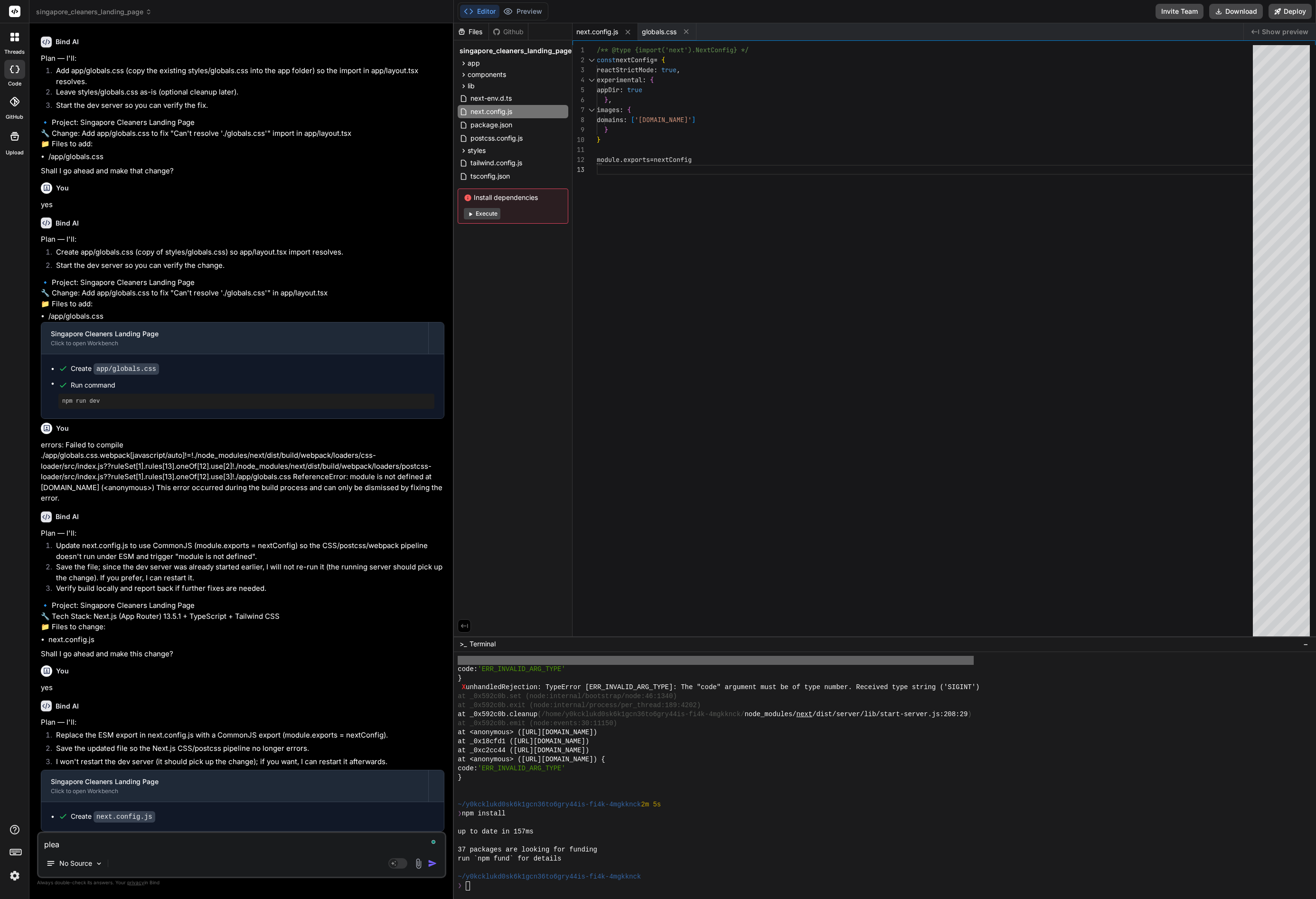
type textarea "pleas"
type textarea "x"
type textarea "please"
type textarea "x"
type textarea "please"
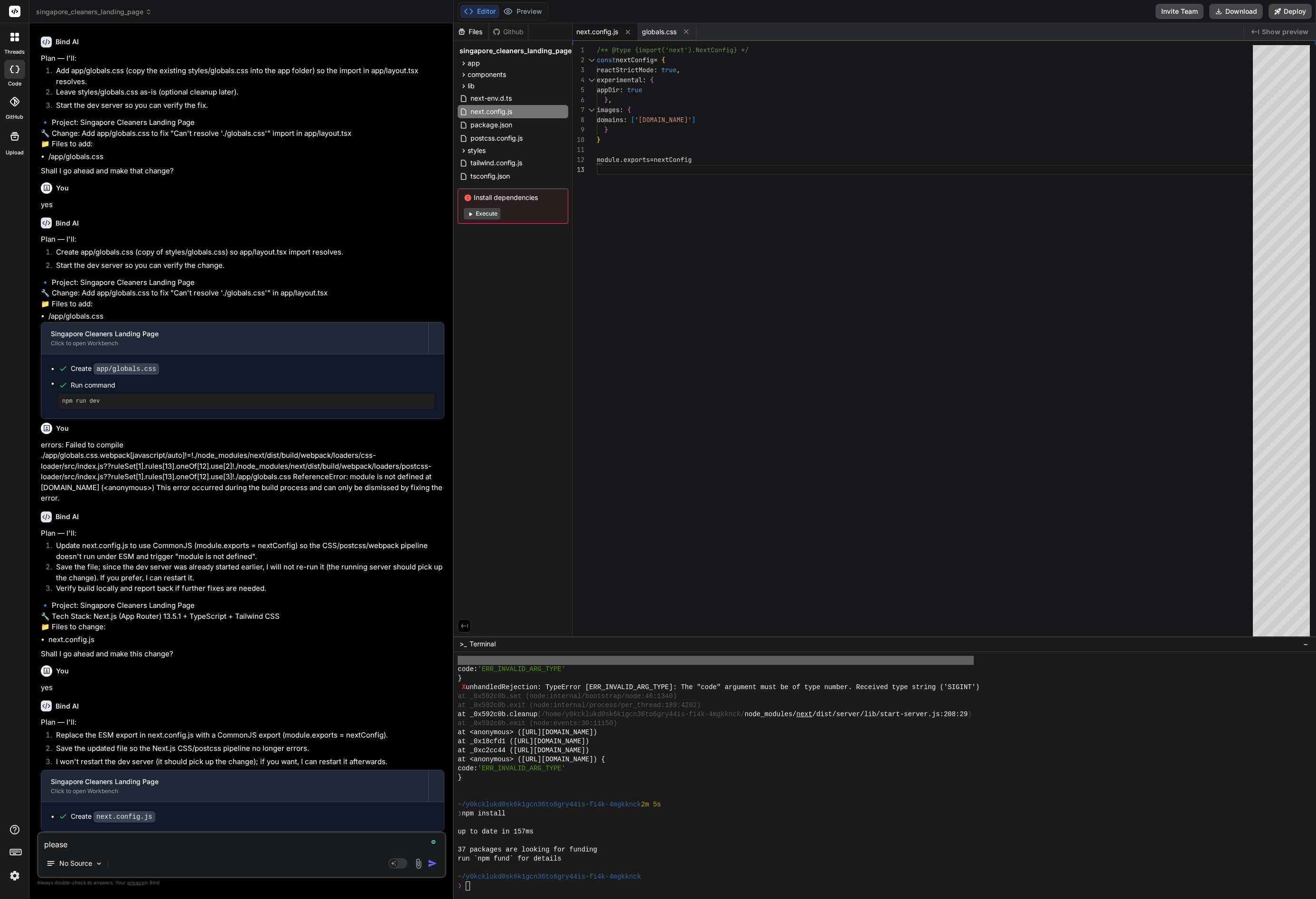
type textarea "x"
type textarea "please f"
type textarea "x"
type textarea "please fi"
type textarea "x"
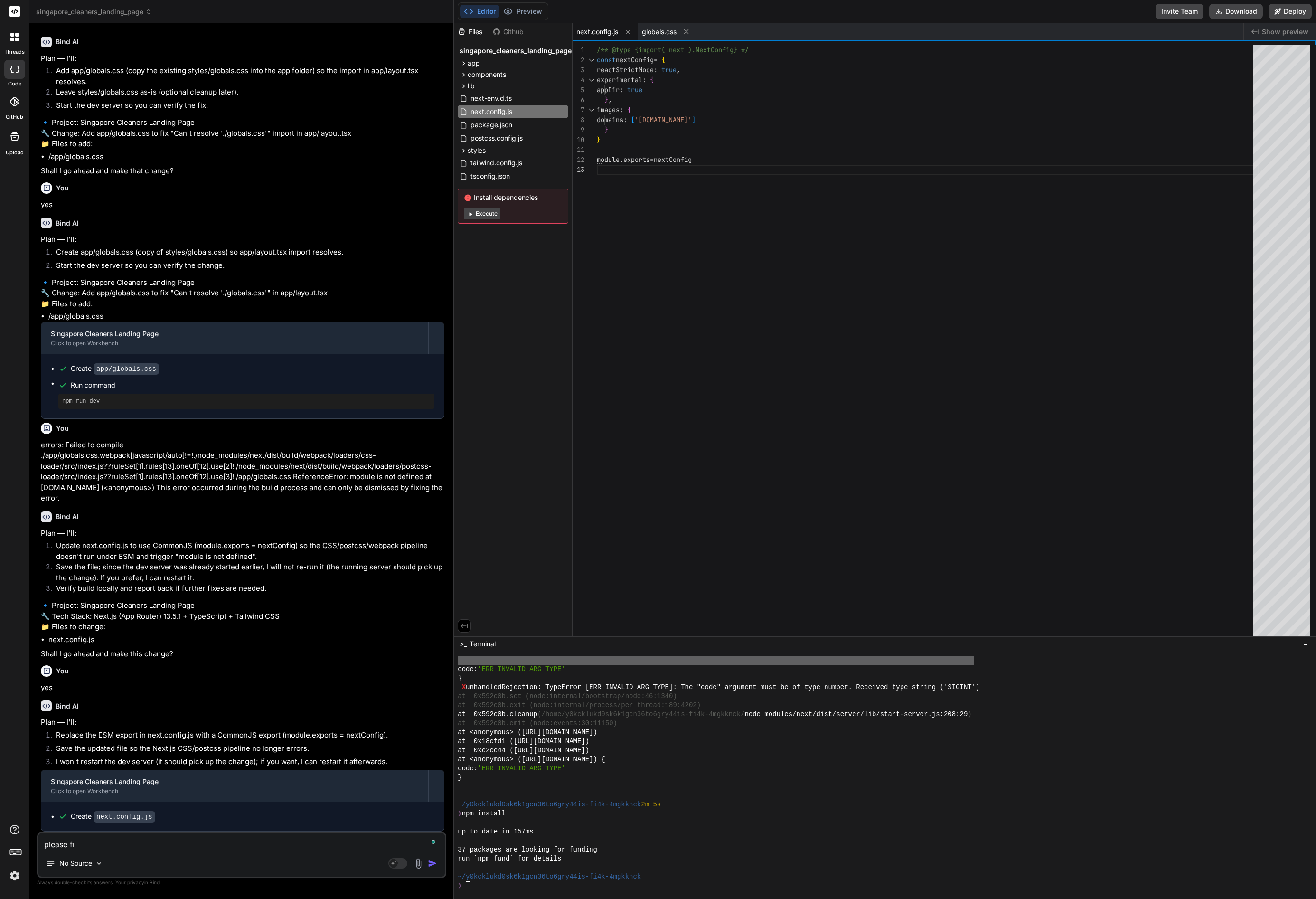
type textarea "please fix"
type textarea "x"
type textarea "please fix"
type textarea "x"
type textarea "please fix a"
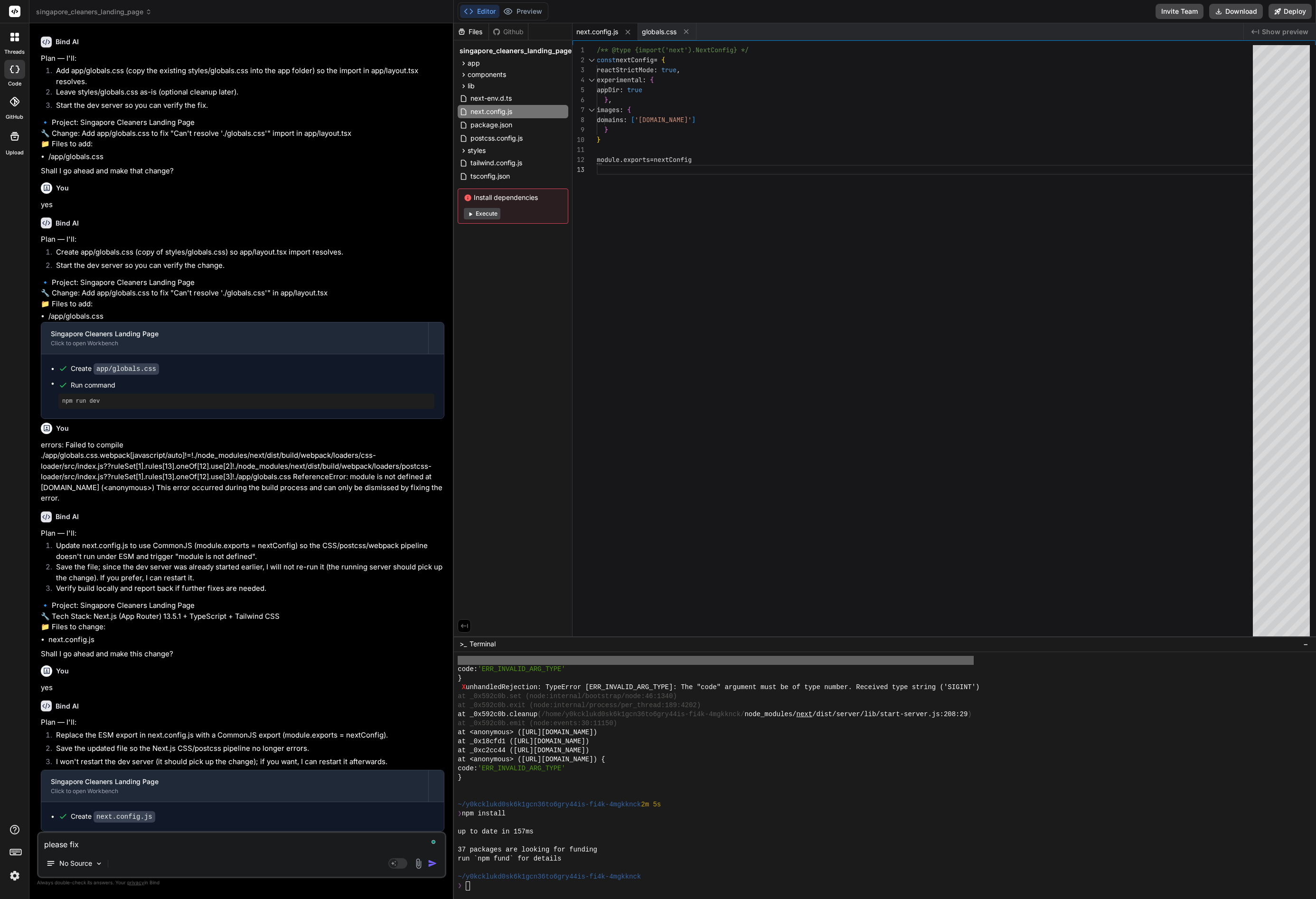
type textarea "x"
type textarea "please fix as"
type textarea "x"
type textarea "please fix asa"
type textarea "x"
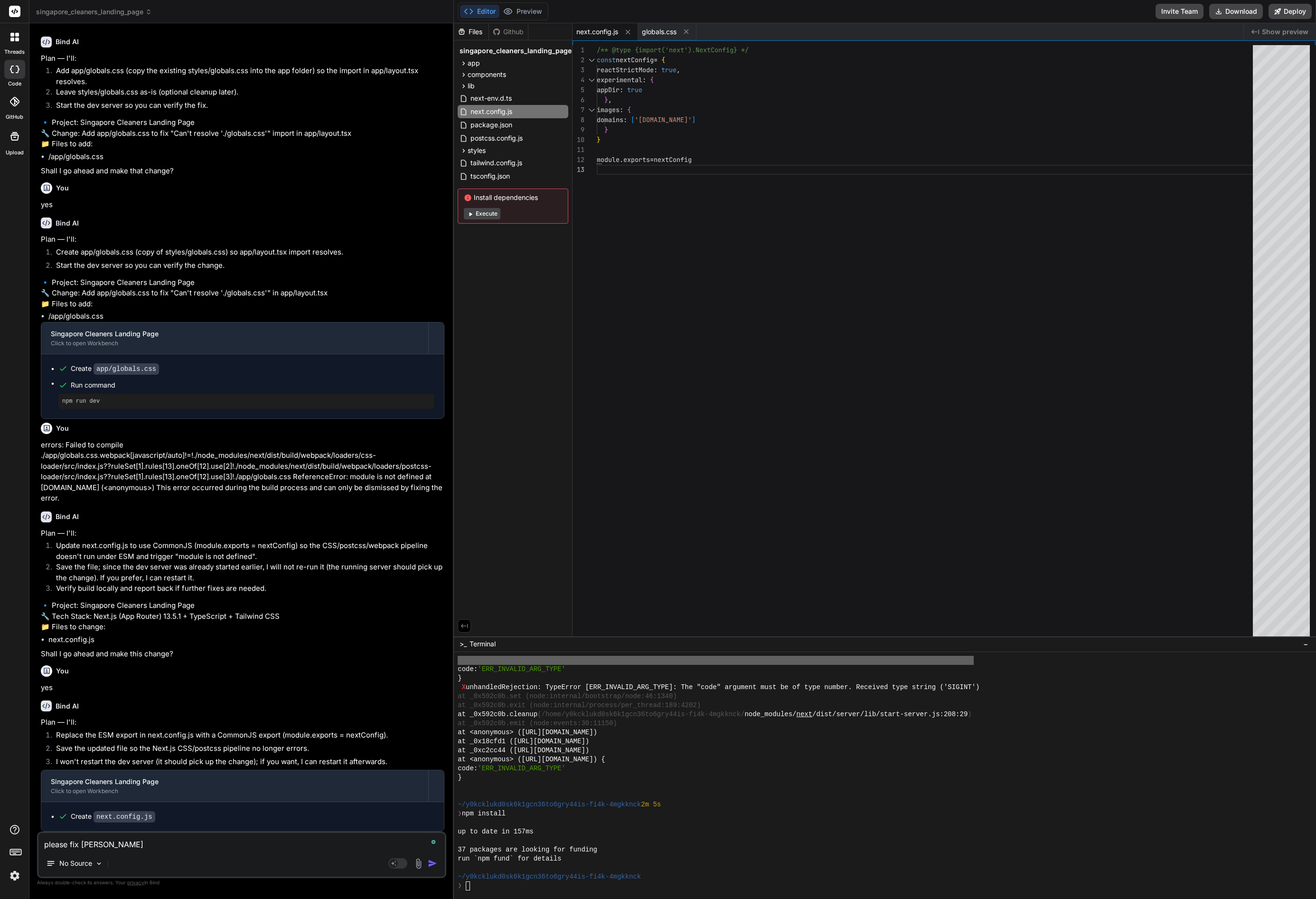
type textarea "please fix asap"
type textarea "x"
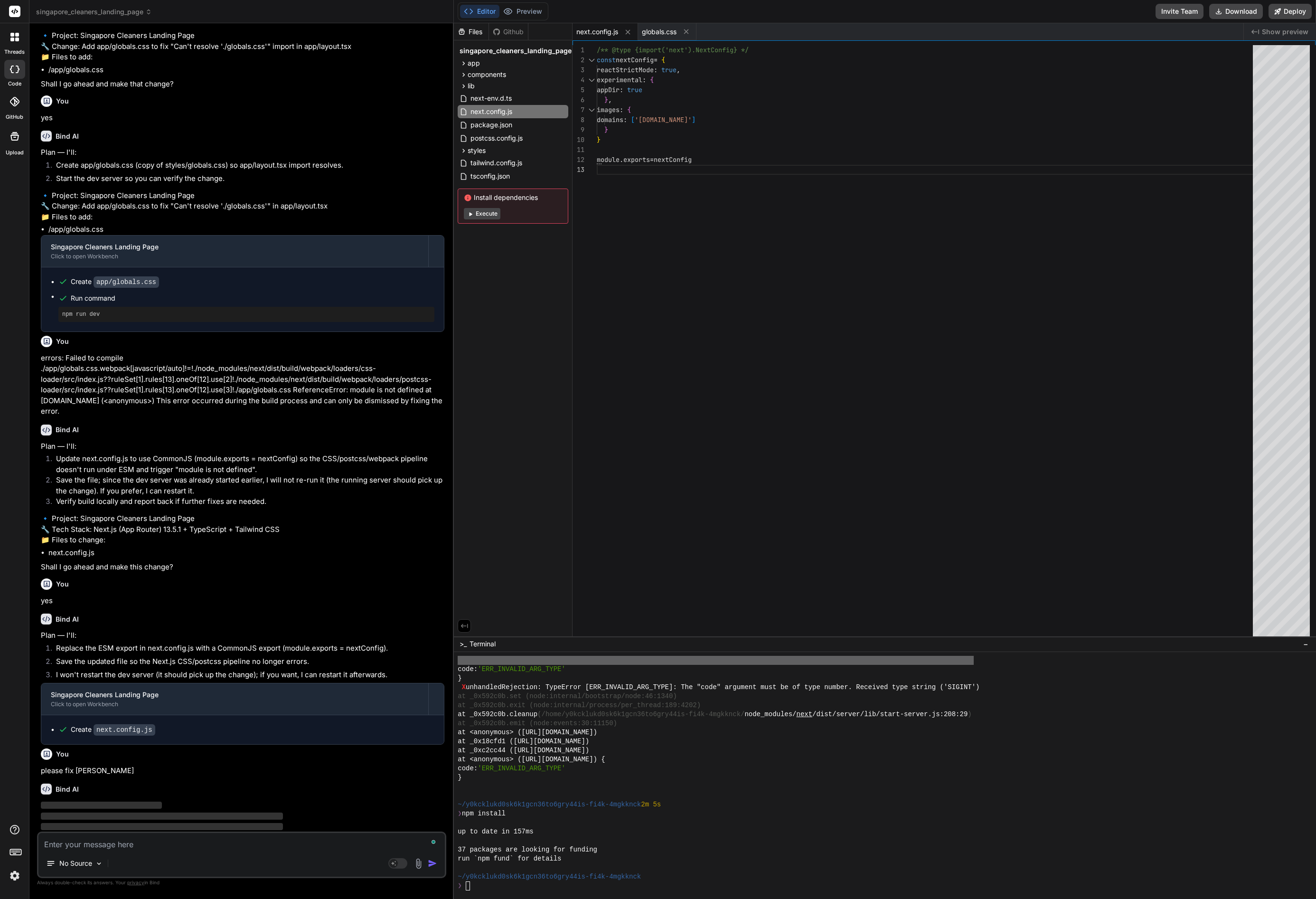
scroll to position [1931, 0]
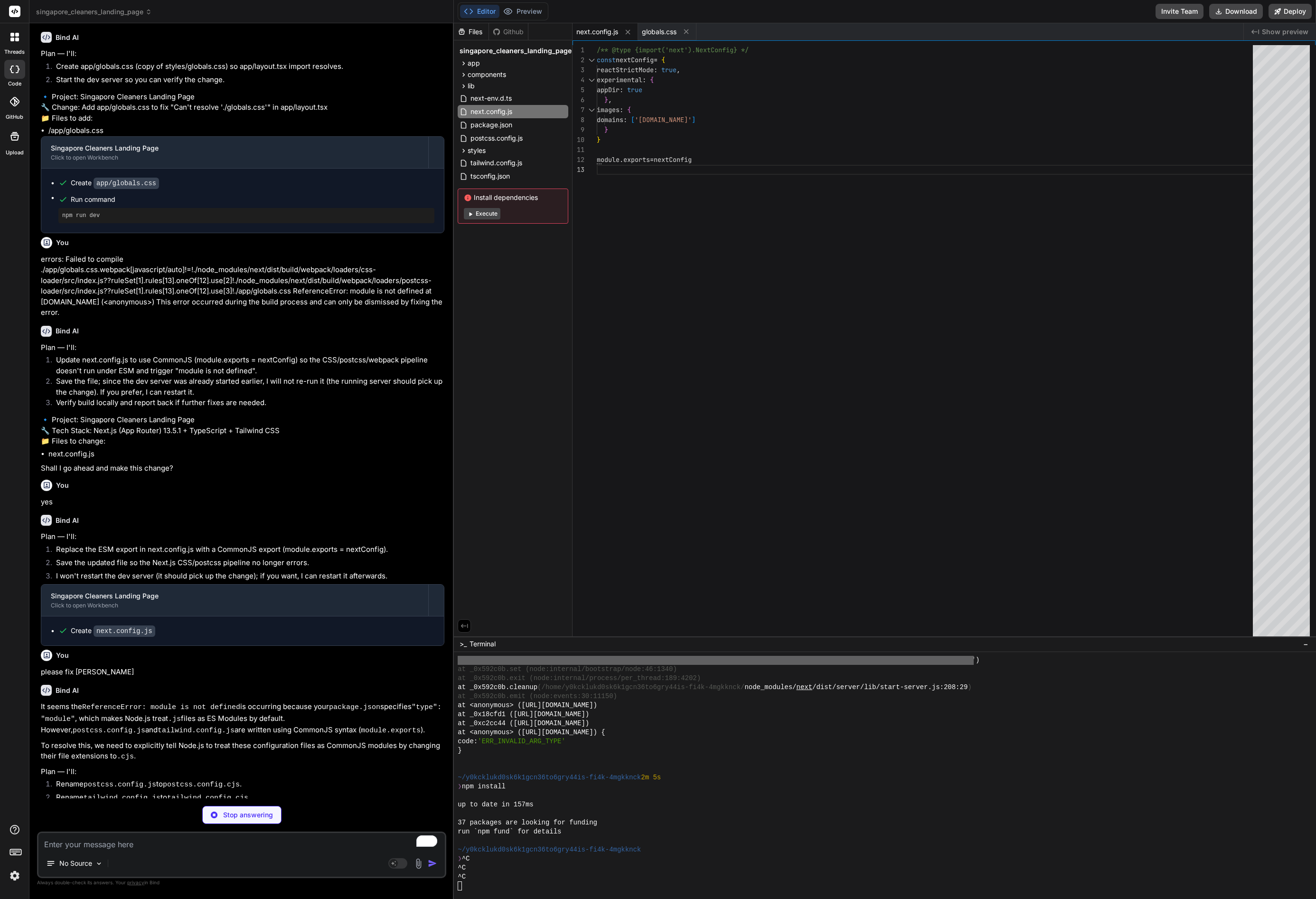
type textarea "x"
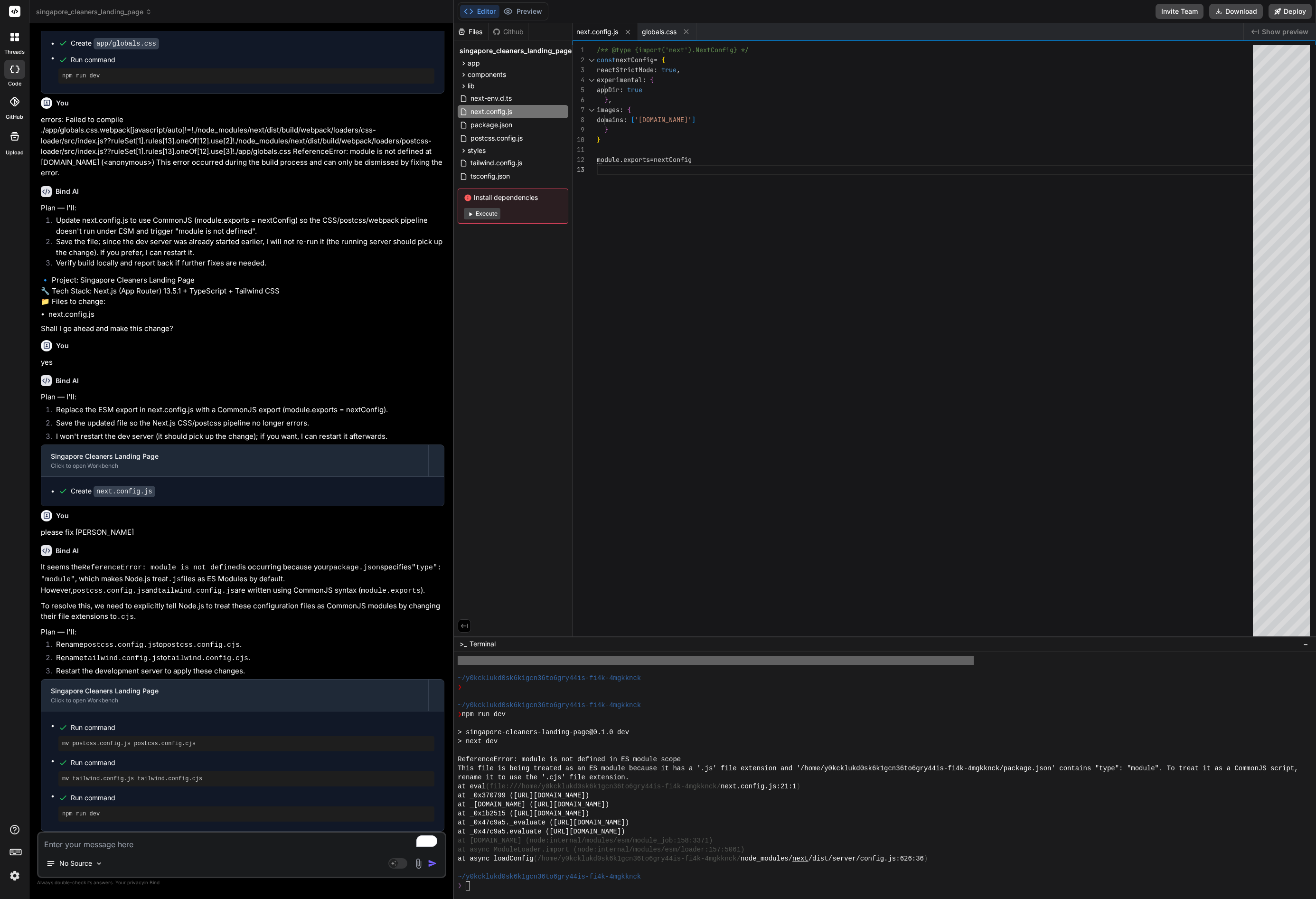
scroll to position [2154, 0]
type textarea "g"
type textarea "x"
type textarea "go"
type textarea "x"
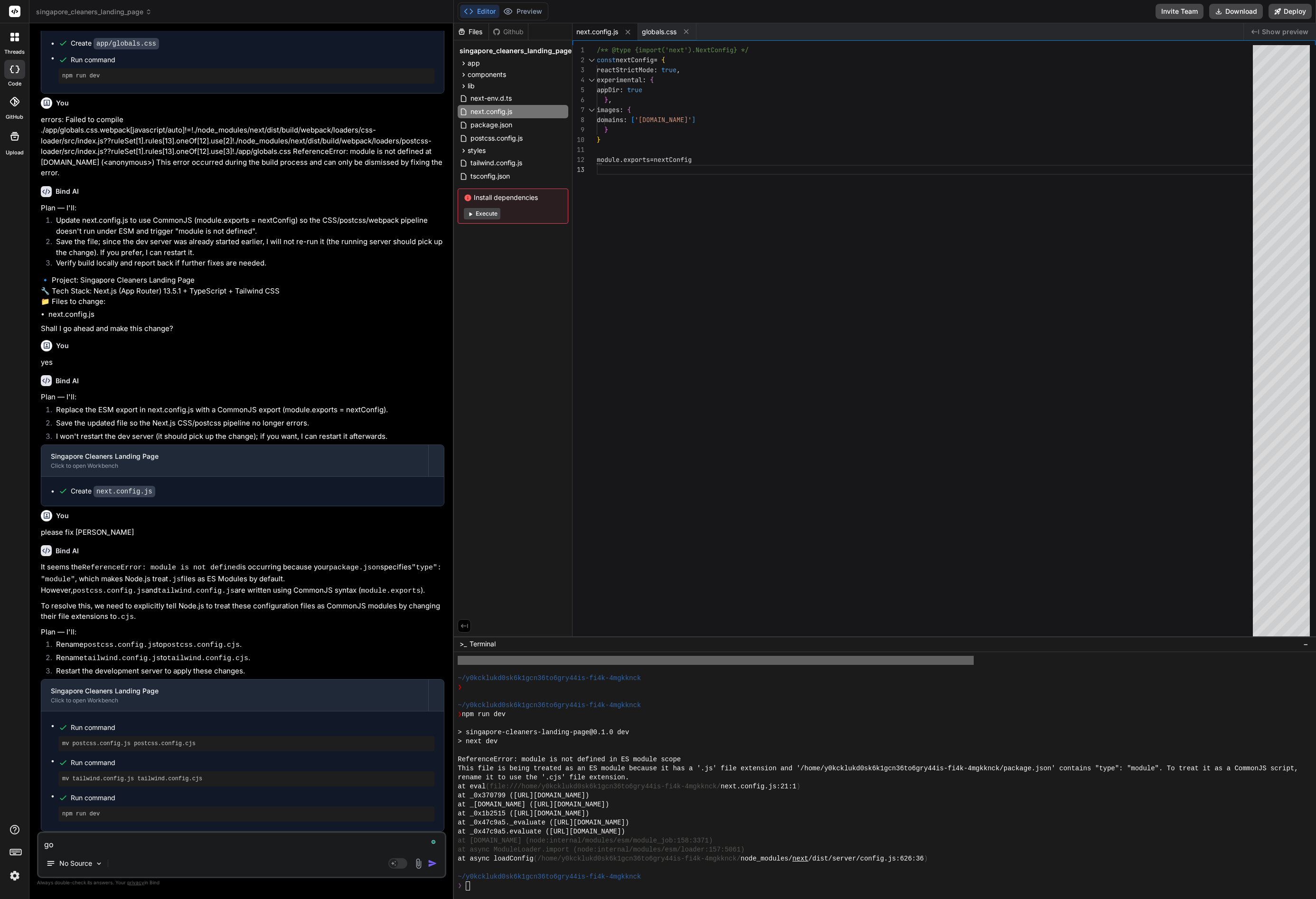
type textarea "go"
type textarea "x"
type textarea "go a"
type textarea "x"
type textarea "go ah"
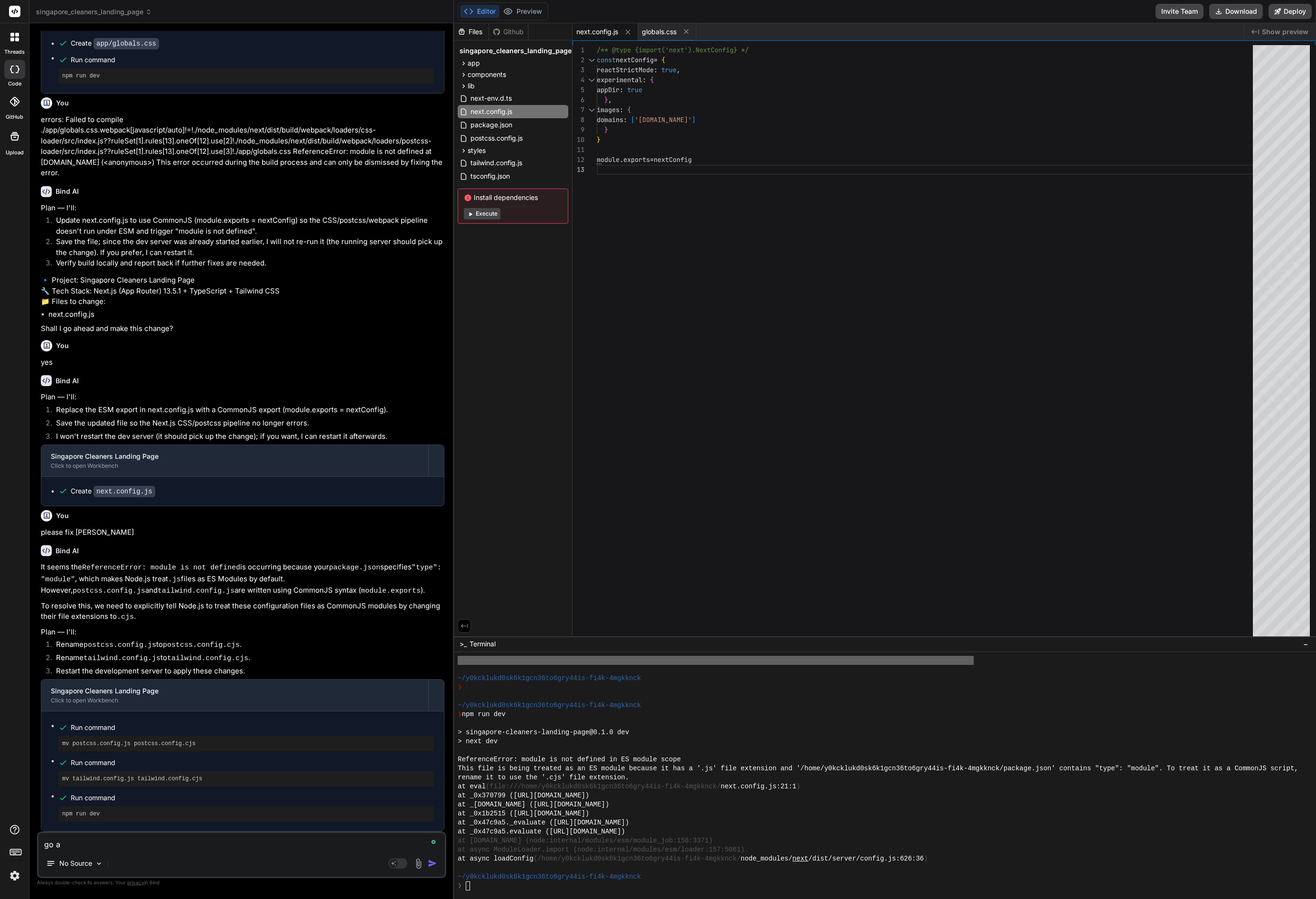
type textarea "x"
type textarea "go ahe"
type textarea "x"
type textarea "go ahea"
type textarea "x"
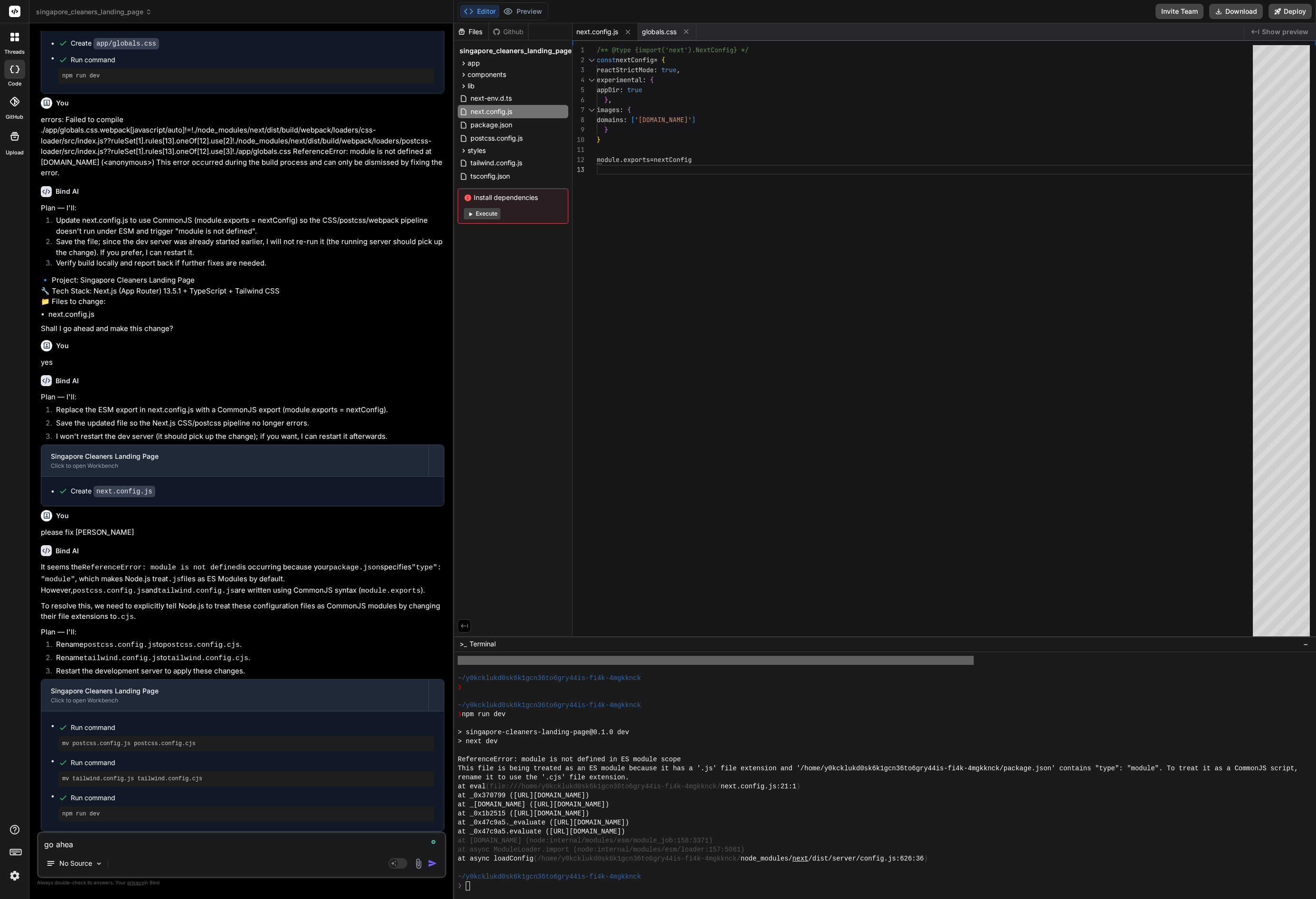
type textarea "go ahead"
type textarea "x"
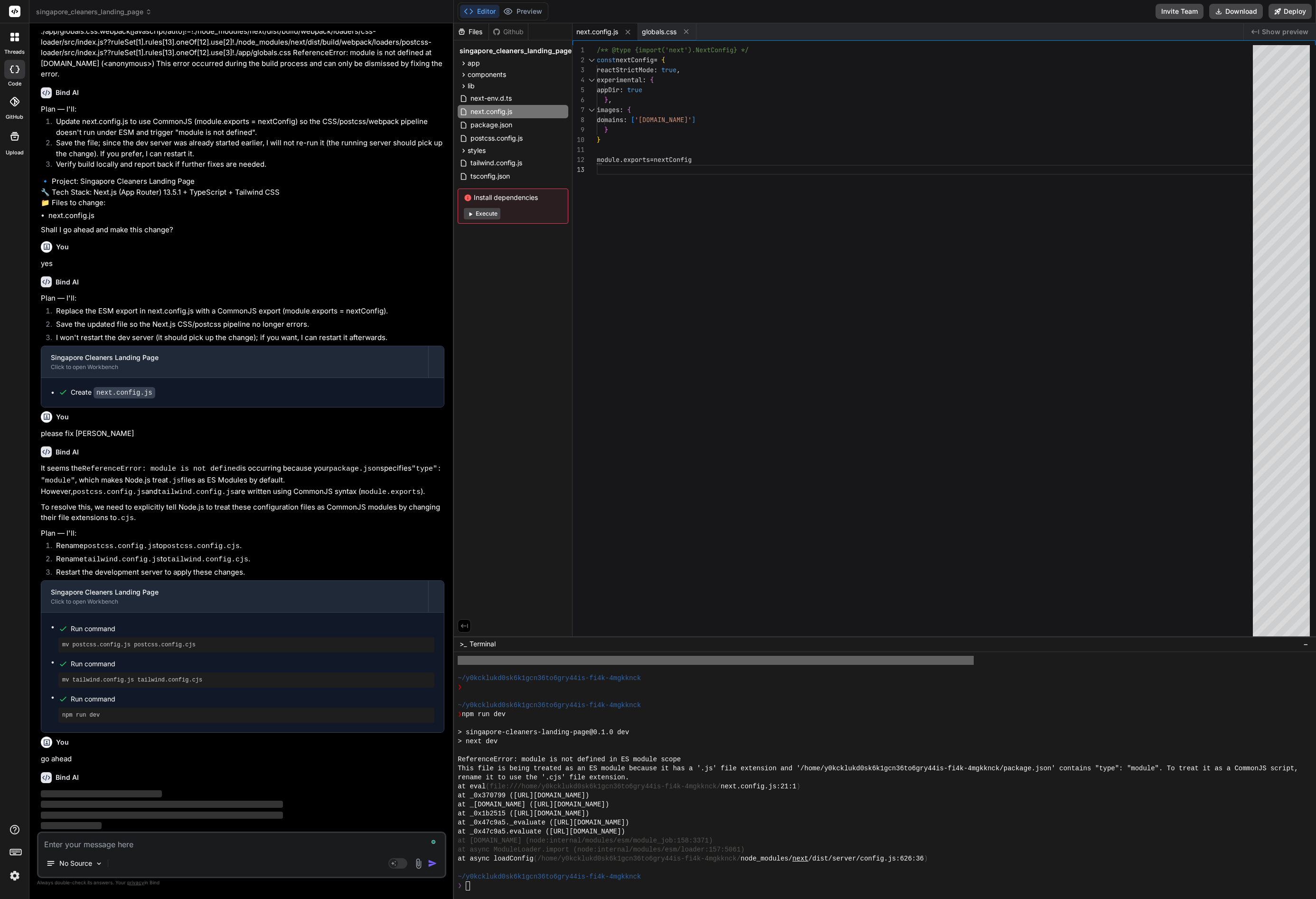
scroll to position [2253, 0]
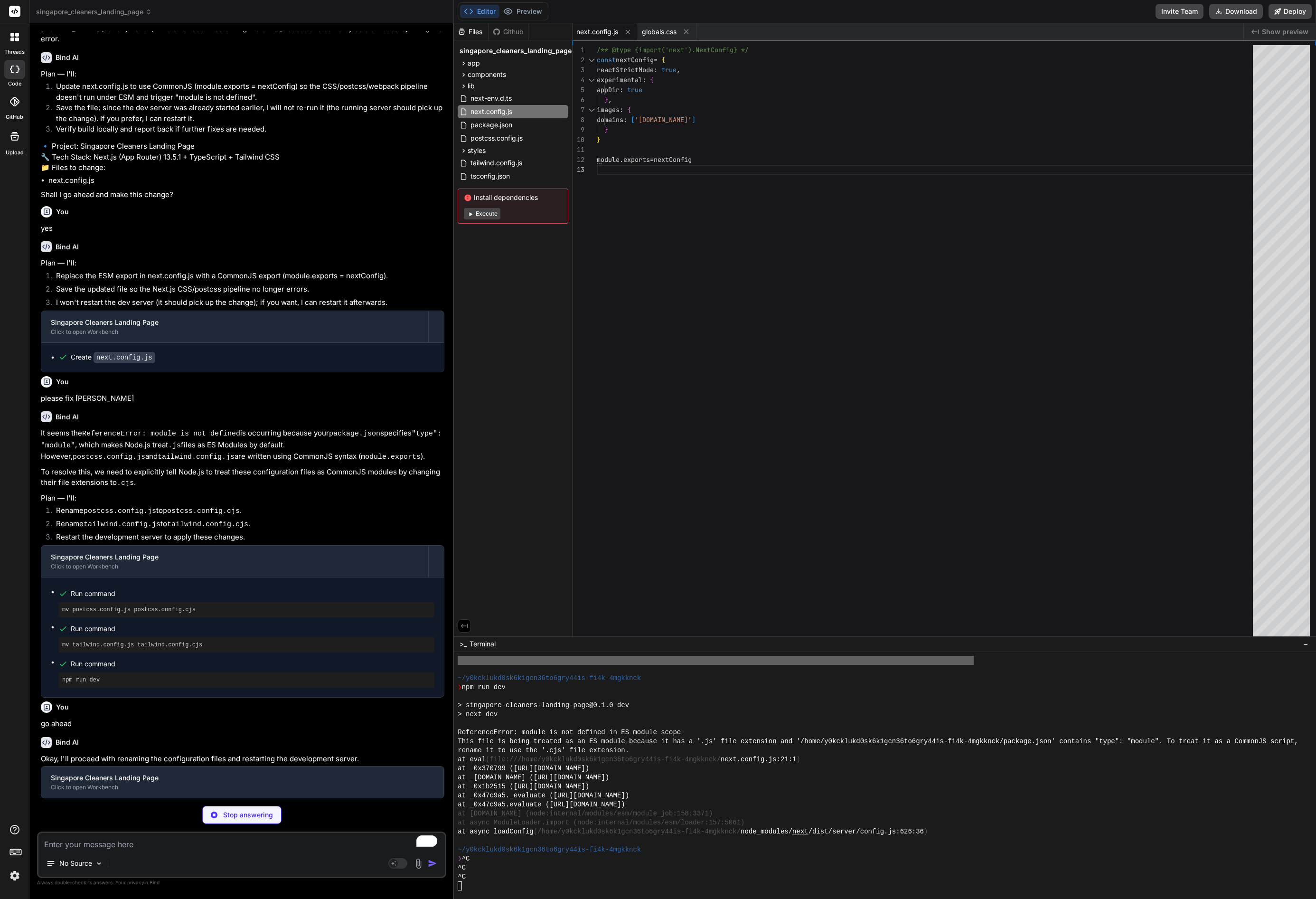
type textarea "x"
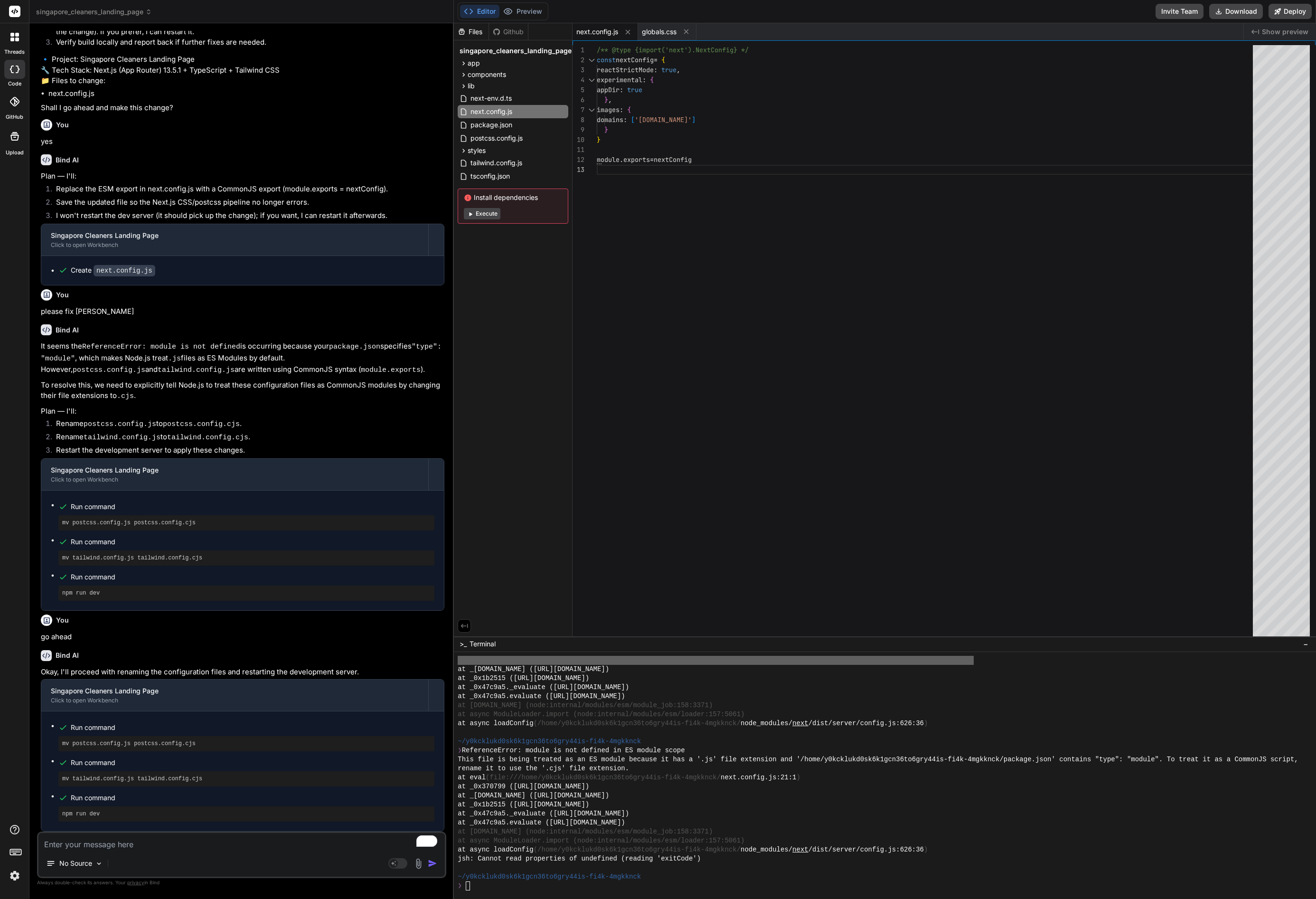
scroll to position [2375, 0]
click at [104, 849] on textarea "To enrich screen reader interactions, please activate Accessibility in Grammarl…" at bounding box center [241, 841] width 406 height 17
